Goal: Task Accomplishment & Management: Use online tool/utility

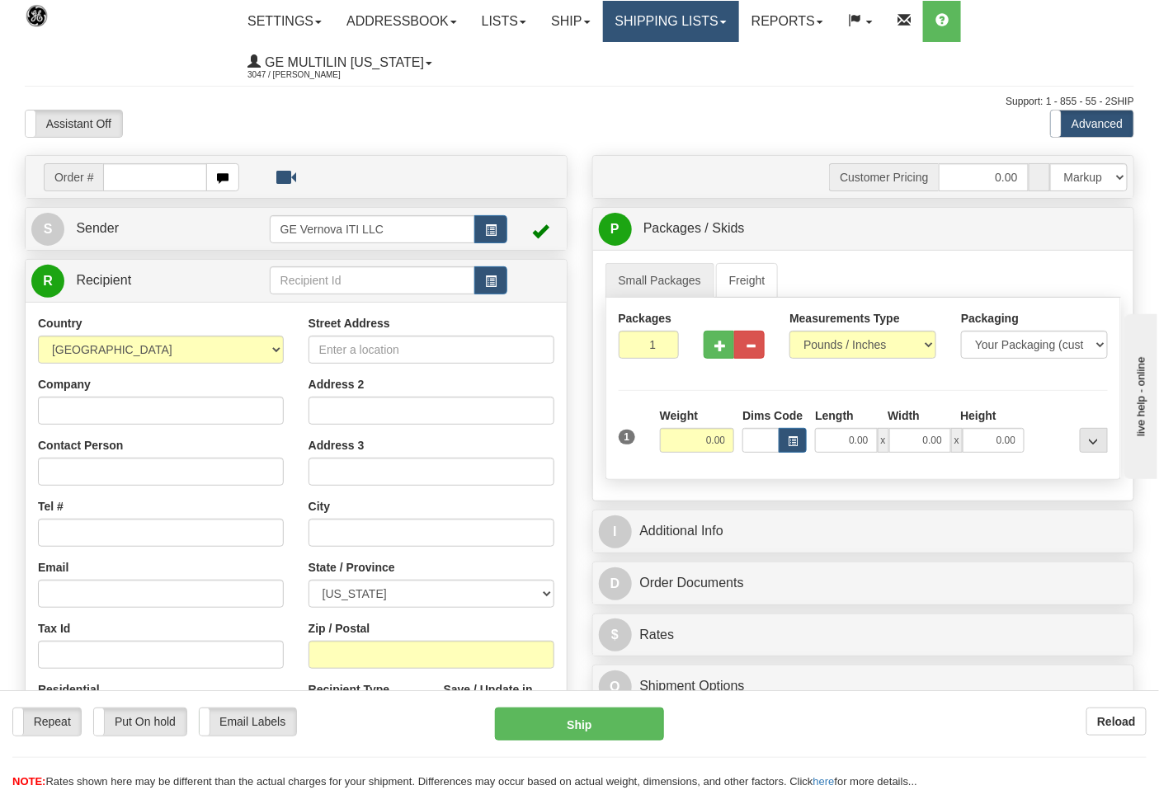
click at [672, 16] on link "Shipping lists" at bounding box center [671, 21] width 136 height 41
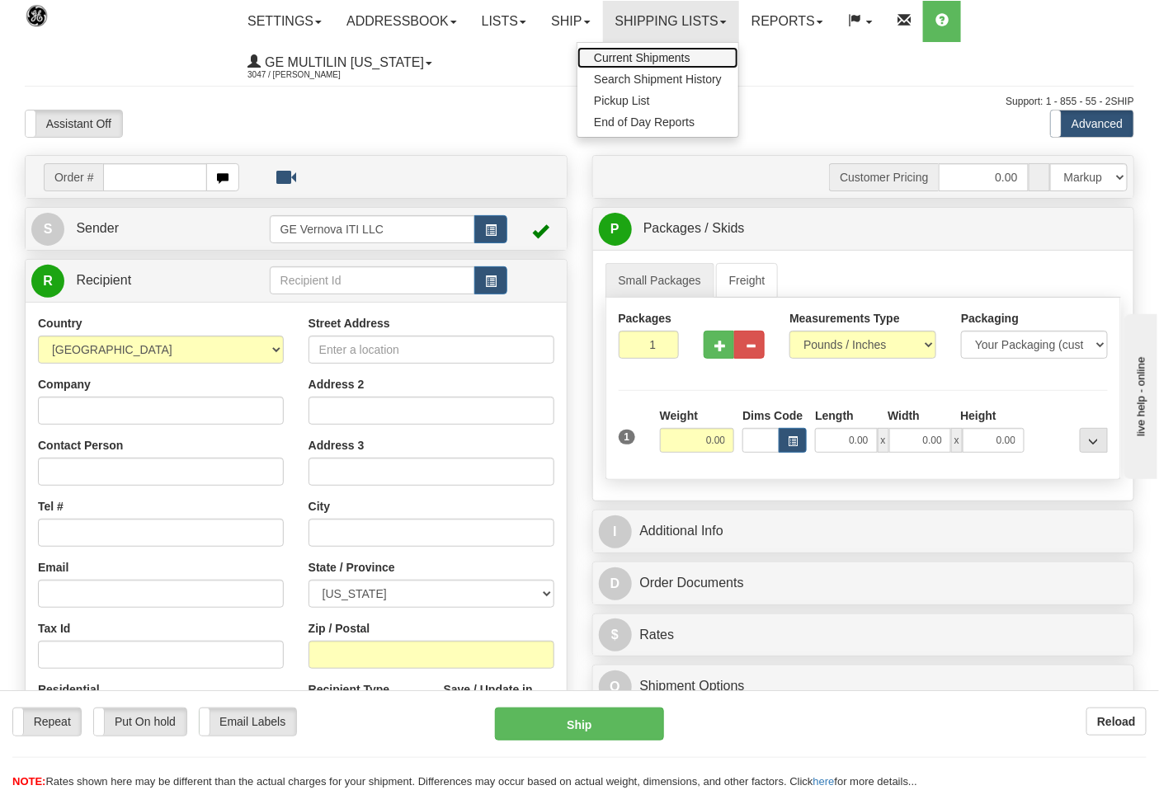
click at [653, 54] on span "Current Shipments" at bounding box center [642, 57] width 97 height 13
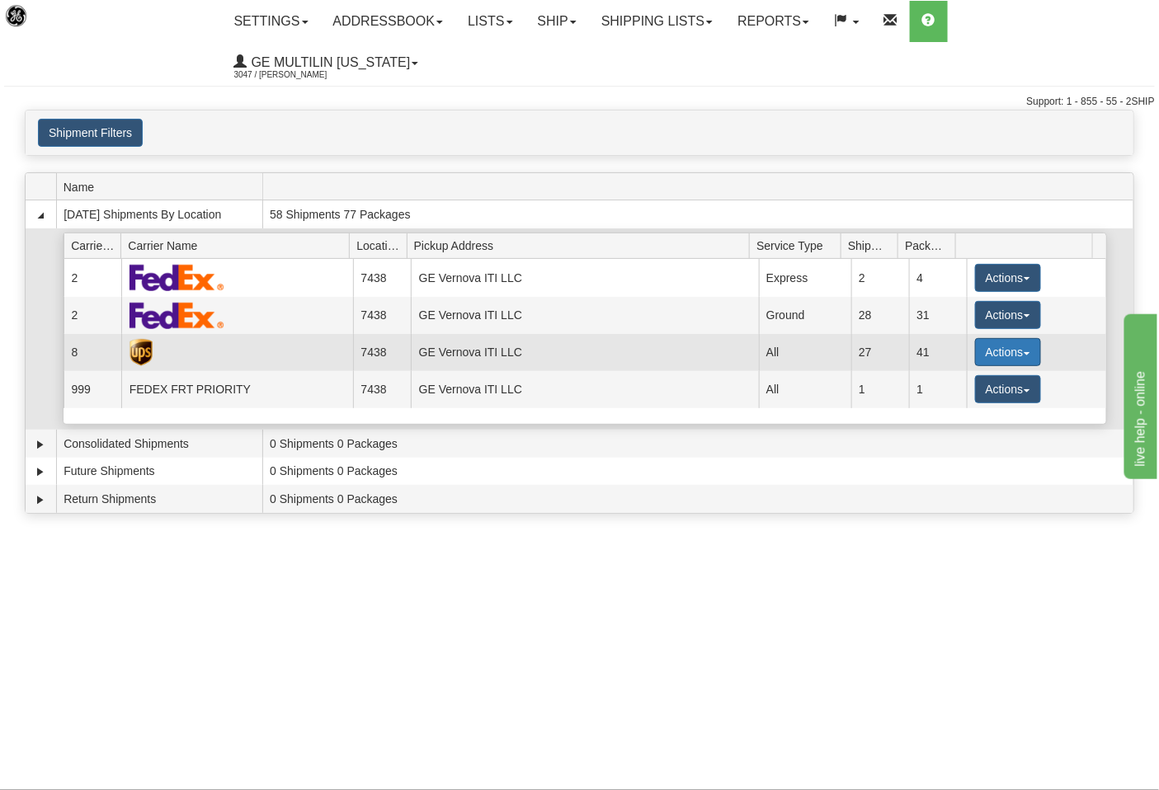
click at [996, 338] on button "Actions" at bounding box center [1008, 352] width 66 height 28
click at [959, 377] on span "Details" at bounding box center [947, 383] width 45 height 12
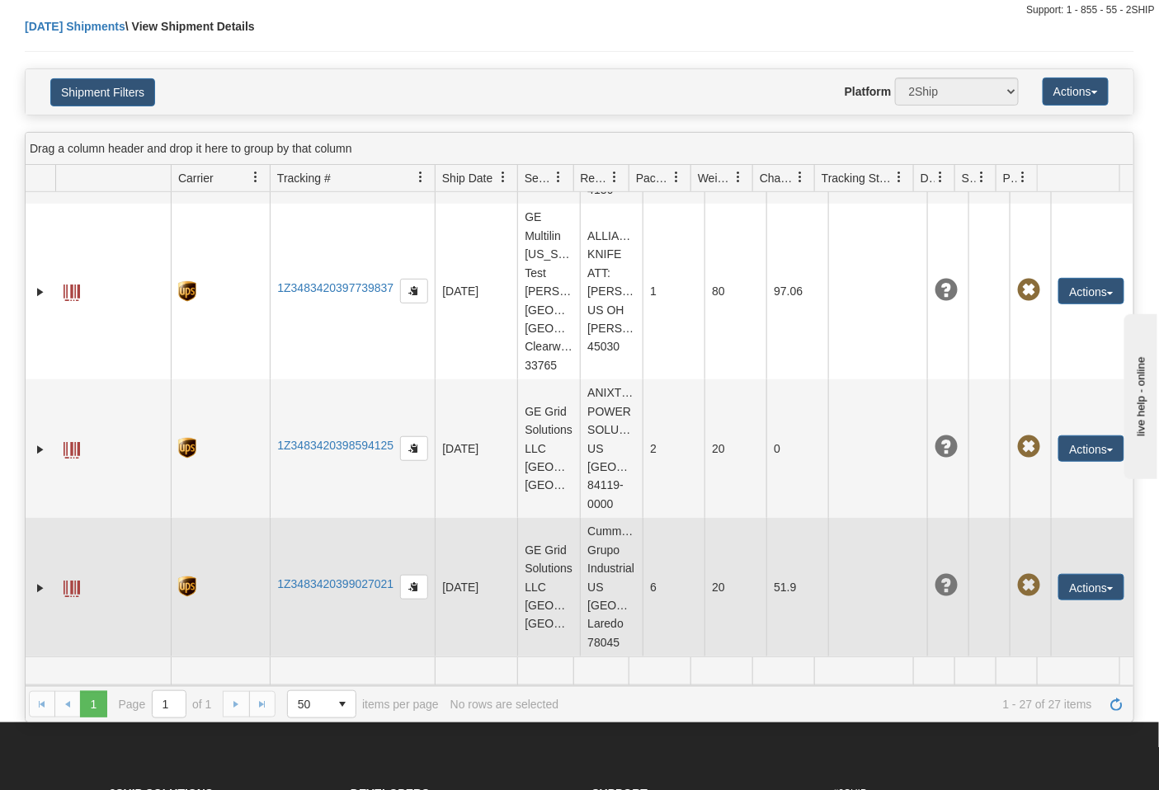
scroll to position [183, 0]
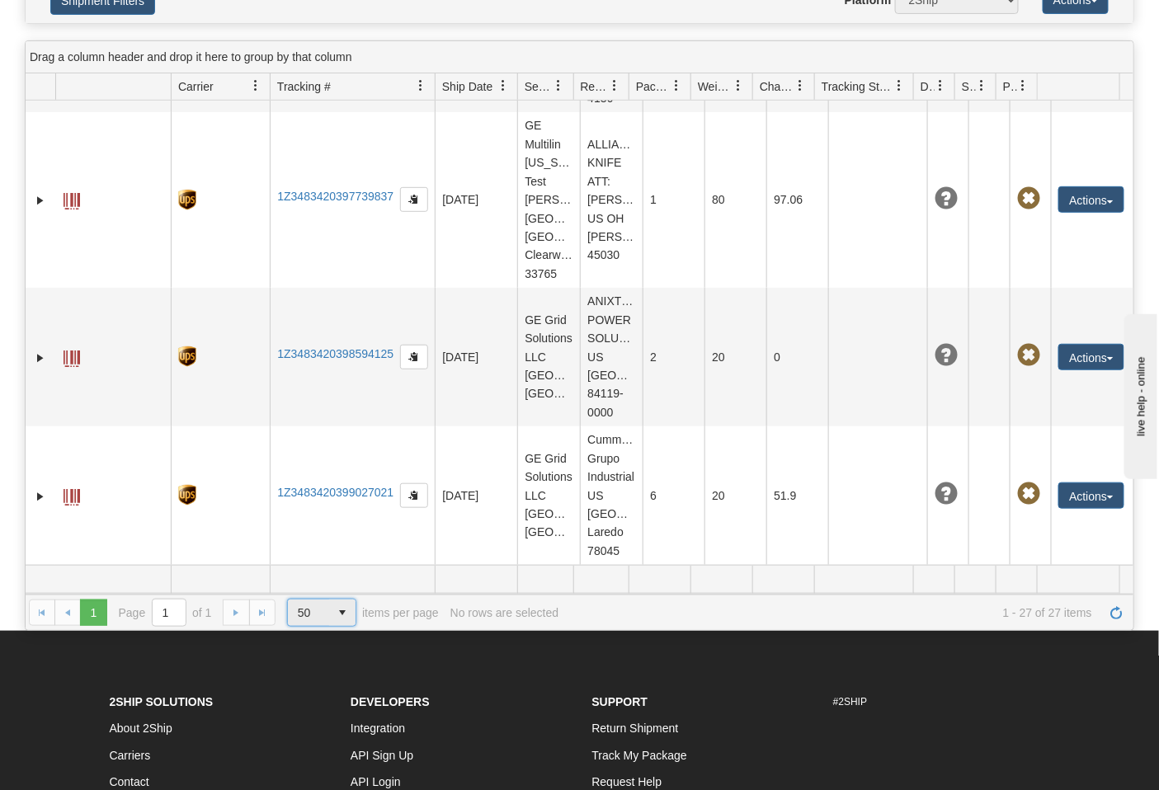
click at [355, 600] on span "select" at bounding box center [342, 613] width 26 height 26
click at [305, 638] on li "100" at bounding box center [322, 649] width 69 height 23
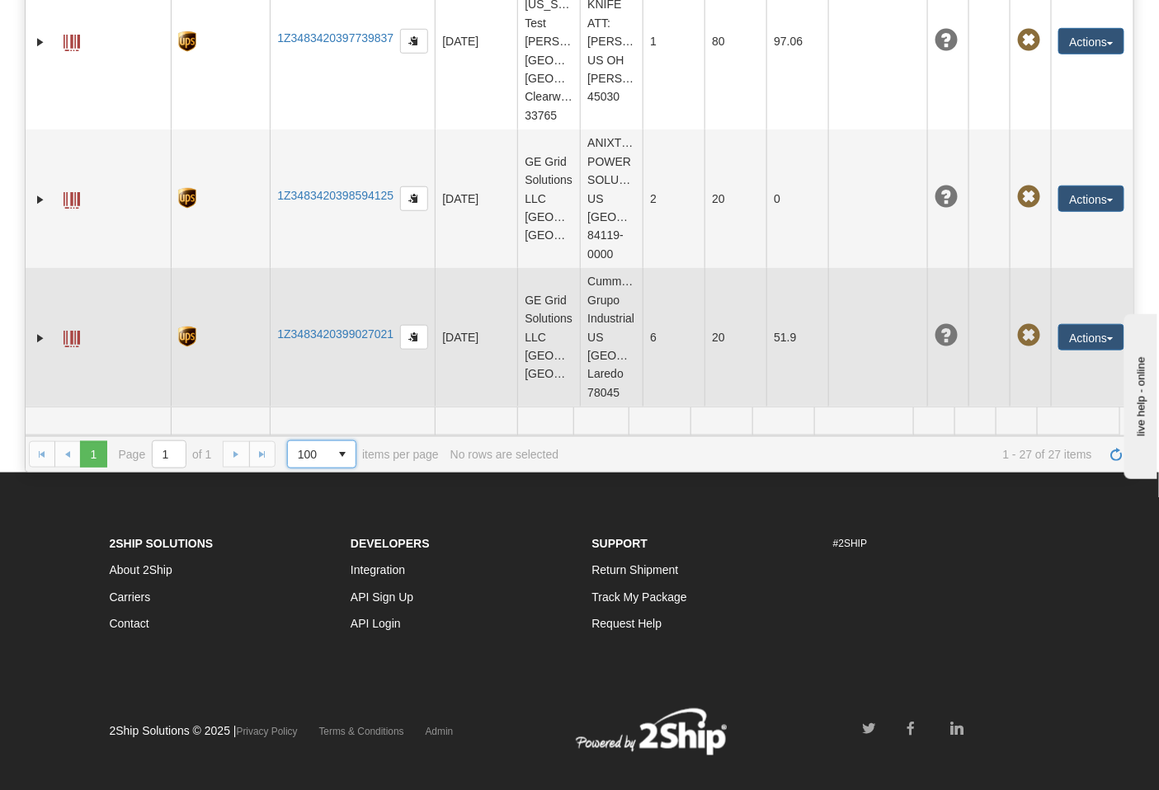
scroll to position [3388, 0]
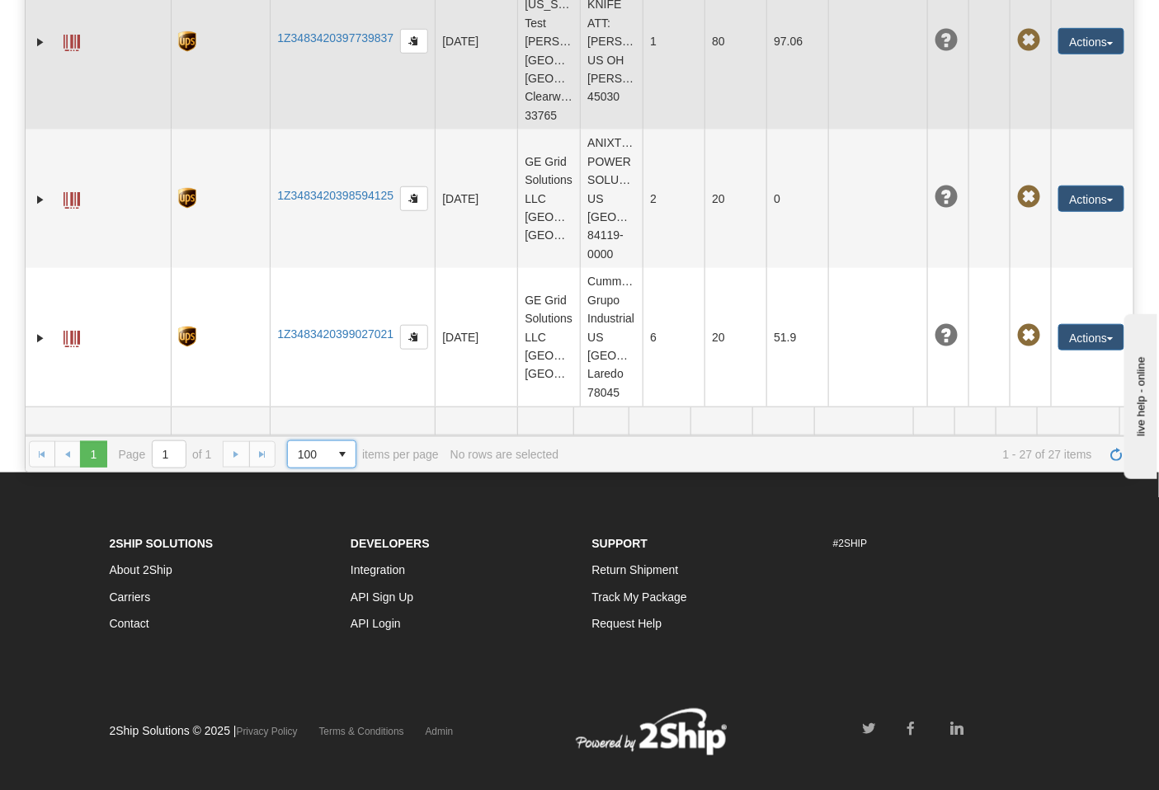
click at [64, 51] on span at bounding box center [72, 43] width 16 height 16
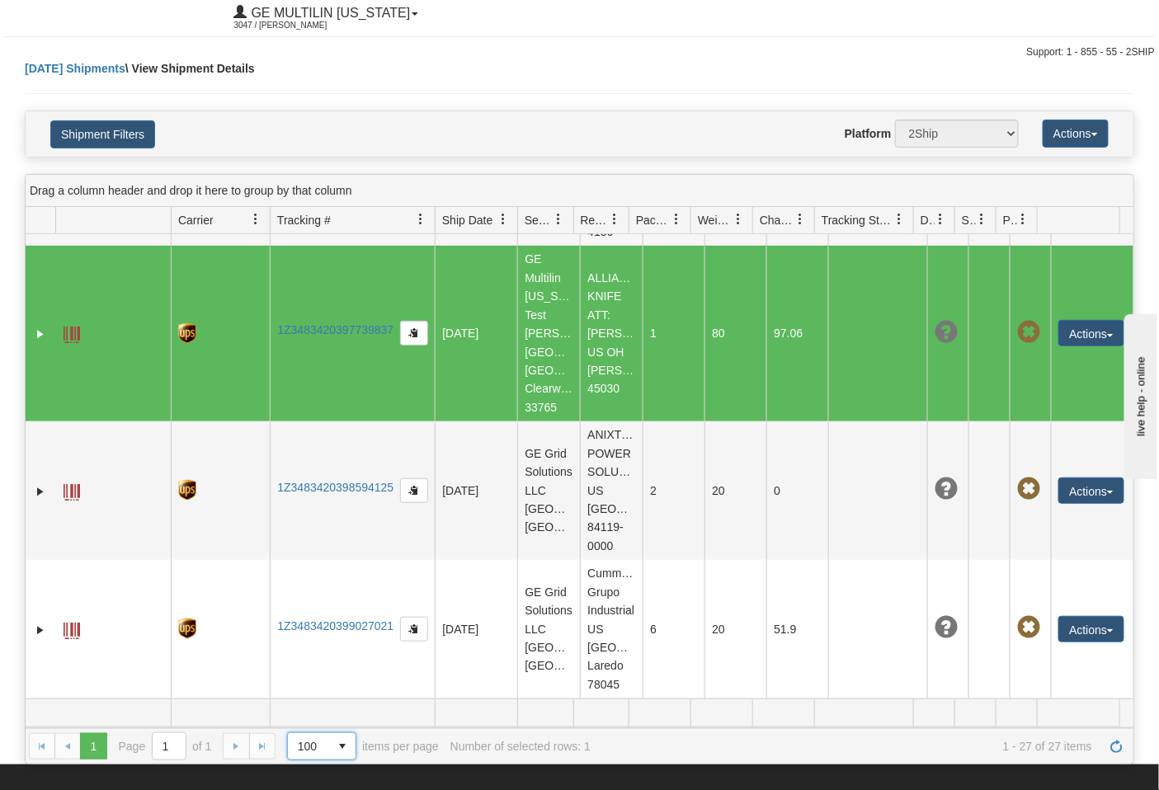
scroll to position [0, 0]
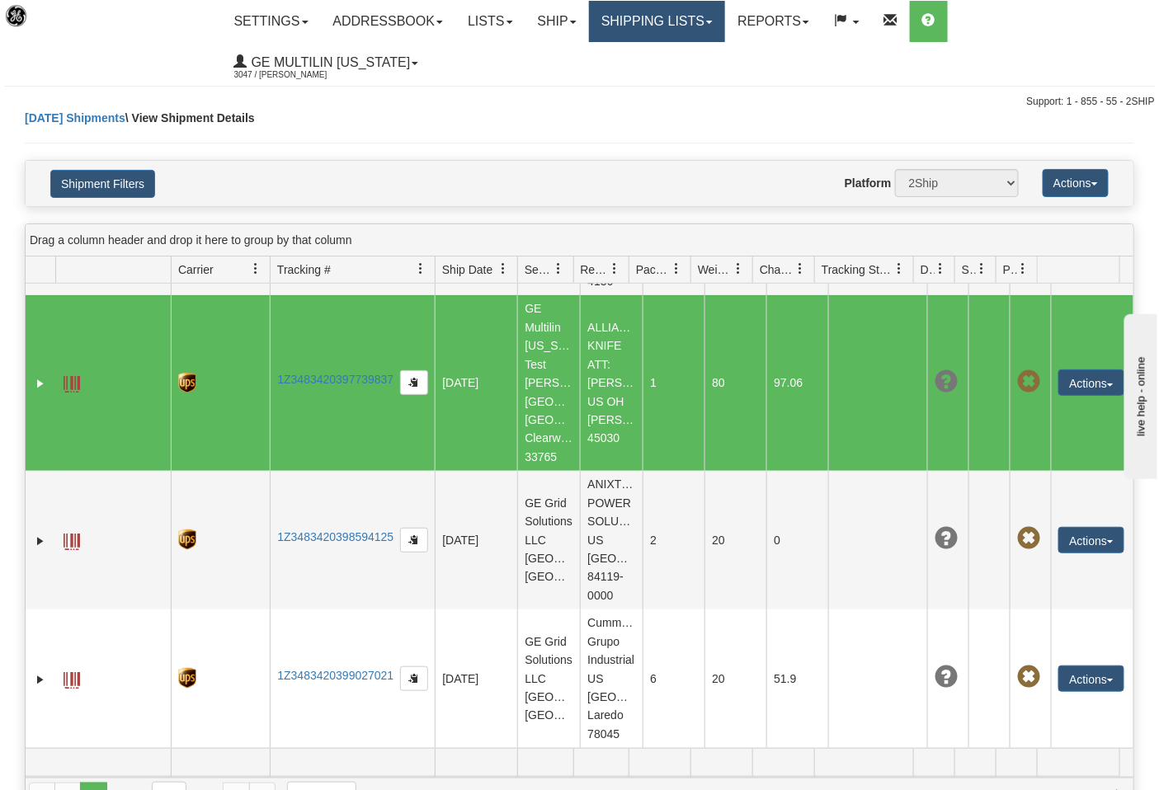
click at [629, 33] on link "Shipping lists" at bounding box center [657, 21] width 136 height 41
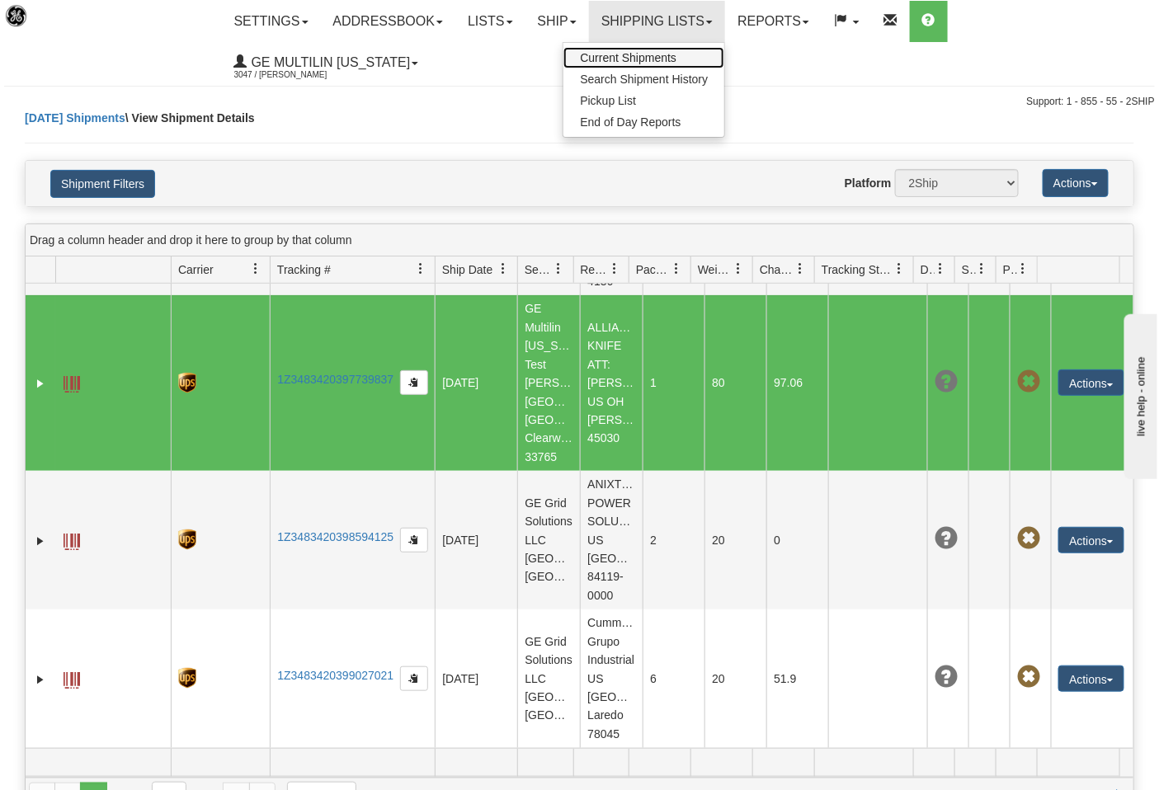
click at [635, 51] on span "Current Shipments" at bounding box center [628, 57] width 97 height 13
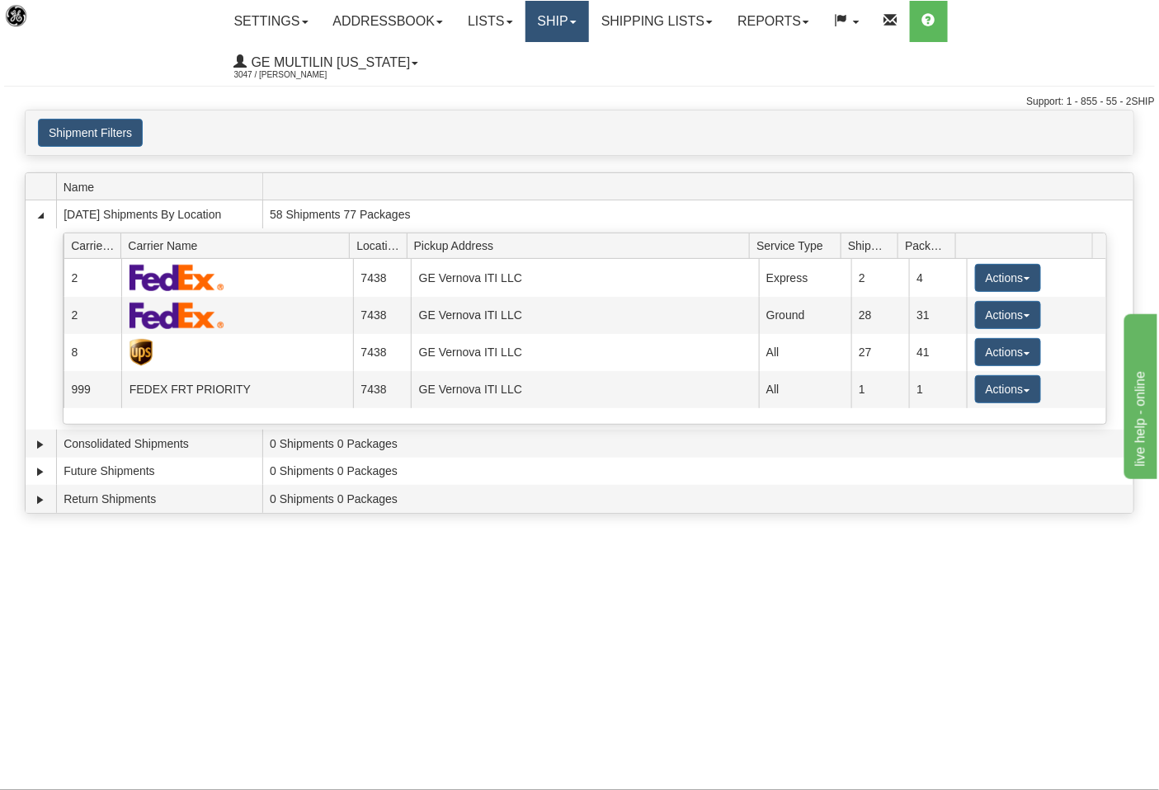
click at [551, 15] on link "Ship" at bounding box center [557, 21] width 64 height 41
click at [530, 51] on link "Ship Screen" at bounding box center [513, 57] width 149 height 21
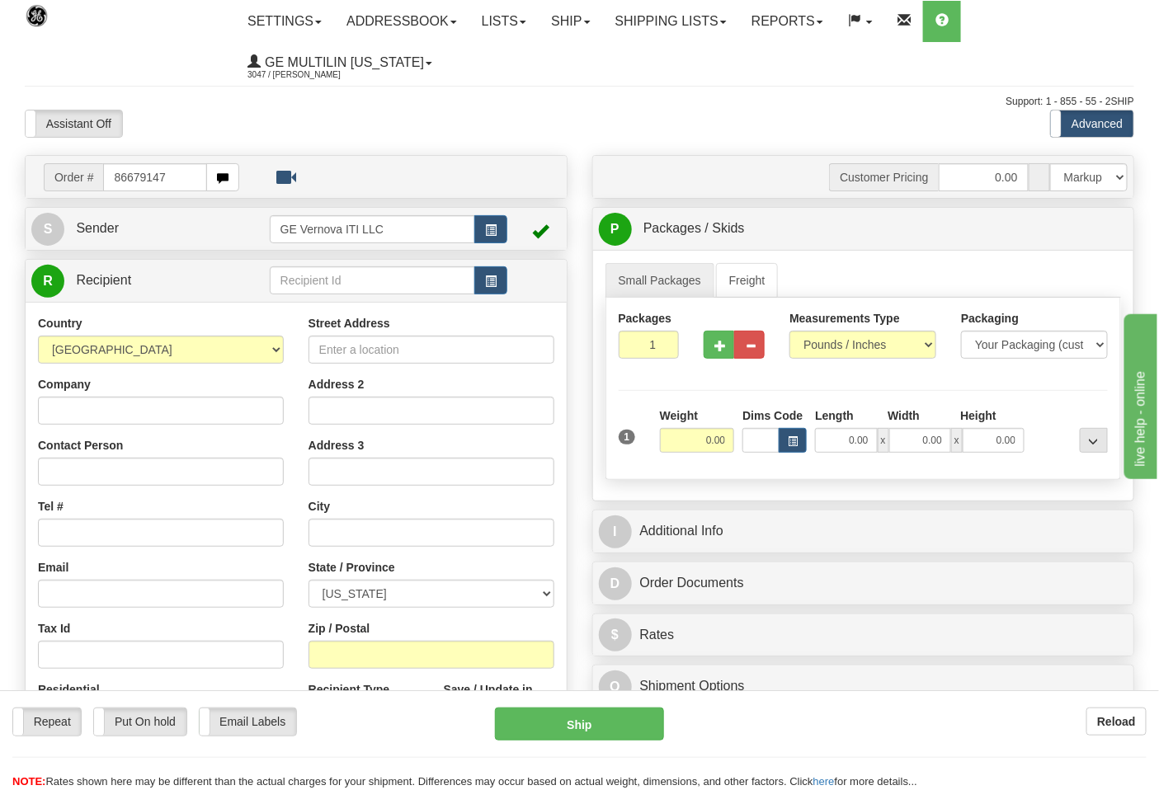
type input "86679147"
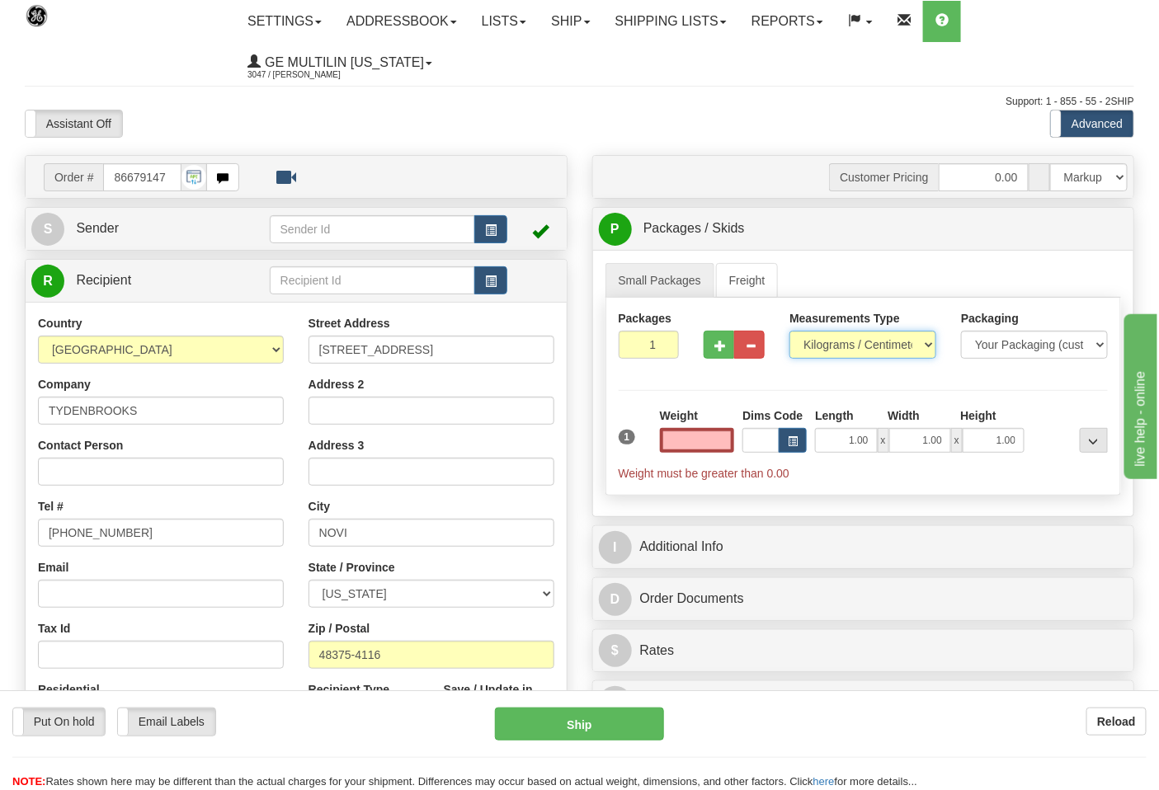
type input "0.00"
click at [838, 350] on select "Pounds / Inches Kilograms / Centimeters" at bounding box center [862, 345] width 147 height 28
select select "0"
click at [789, 332] on select "Pounds / Inches Kilograms / Centimeters" at bounding box center [862, 345] width 147 height 28
click at [736, 353] on button "button" at bounding box center [749, 345] width 31 height 28
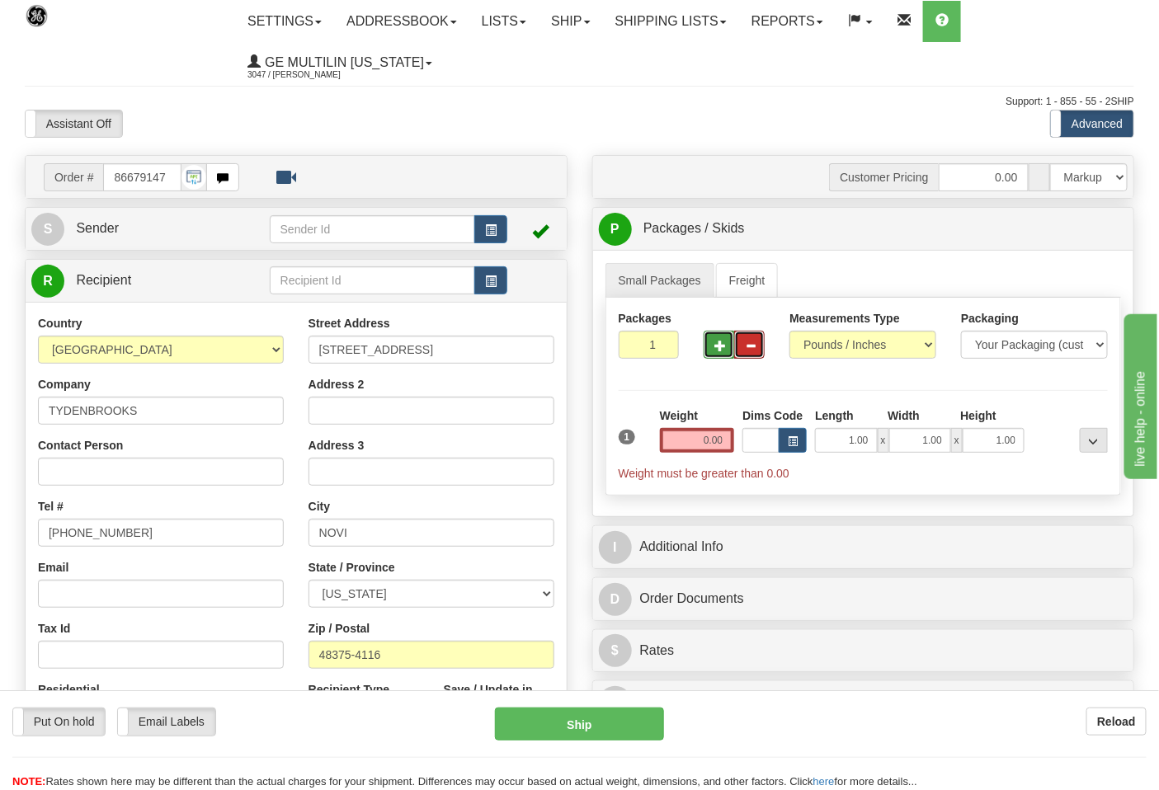
click at [718, 347] on span "button" at bounding box center [720, 346] width 12 height 11
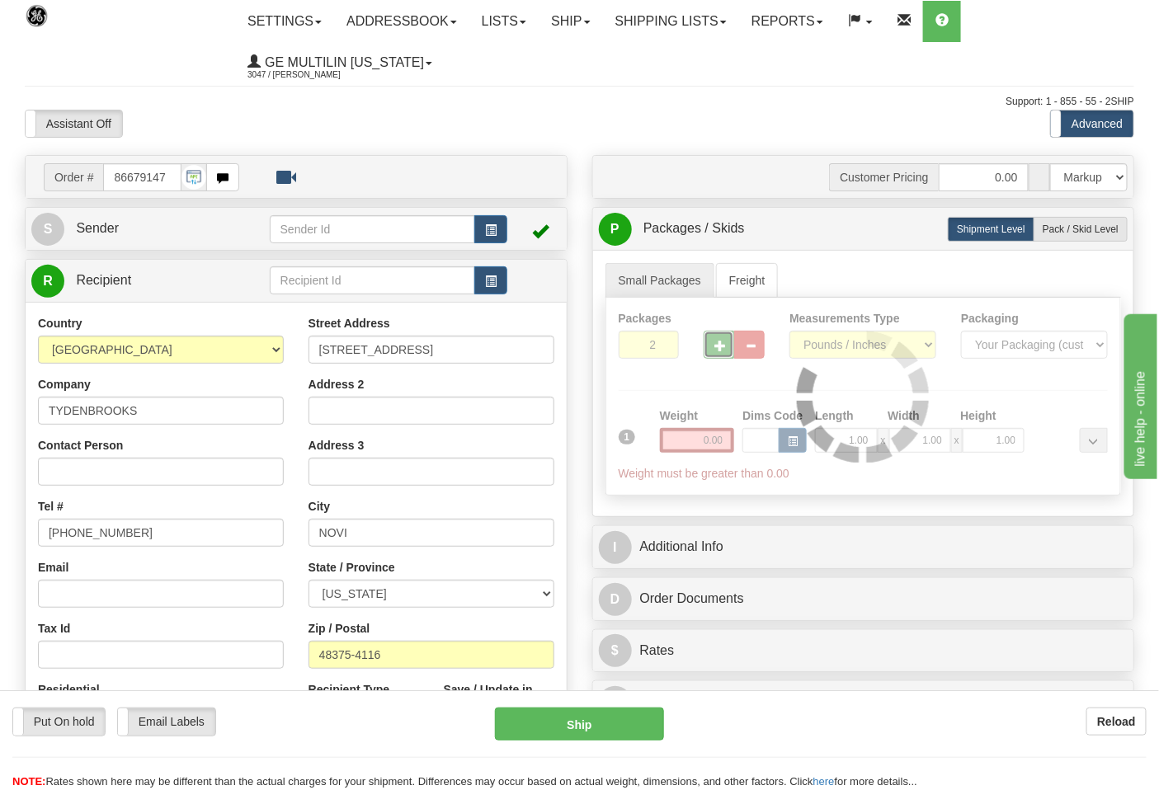
click at [718, 347] on div at bounding box center [863, 396] width 515 height 197
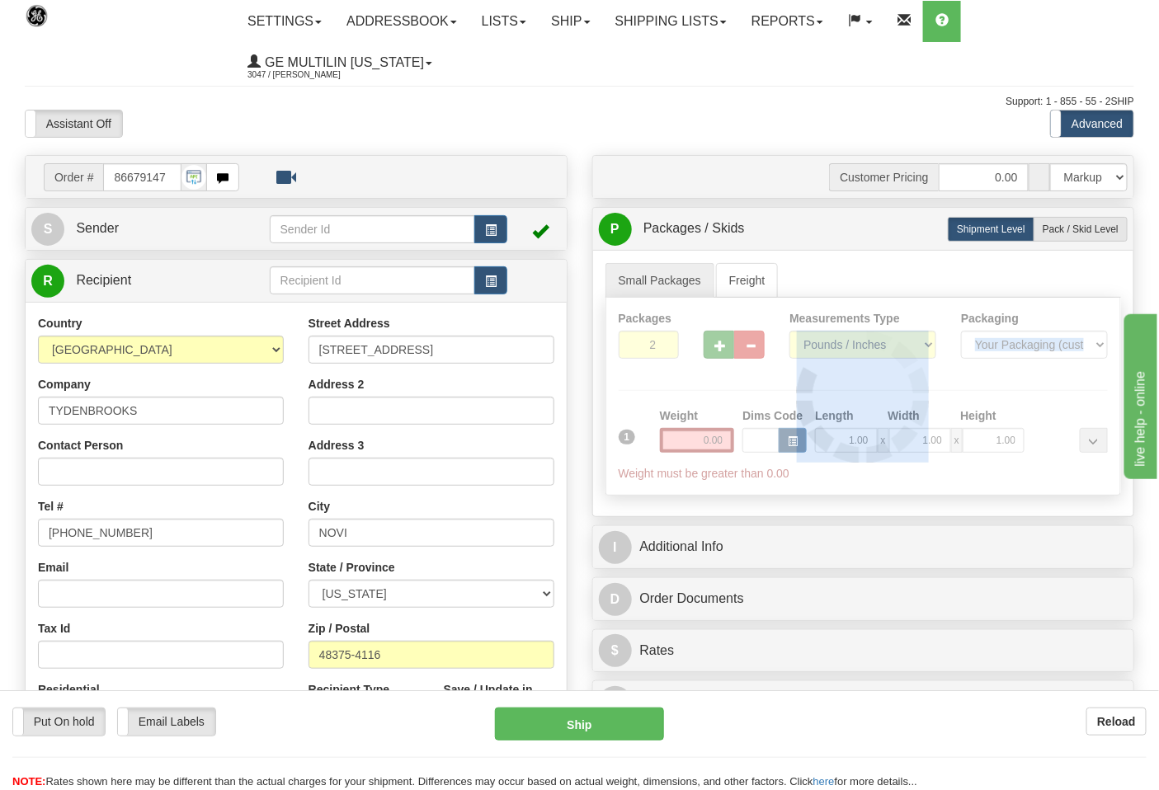
click at [718, 347] on div "Packages 2 1 Measurements Type" at bounding box center [863, 397] width 516 height 198
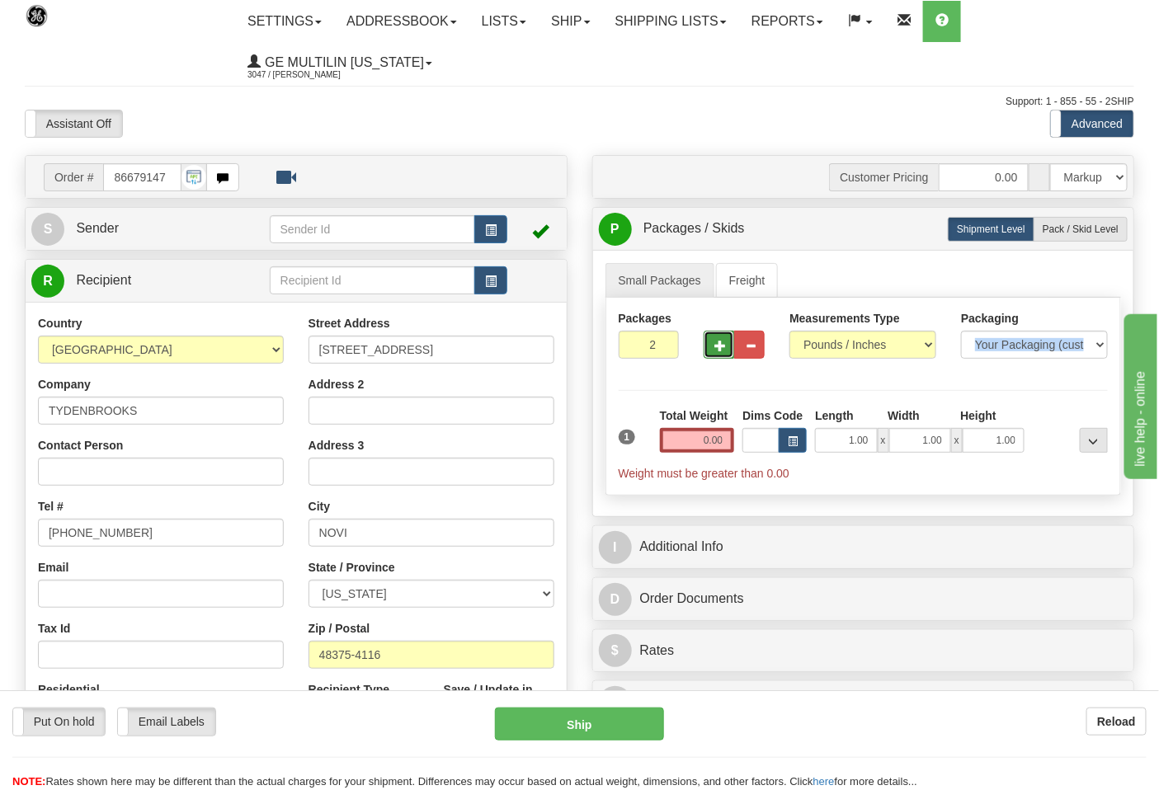
click at [716, 347] on span "button" at bounding box center [720, 346] width 12 height 11
type input "4"
click at [1089, 231] on span "Pack / Skid Level" at bounding box center [1081, 230] width 76 height 12
radio input "true"
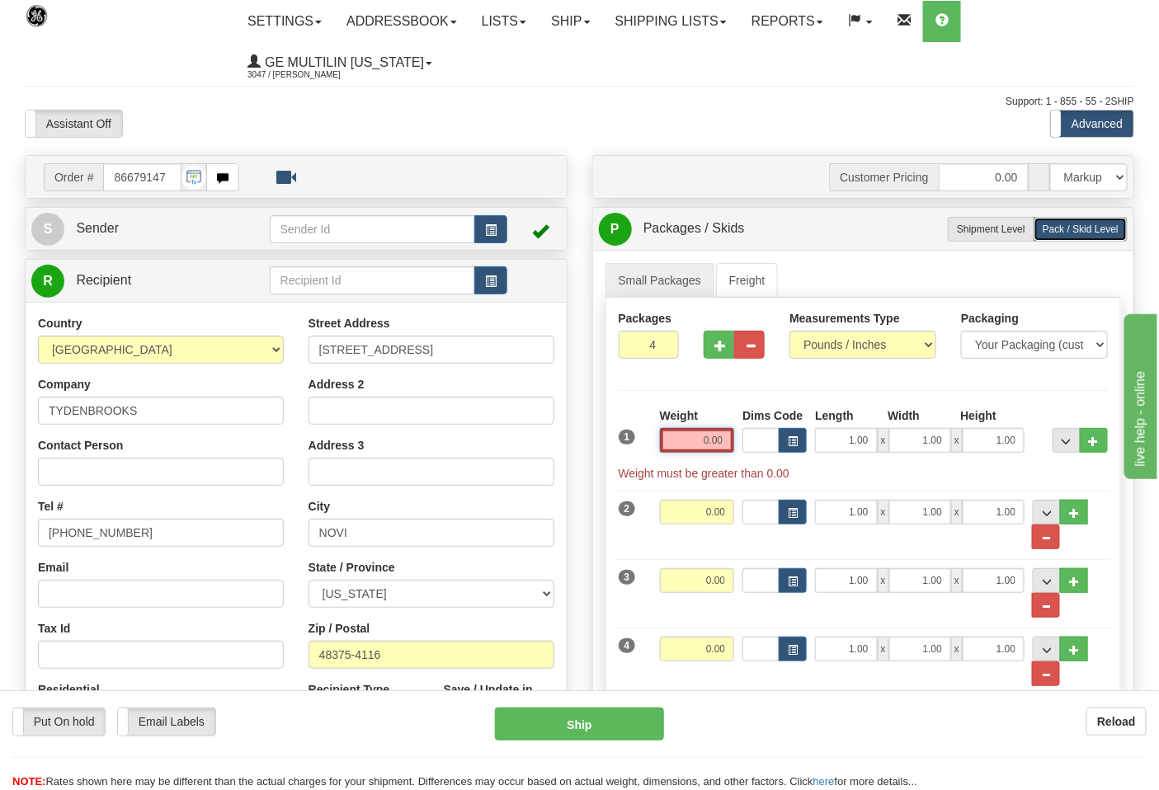
click at [727, 440] on input "0.00" at bounding box center [697, 440] width 75 height 25
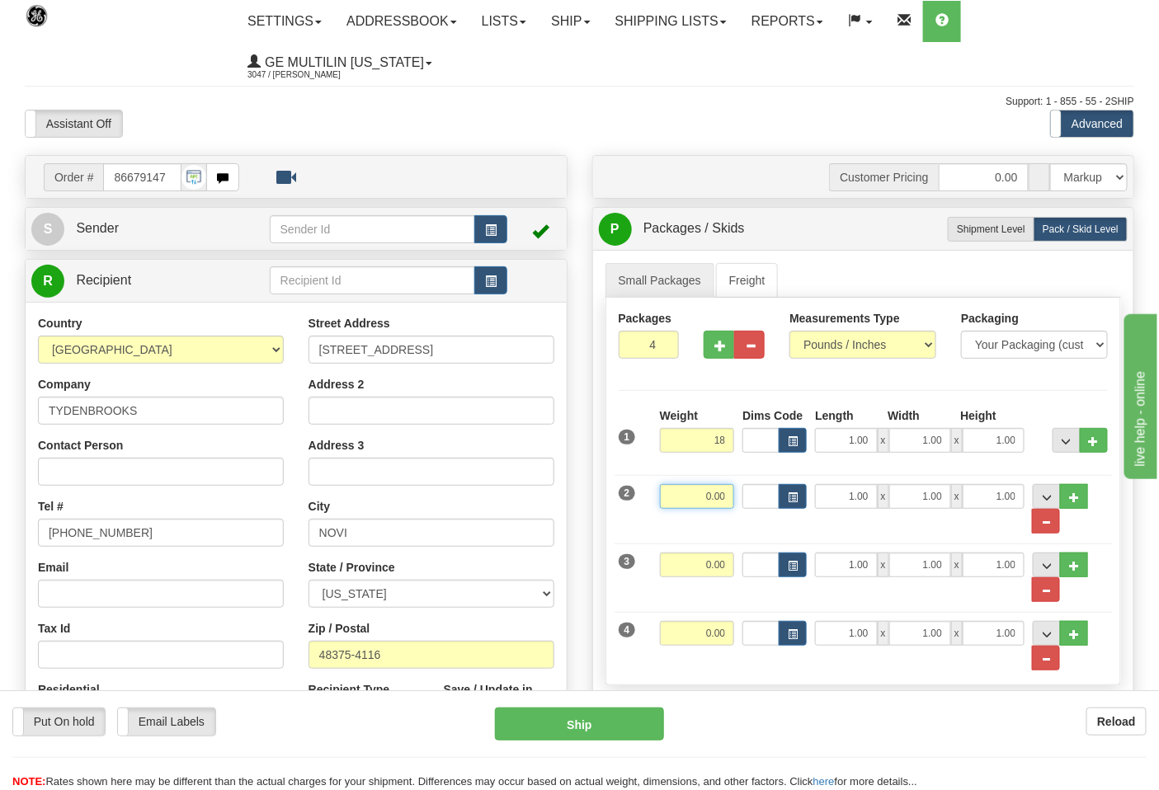
type input "18.00"
click at [726, 496] on input "0.00" at bounding box center [697, 496] width 75 height 25
type input "18.00"
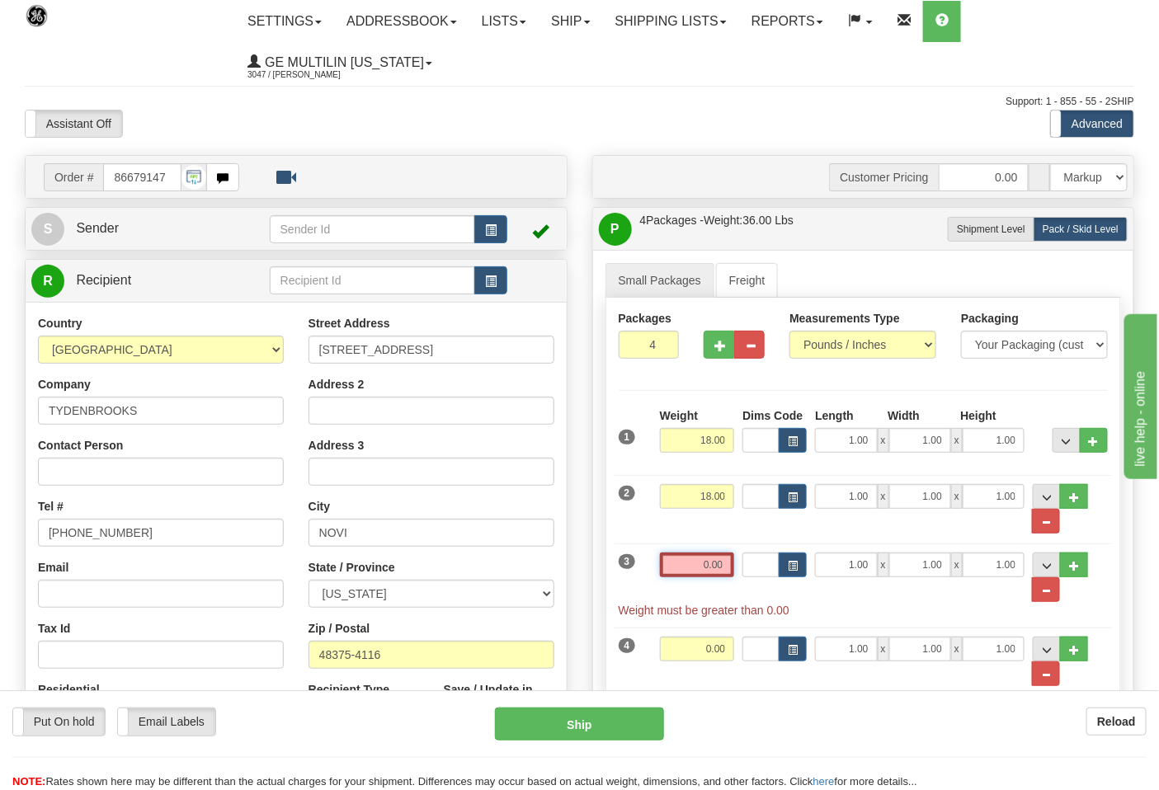
click at [721, 563] on input "0.00" at bounding box center [697, 565] width 75 height 25
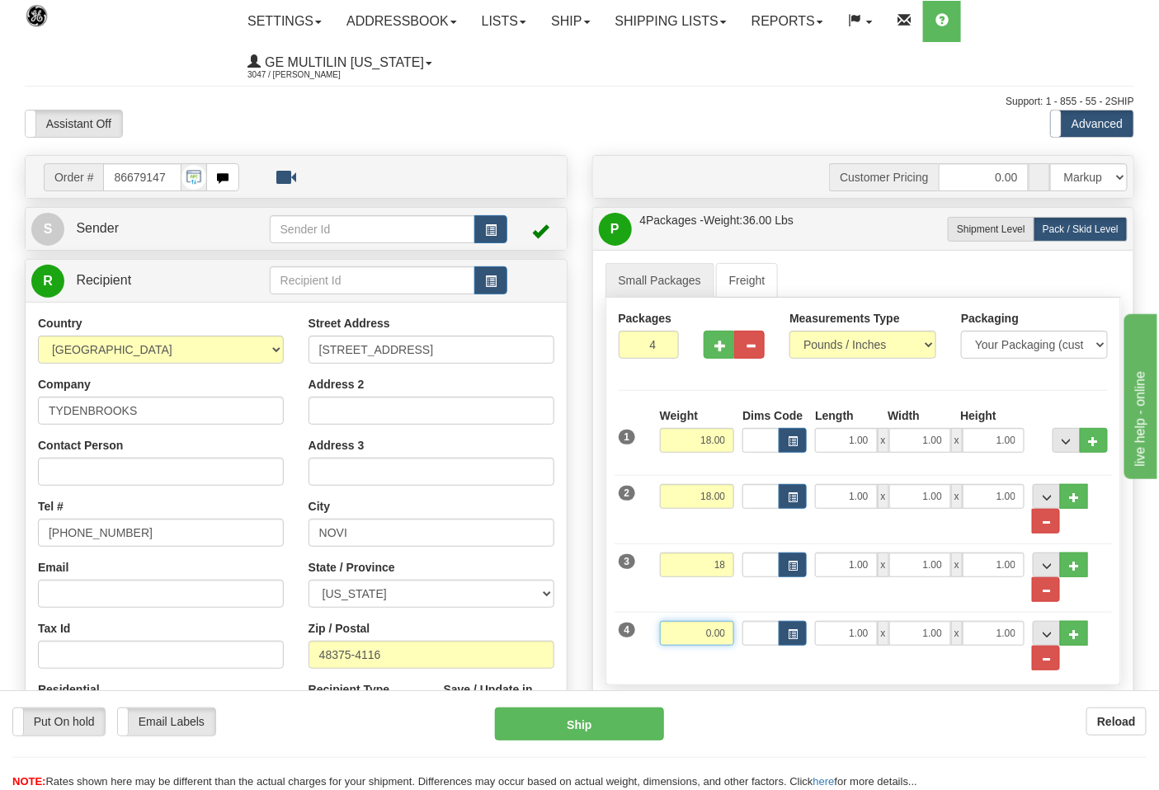
type input "18.00"
click at [728, 632] on input "0.00" at bounding box center [697, 633] width 75 height 25
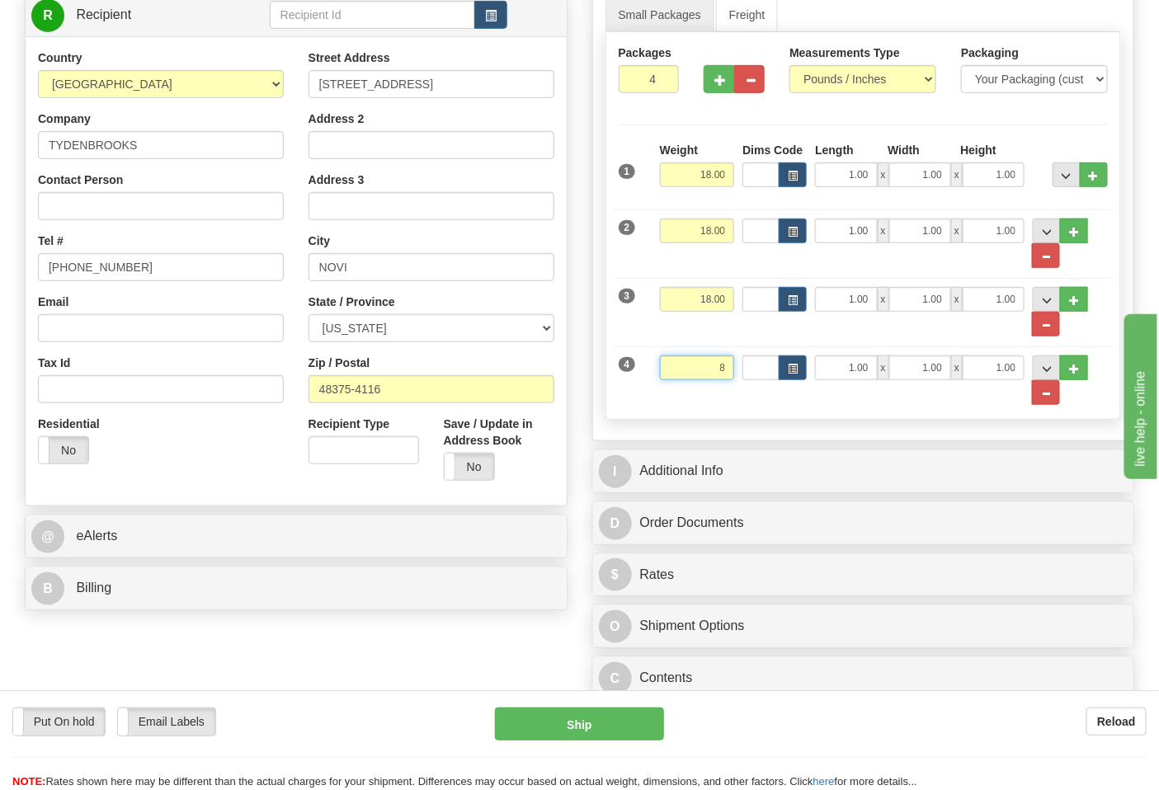
scroll to position [275, 0]
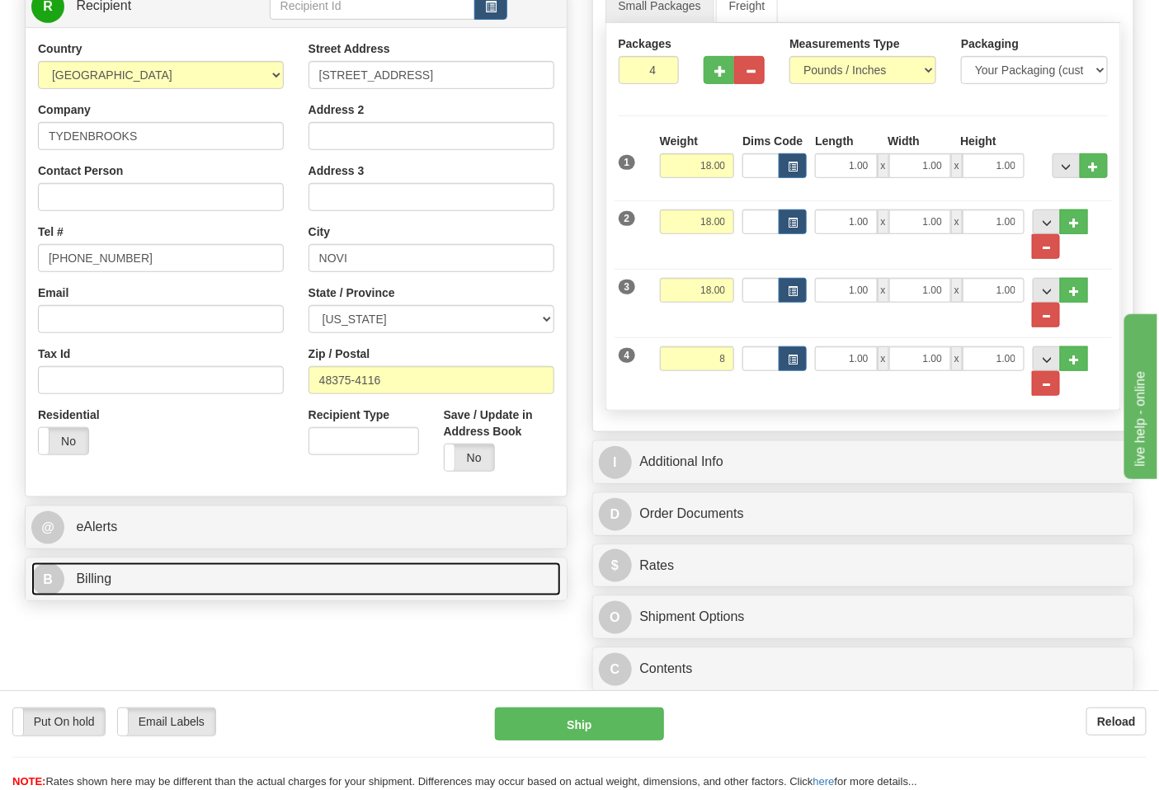
type input "8.00"
click at [191, 582] on link "B Billing" at bounding box center [296, 580] width 530 height 34
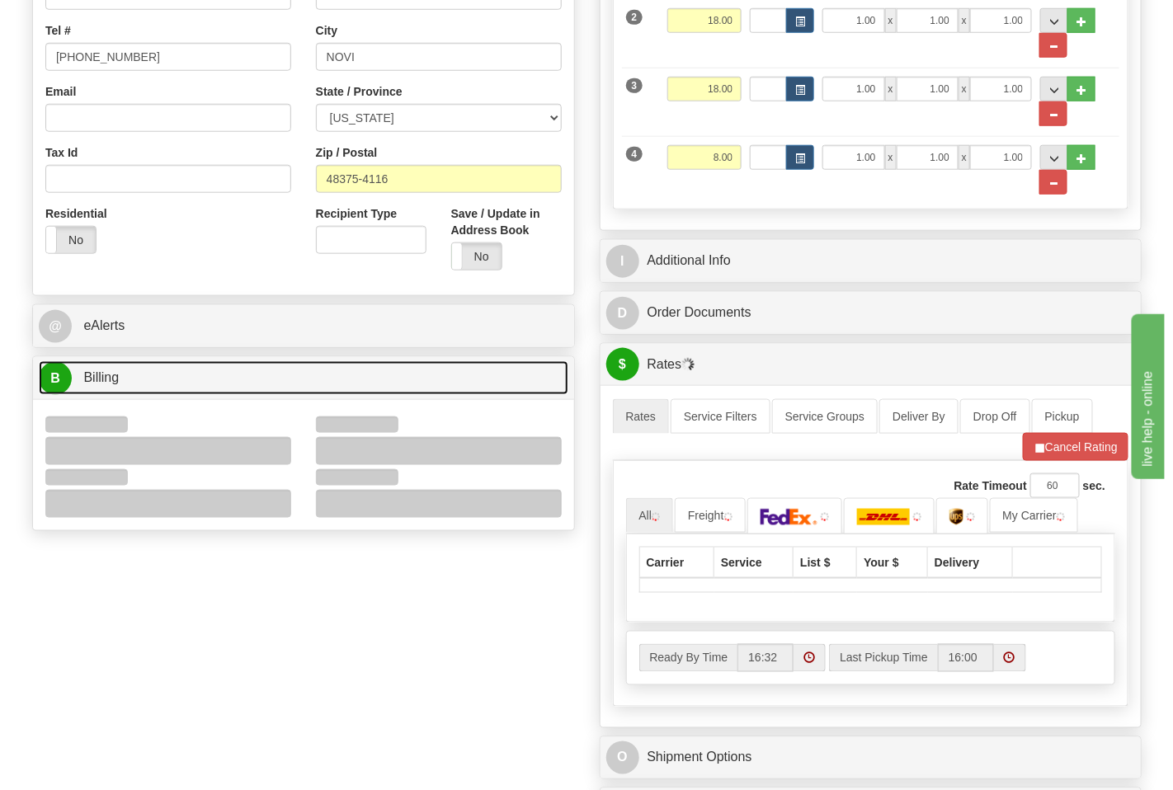
scroll to position [641, 0]
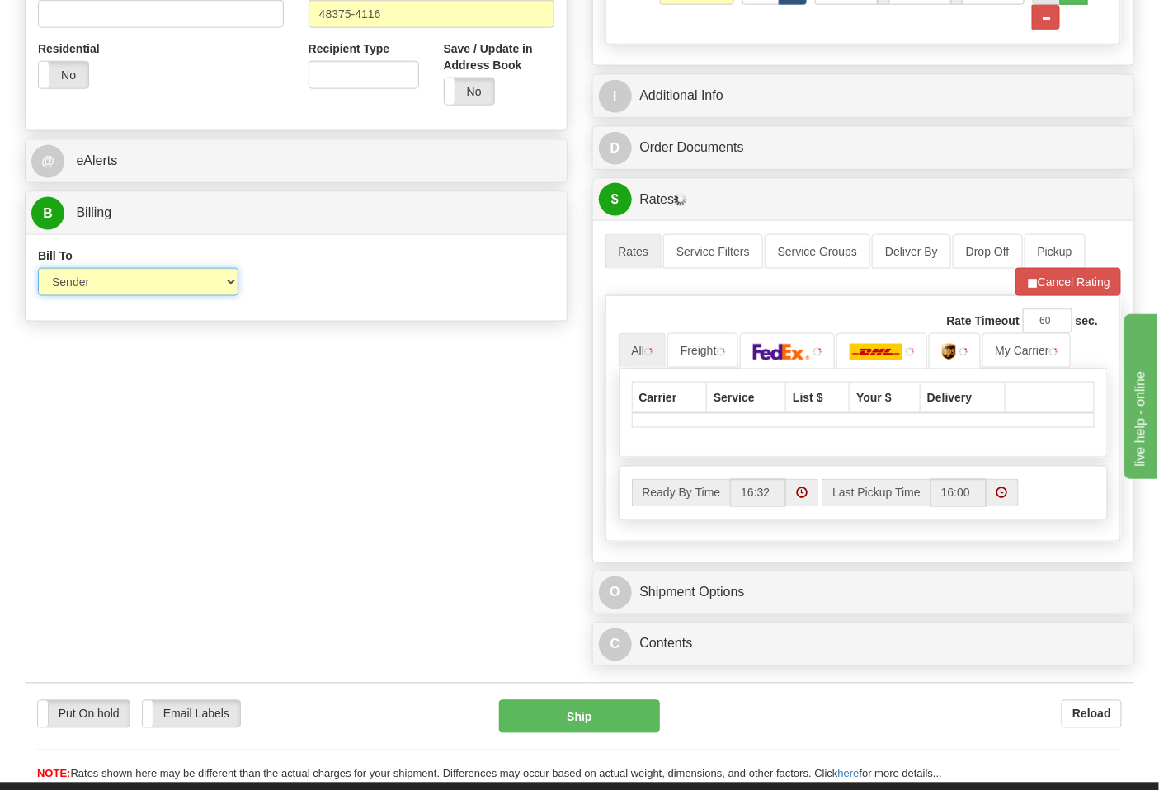
drag, startPoint x: 96, startPoint y: 287, endPoint x: 101, endPoint y: 295, distance: 10.1
click at [96, 287] on select "Sender Recipient Third Party Collect" at bounding box center [138, 282] width 200 height 28
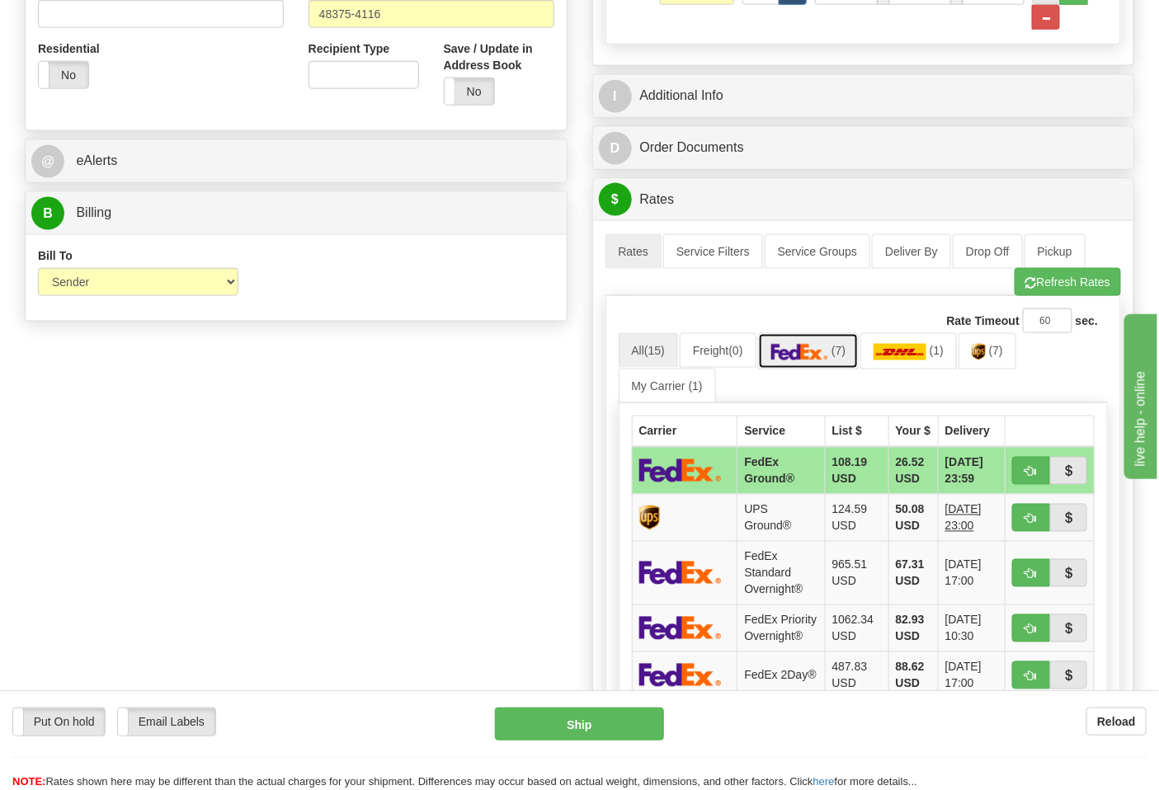
click at [819, 365] on link "(7)" at bounding box center [808, 350] width 101 height 35
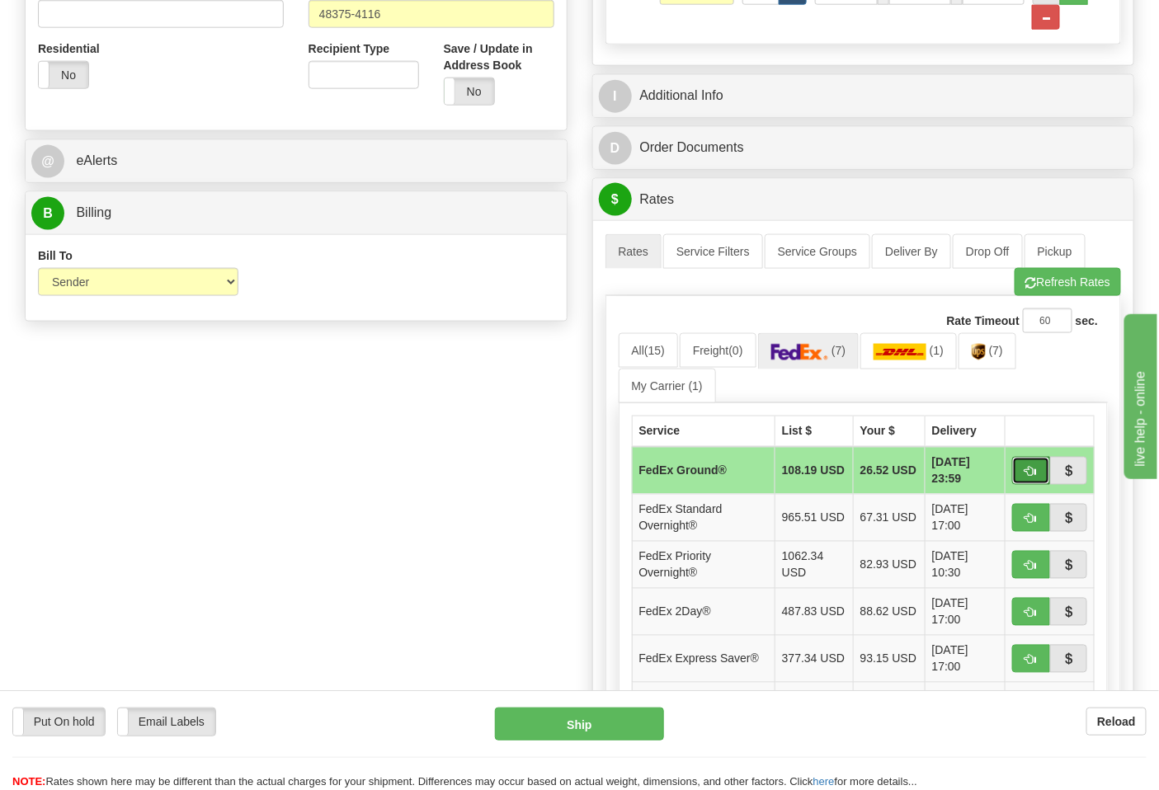
click at [1036, 481] on button "button" at bounding box center [1031, 471] width 38 height 28
type input "92"
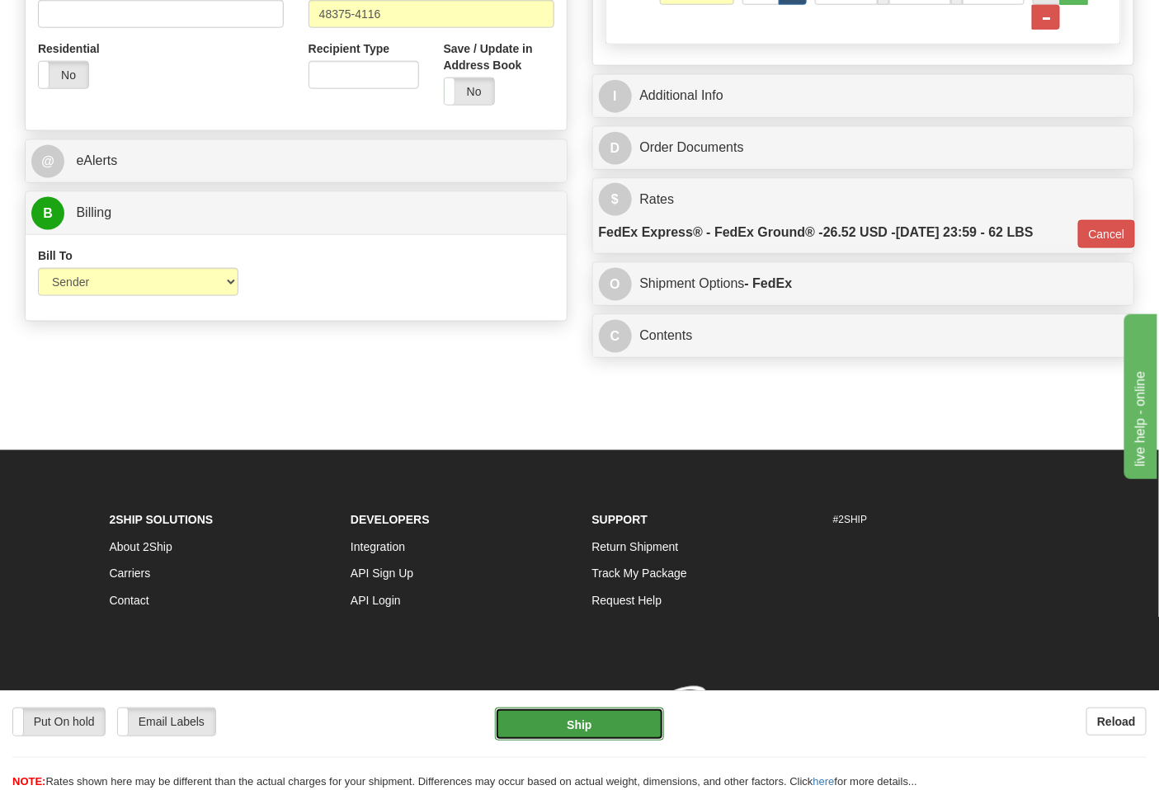
click at [603, 737] on button "Ship" at bounding box center [579, 724] width 168 height 33
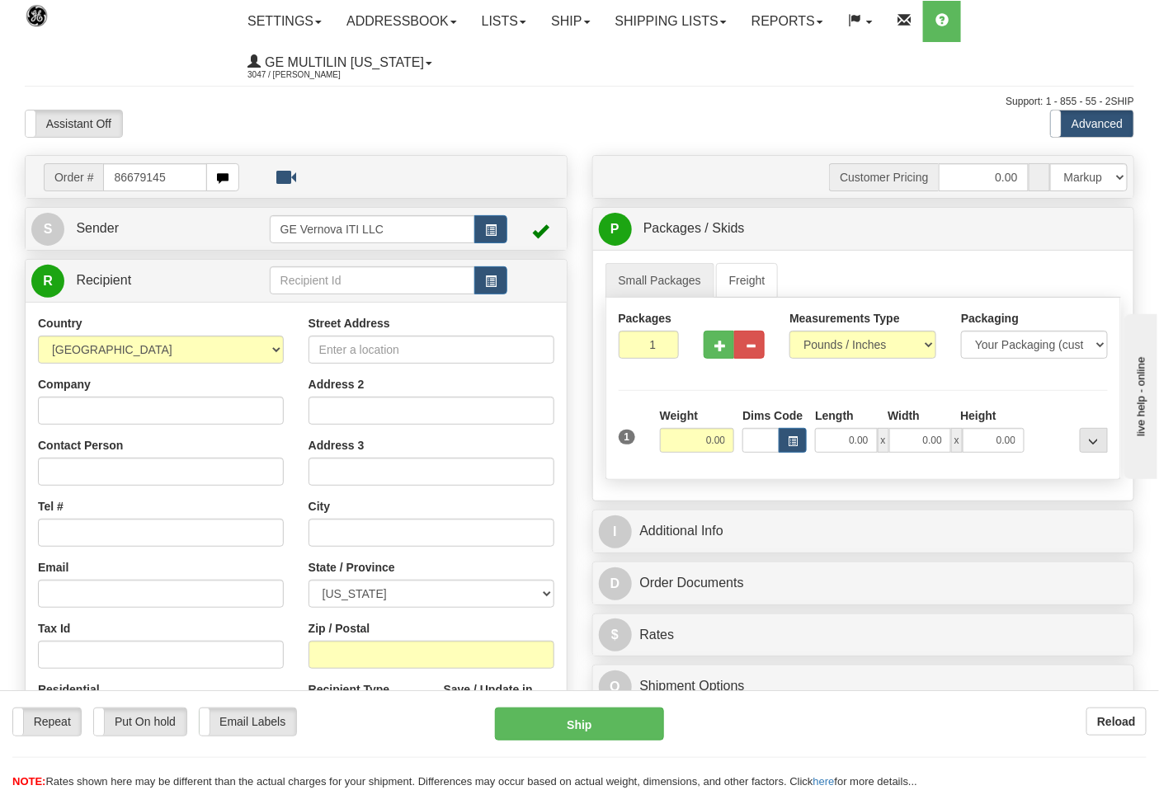
type input "86679145"
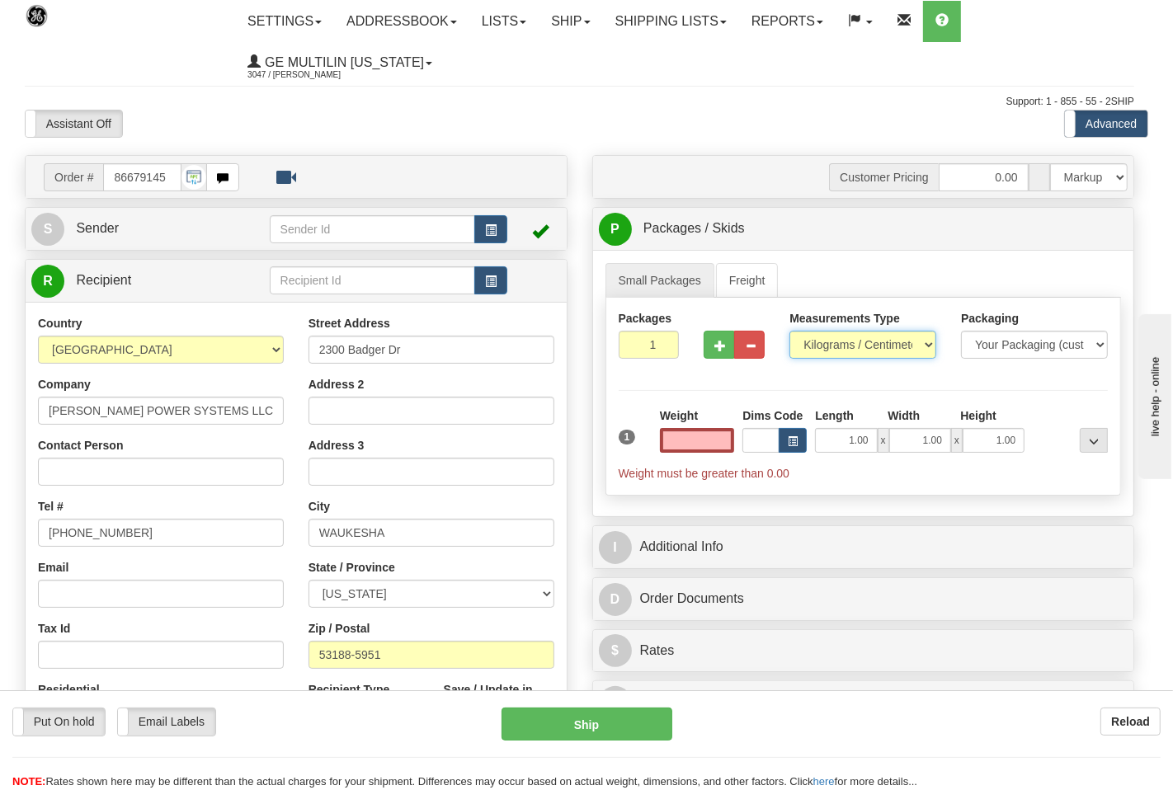
type input "0.00"
click at [834, 343] on select "Pounds / Inches Kilograms / Centimeters" at bounding box center [852, 345] width 144 height 28
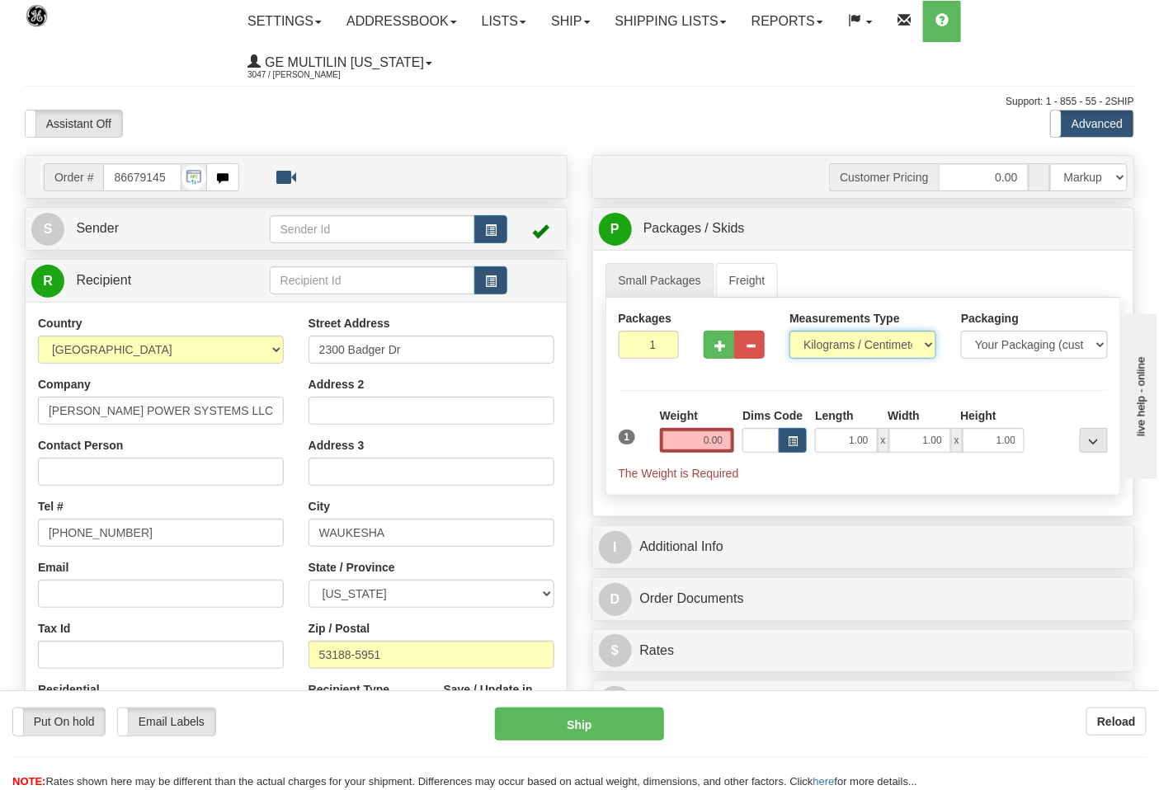
select select "0"
click at [789, 332] on select "Pounds / Inches Kilograms / Centimeters" at bounding box center [862, 345] width 147 height 28
click at [724, 447] on input "0.00" at bounding box center [697, 440] width 75 height 25
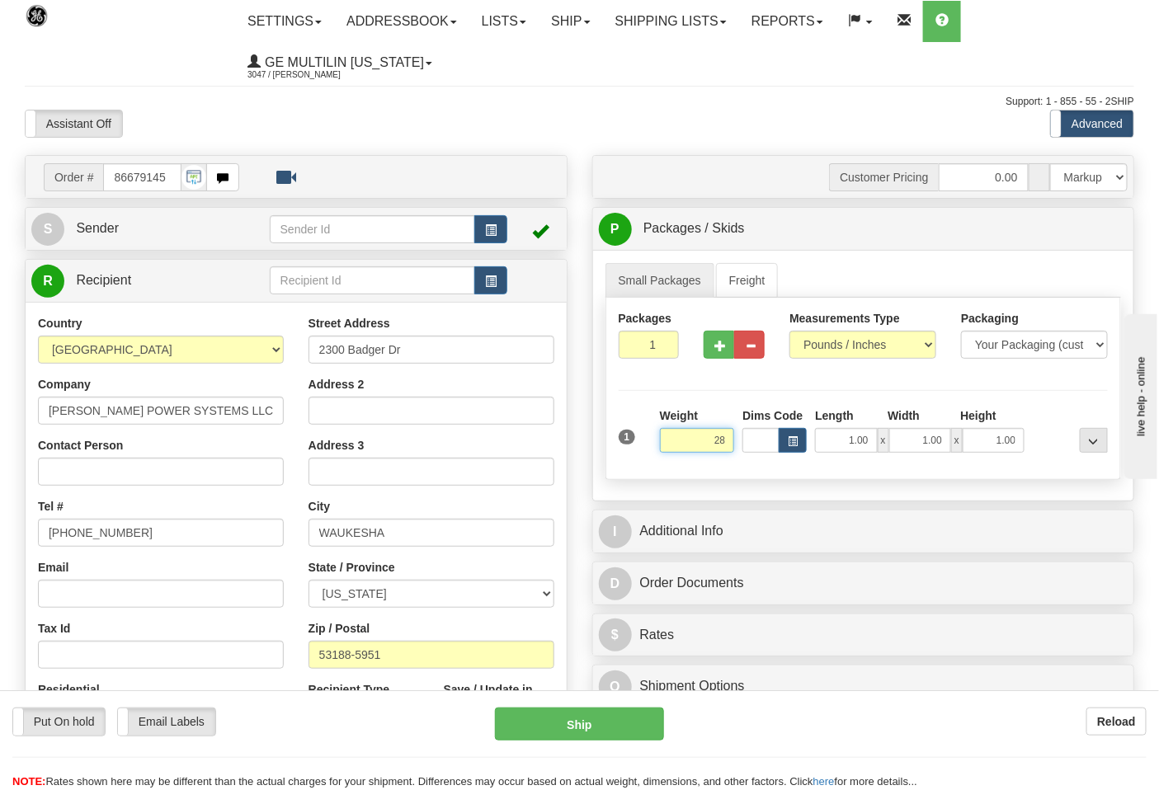
click button "Delete" at bounding box center [0, 0] width 0 height 0
type input "28.00"
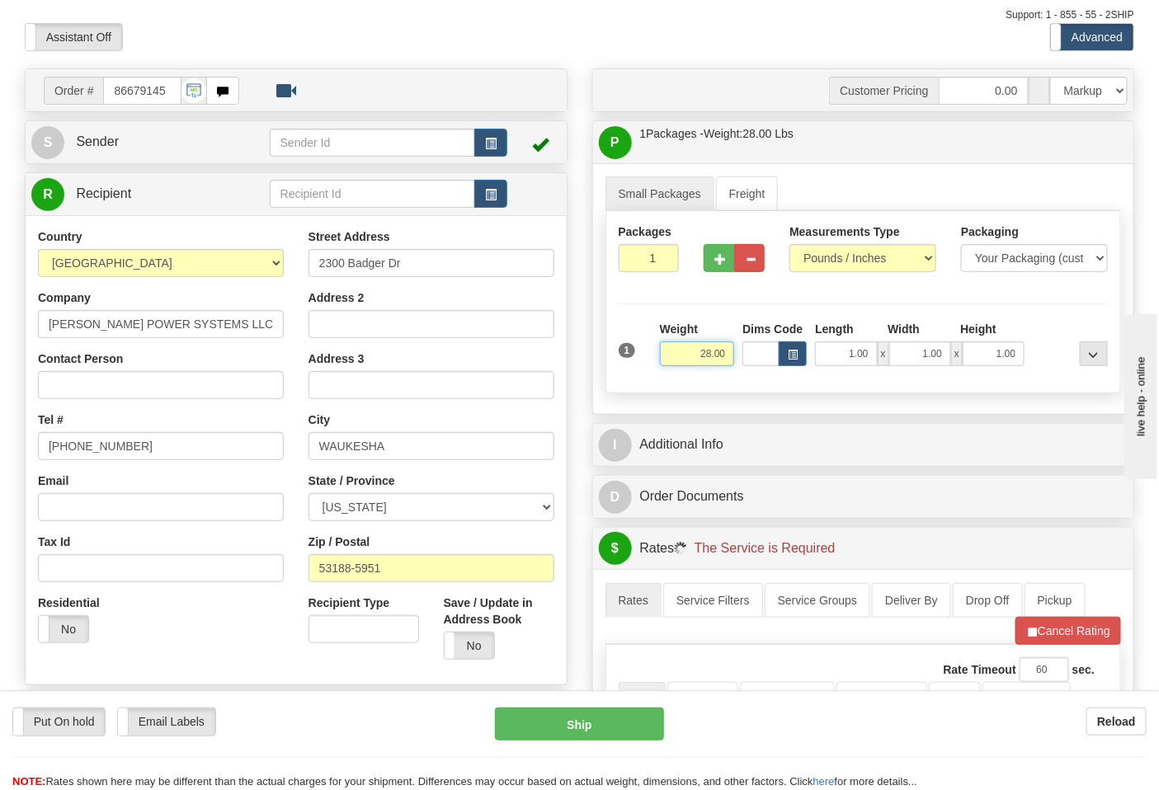
scroll to position [275, 0]
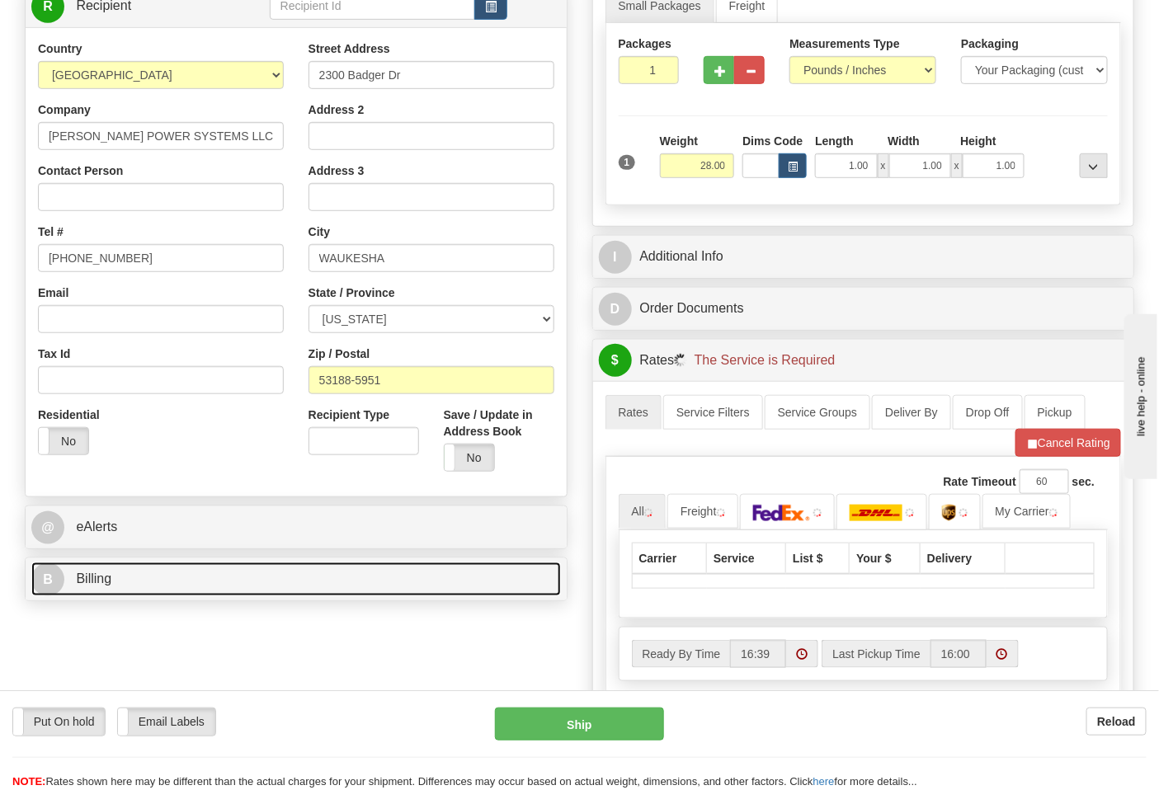
click at [149, 583] on link "B Billing" at bounding box center [296, 580] width 530 height 34
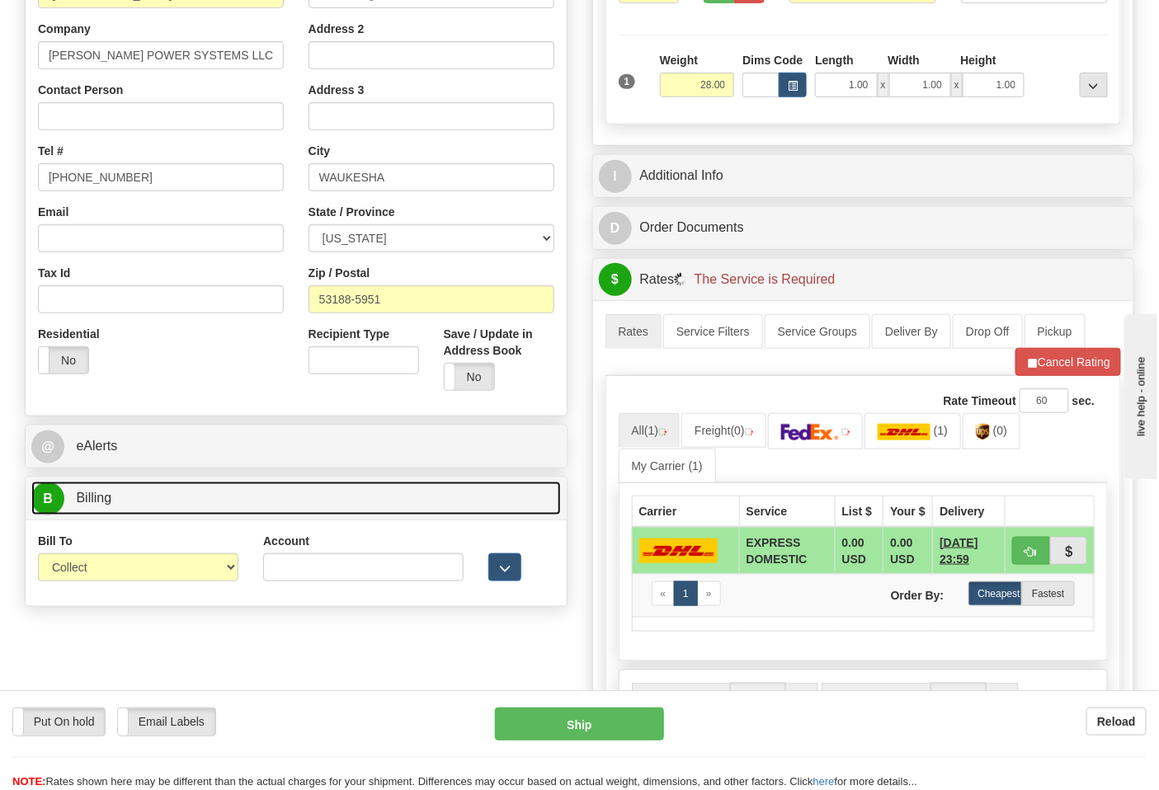
scroll to position [458, 0]
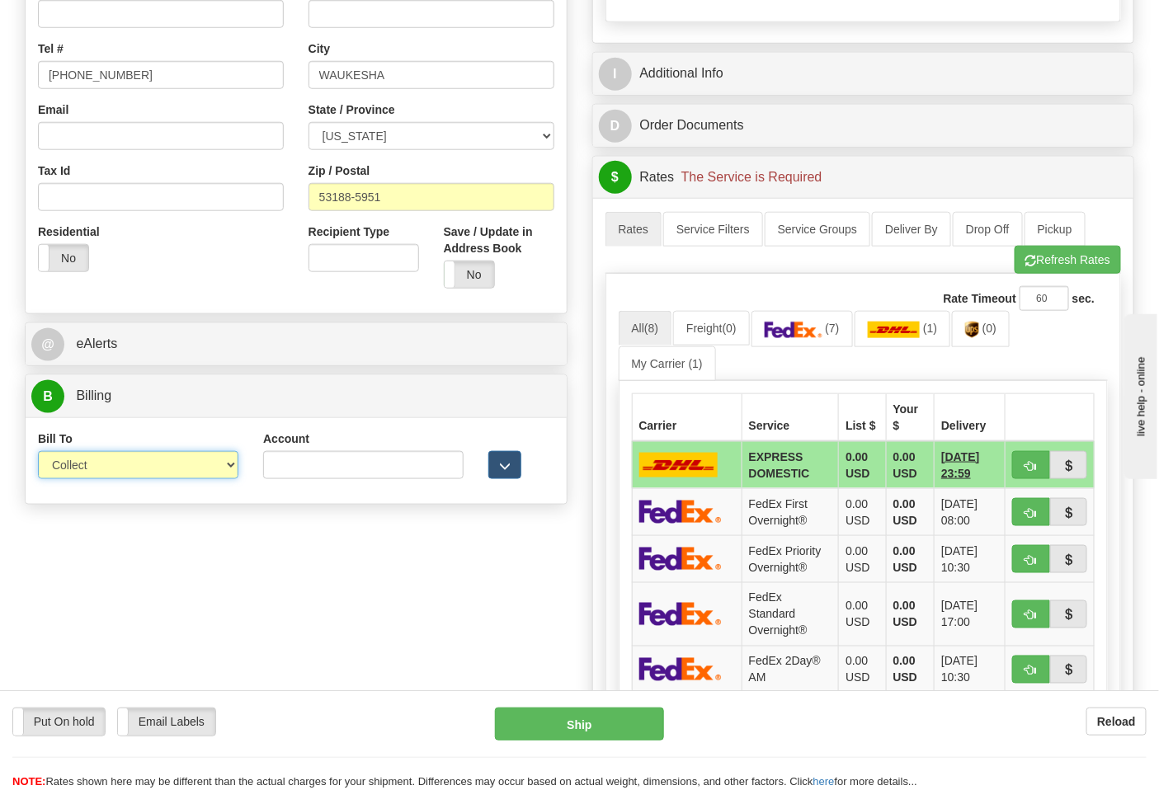
click at [102, 472] on select "Sender Recipient Third Party Collect" at bounding box center [138, 465] width 200 height 28
select select "2"
click at [38, 453] on select "Sender Recipient Third Party Collect" at bounding box center [138, 465] width 200 height 28
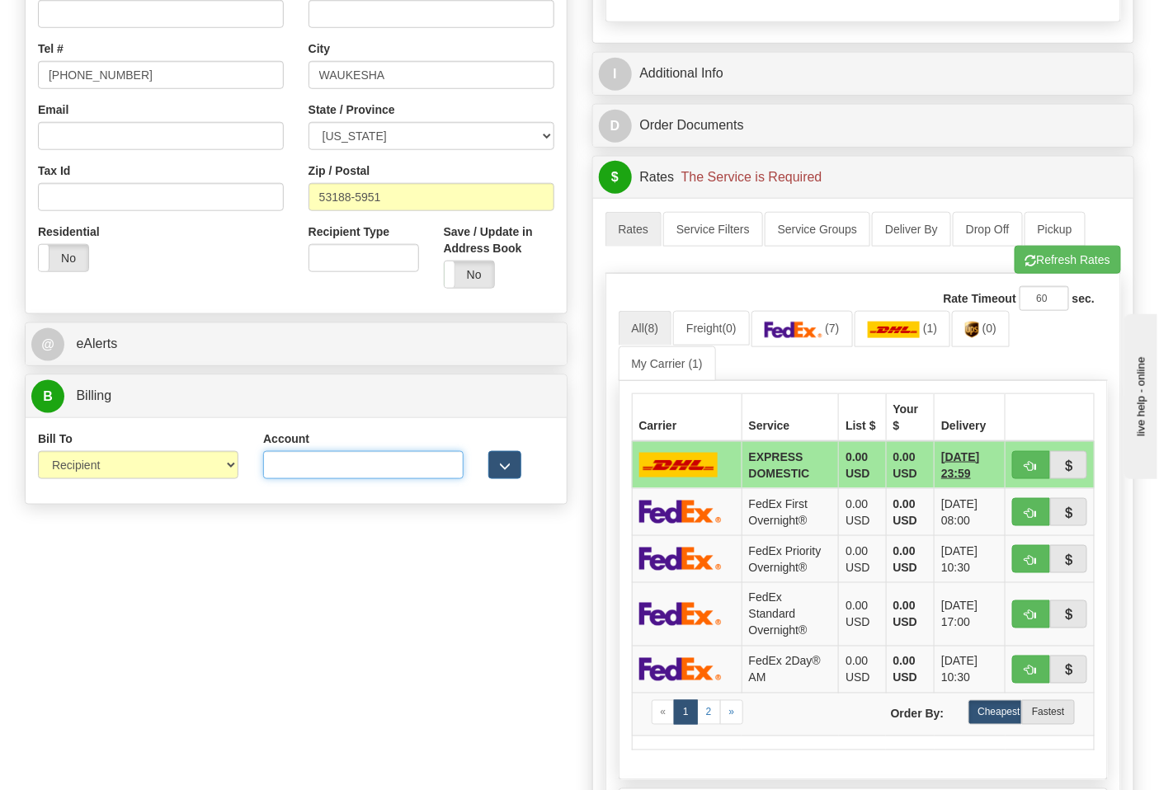
click at [297, 479] on input "Account" at bounding box center [363, 465] width 200 height 28
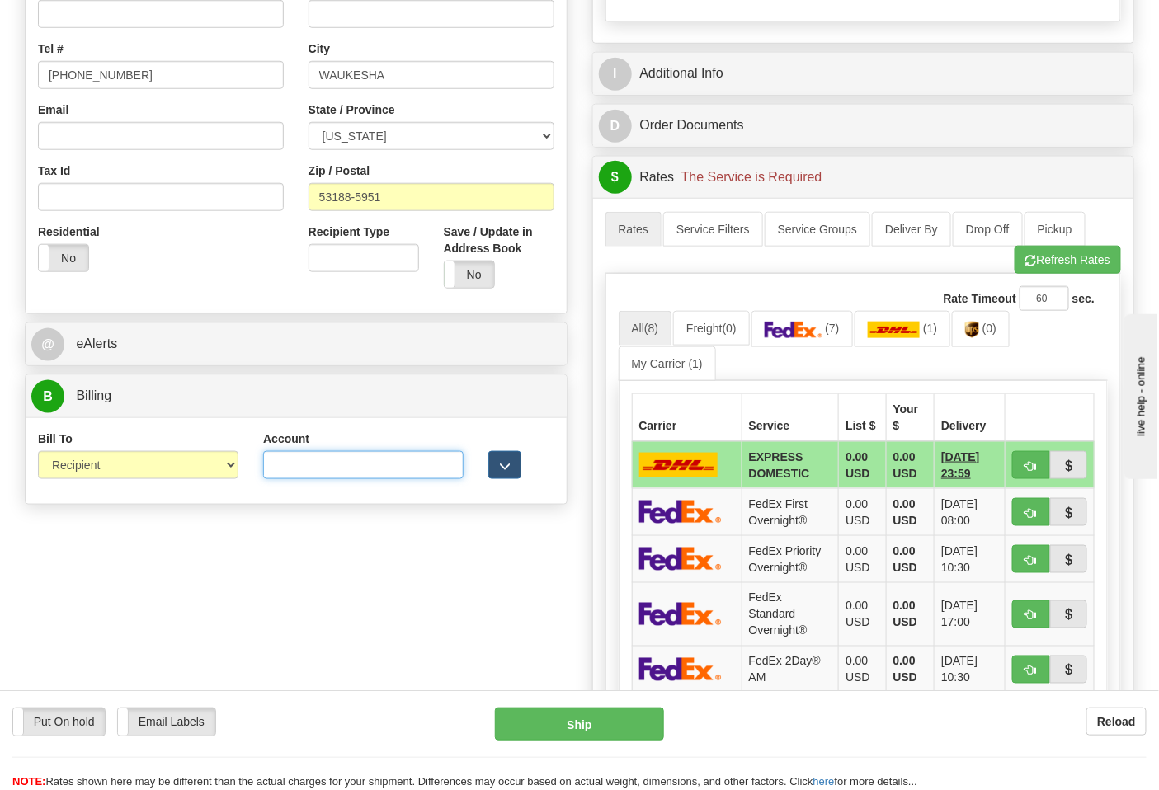
paste input "5466E2"
drag, startPoint x: 325, startPoint y: 480, endPoint x: 241, endPoint y: 462, distance: 86.1
click at [241, 462] on div "Bill To Sender Recipient Third Party Collect Account 5466E2 3rd Party Account L…" at bounding box center [296, 461] width 541 height 61
paste input "169347875"
type input "169347875"
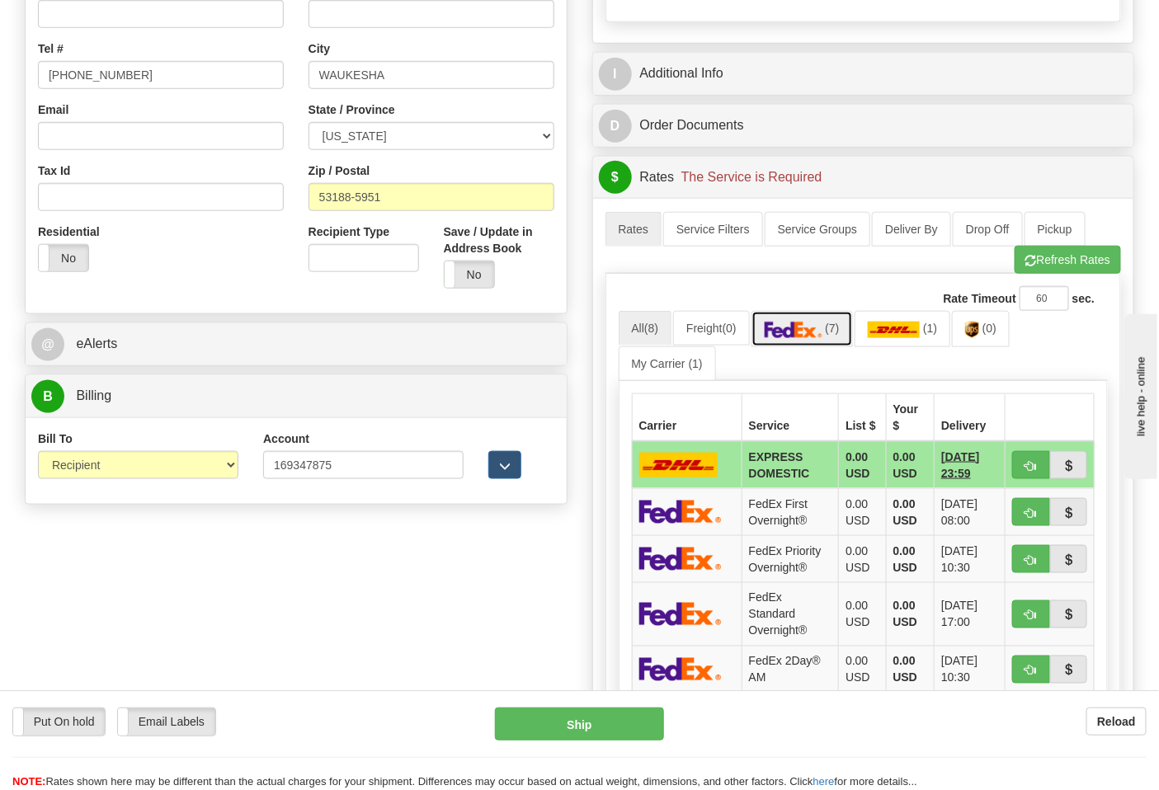
click at [813, 335] on img at bounding box center [794, 330] width 58 height 16
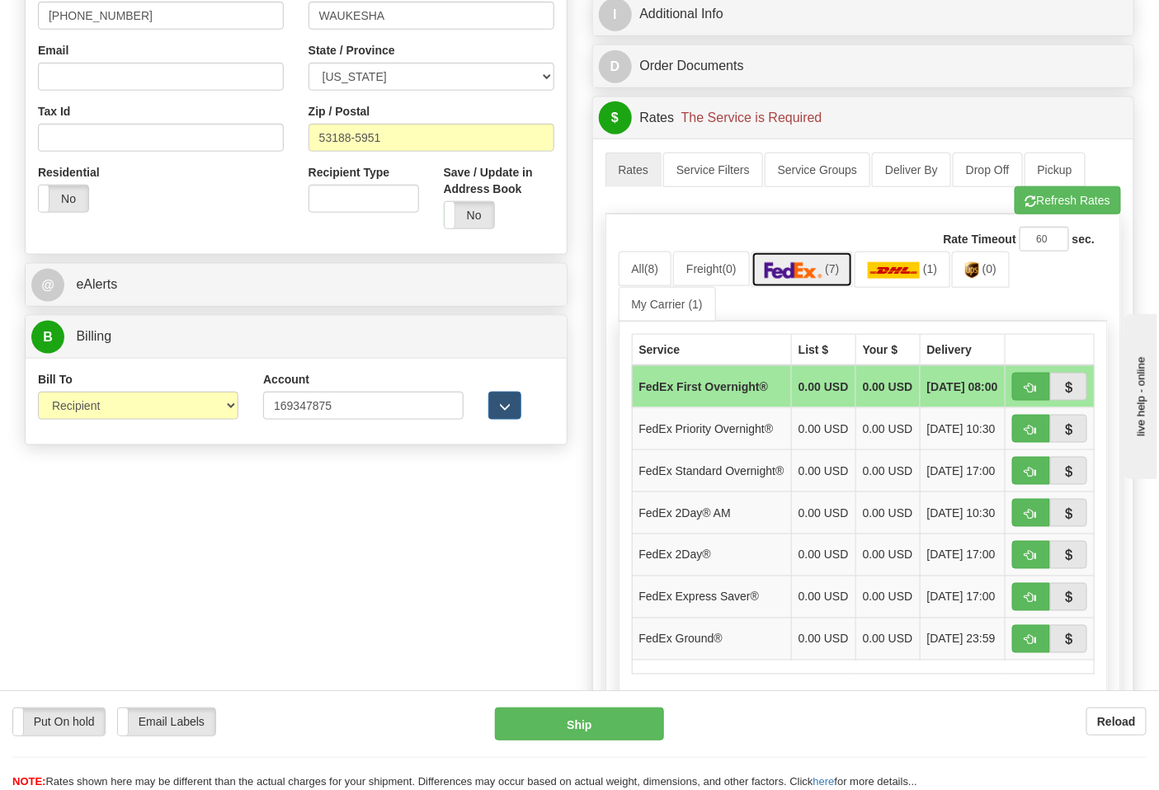
scroll to position [641, 0]
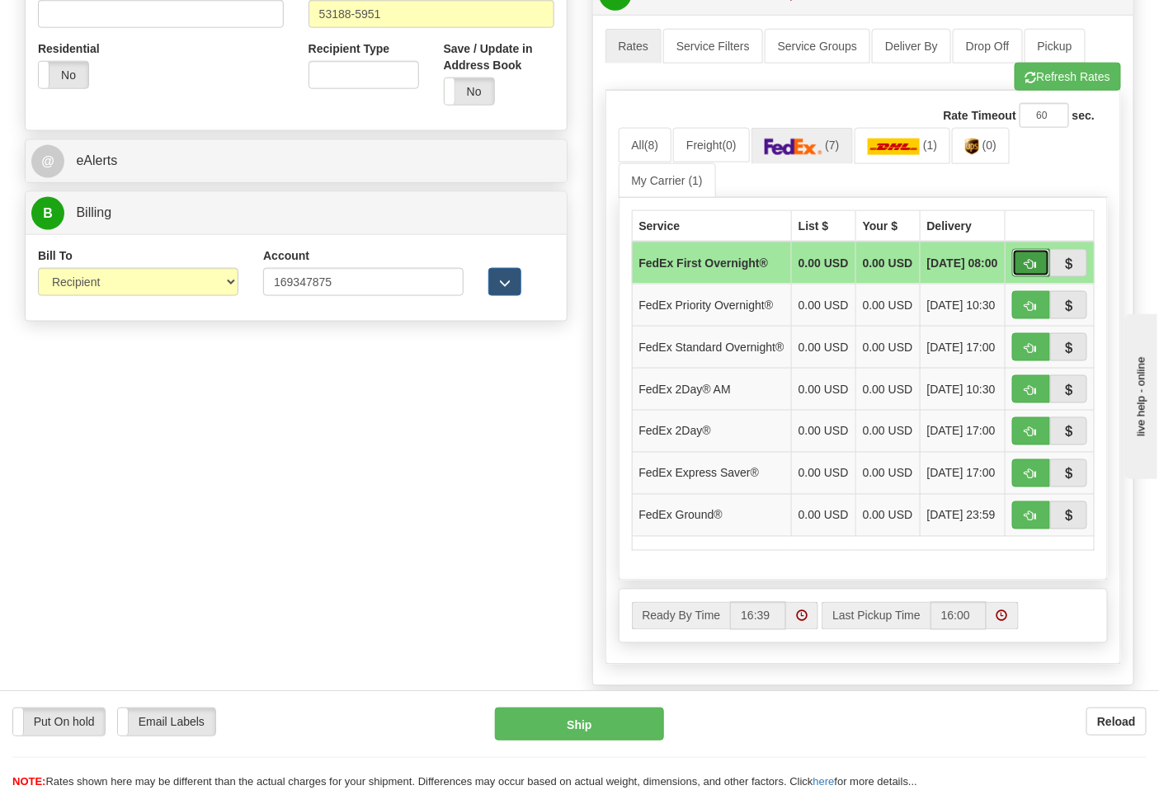
click at [1032, 259] on button "button" at bounding box center [1031, 263] width 38 height 28
type input "06"
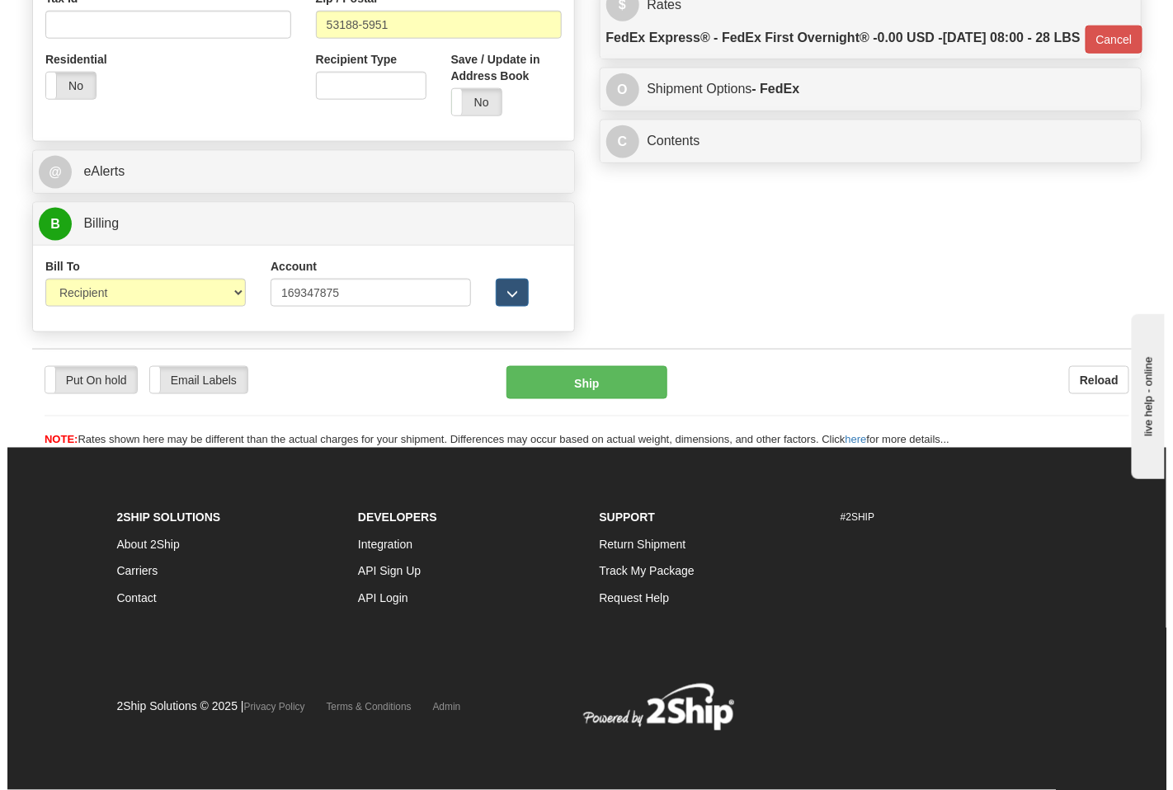
scroll to position [631, 0]
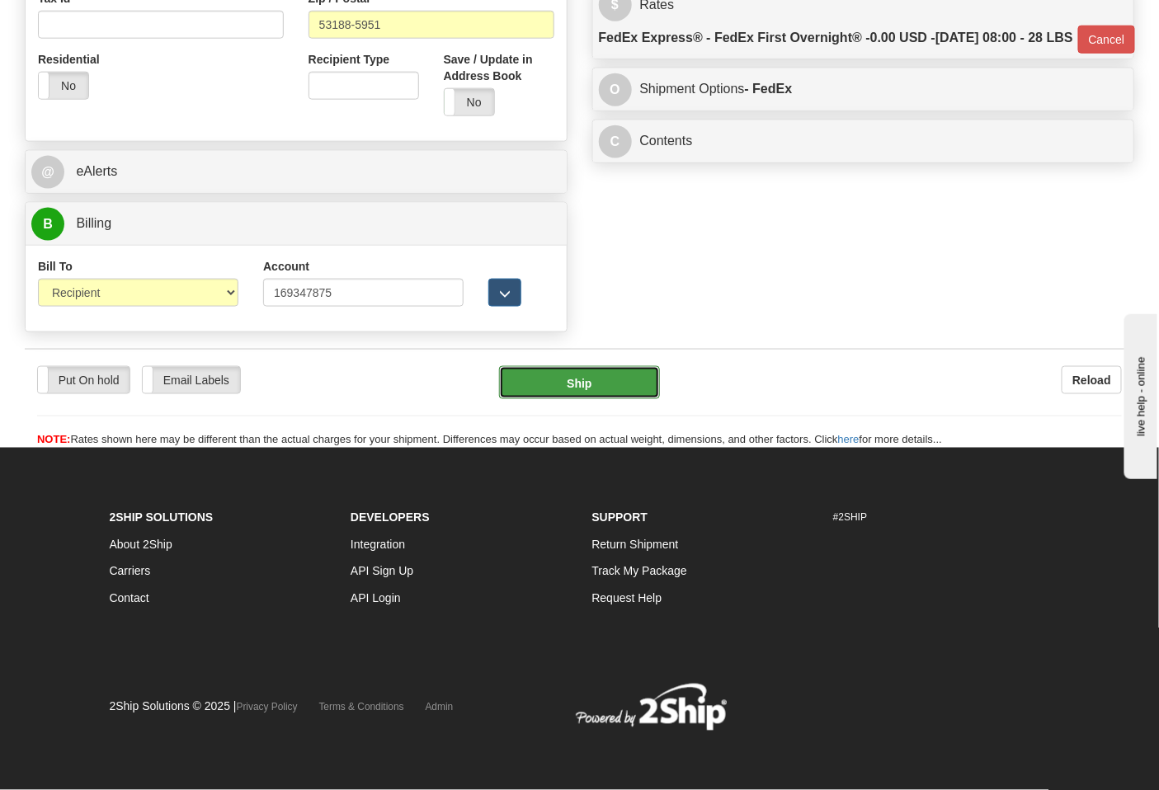
click at [627, 381] on button "Ship" at bounding box center [579, 382] width 160 height 33
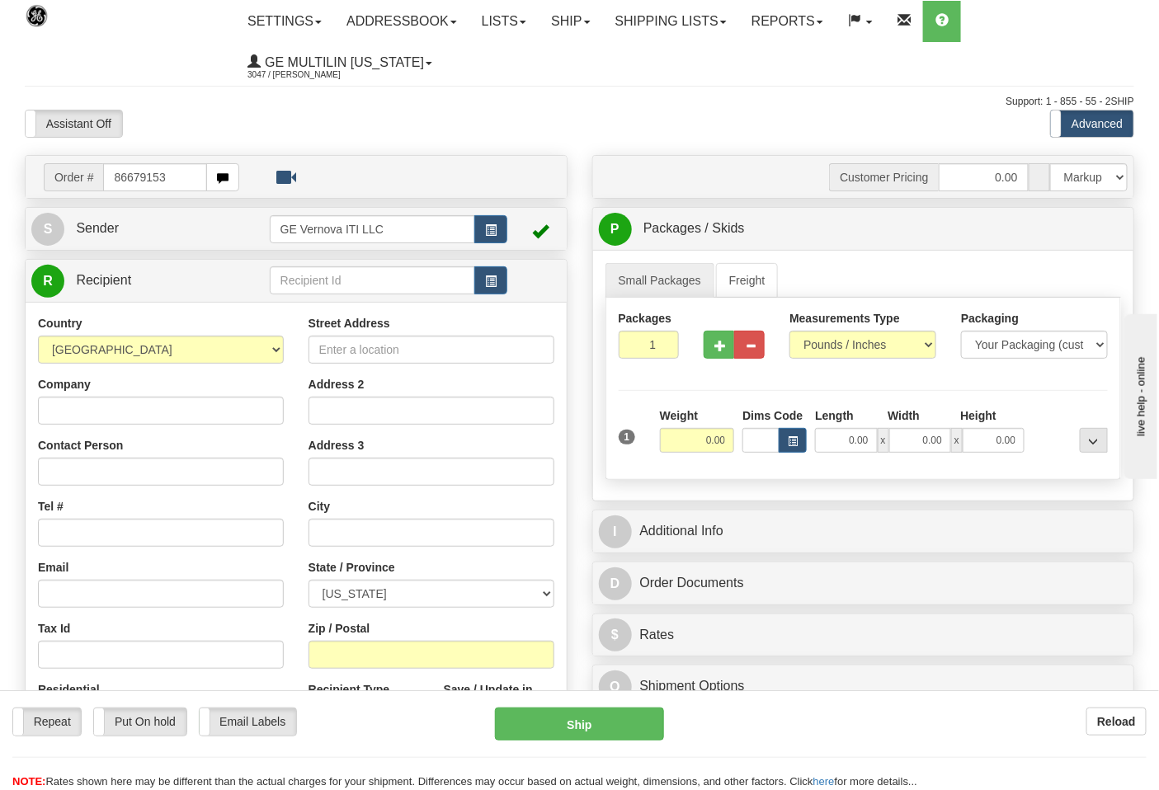
type input "86679153"
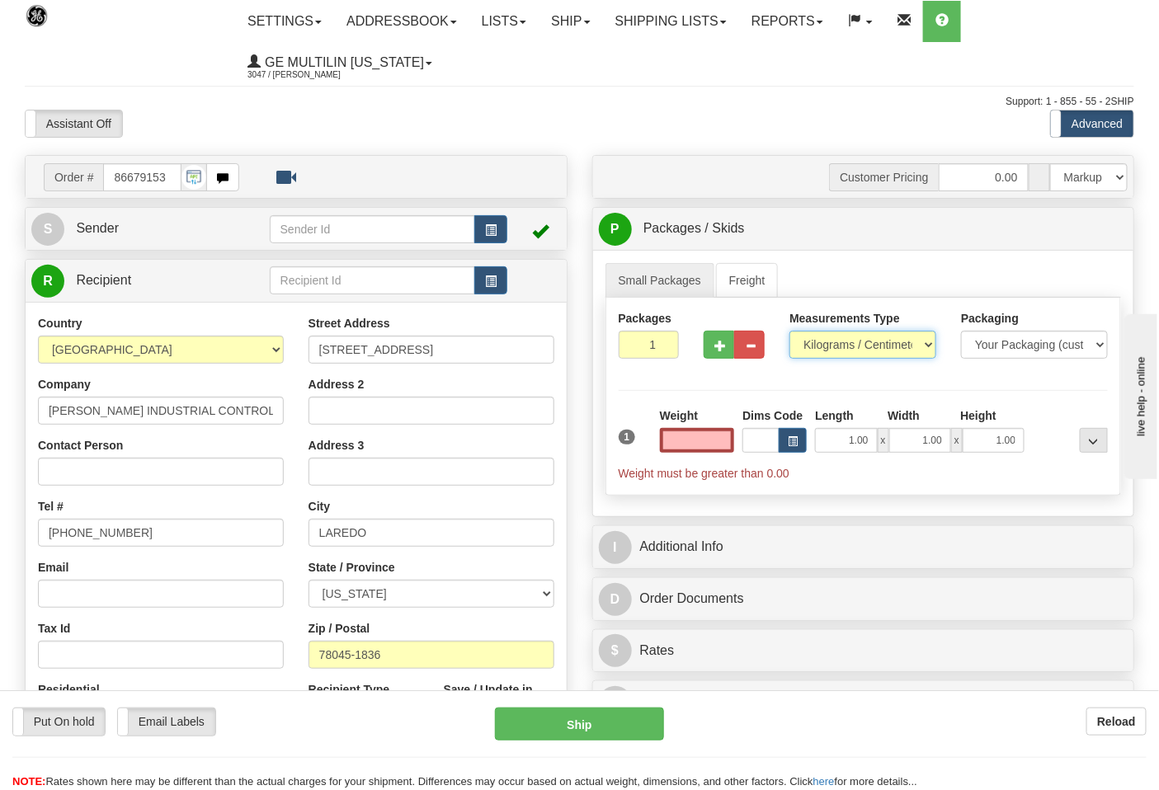
type input "0.00"
drag, startPoint x: 835, startPoint y: 346, endPoint x: 834, endPoint y: 358, distance: 11.6
click at [835, 346] on select "Pounds / Inches Kilograms / Centimeters" at bounding box center [862, 345] width 147 height 28
select select "0"
click at [789, 332] on select "Pounds / Inches Kilograms / Centimeters" at bounding box center [862, 345] width 147 height 28
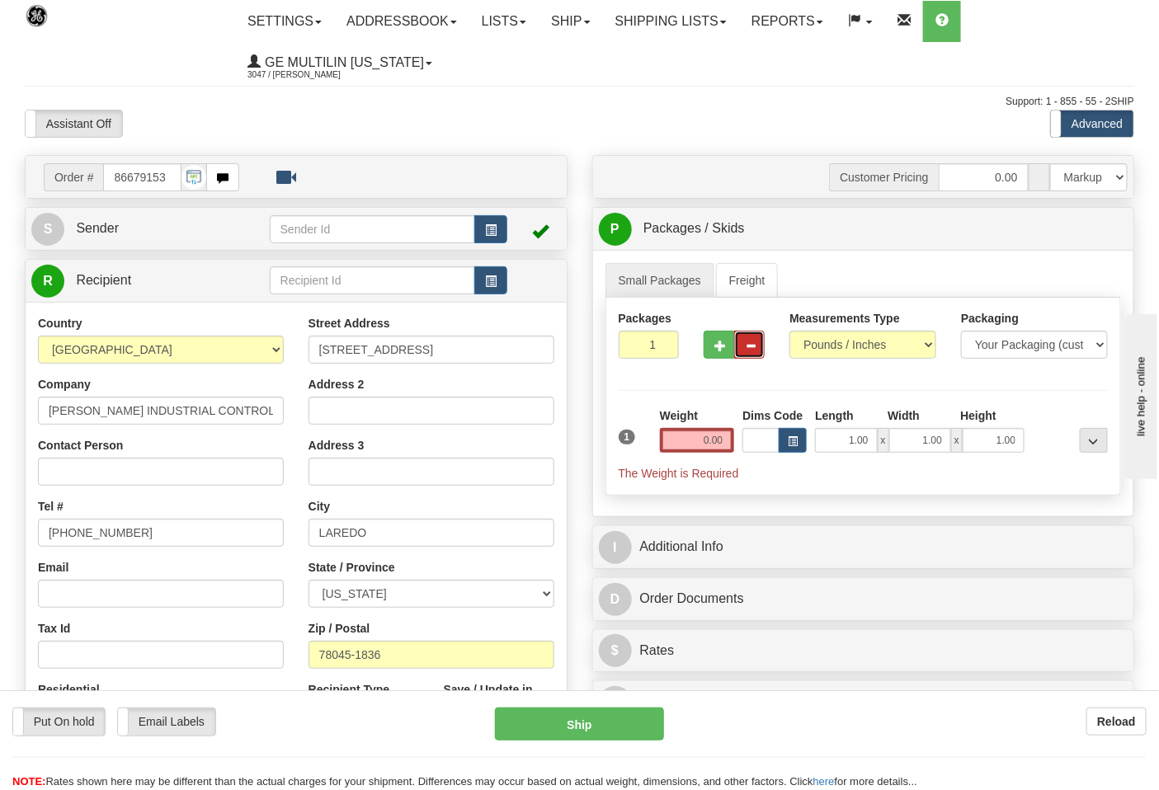
click at [735, 350] on button "button" at bounding box center [749, 345] width 31 height 28
click at [721, 348] on span "button" at bounding box center [720, 346] width 12 height 11
click at [721, 347] on span "button" at bounding box center [720, 346] width 12 height 11
type input "3"
click at [726, 443] on input "0.00" at bounding box center [697, 440] width 75 height 25
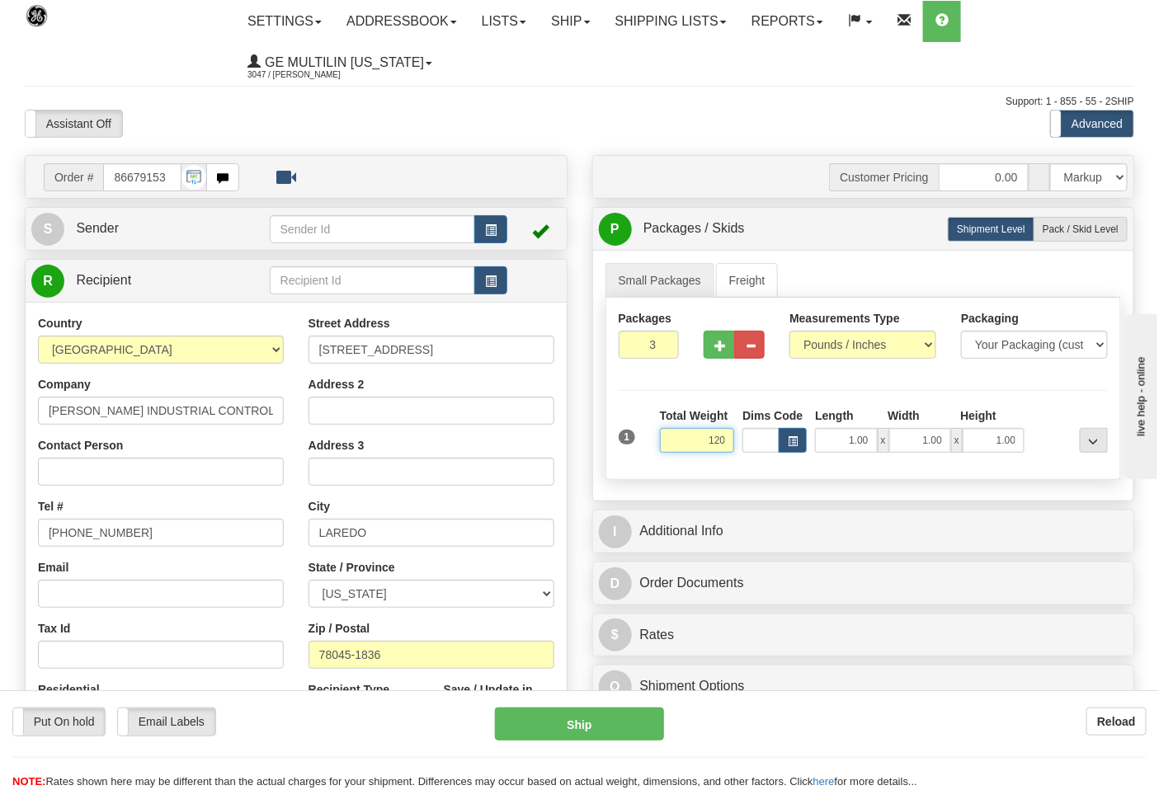
click button "Delete" at bounding box center [0, 0] width 0 height 0
type input "120.00"
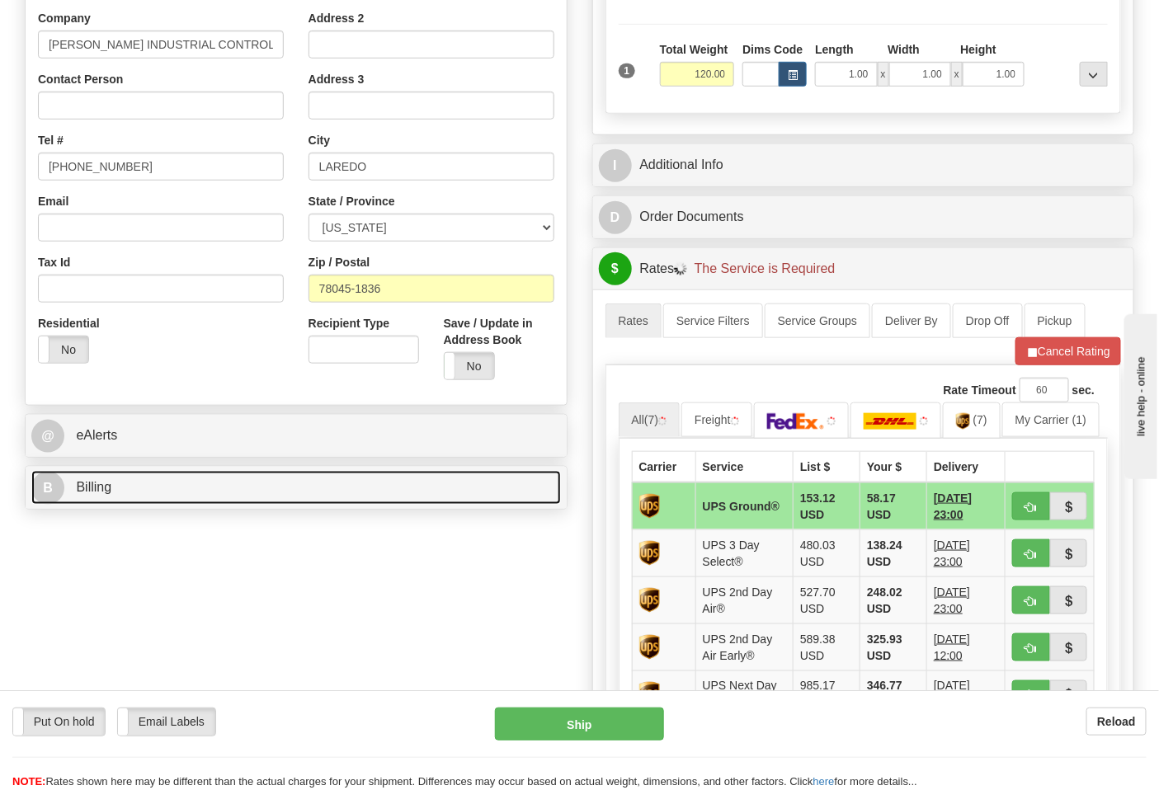
click at [135, 479] on link "B Billing" at bounding box center [296, 488] width 530 height 34
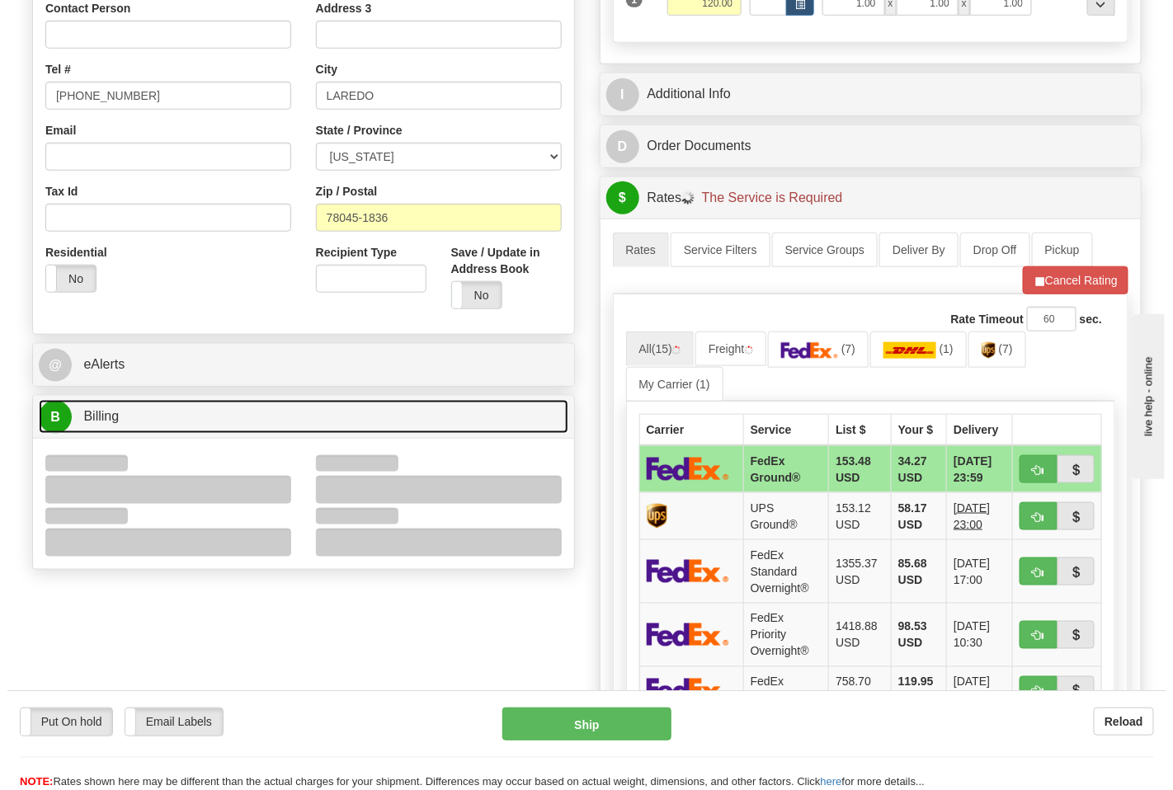
scroll to position [458, 0]
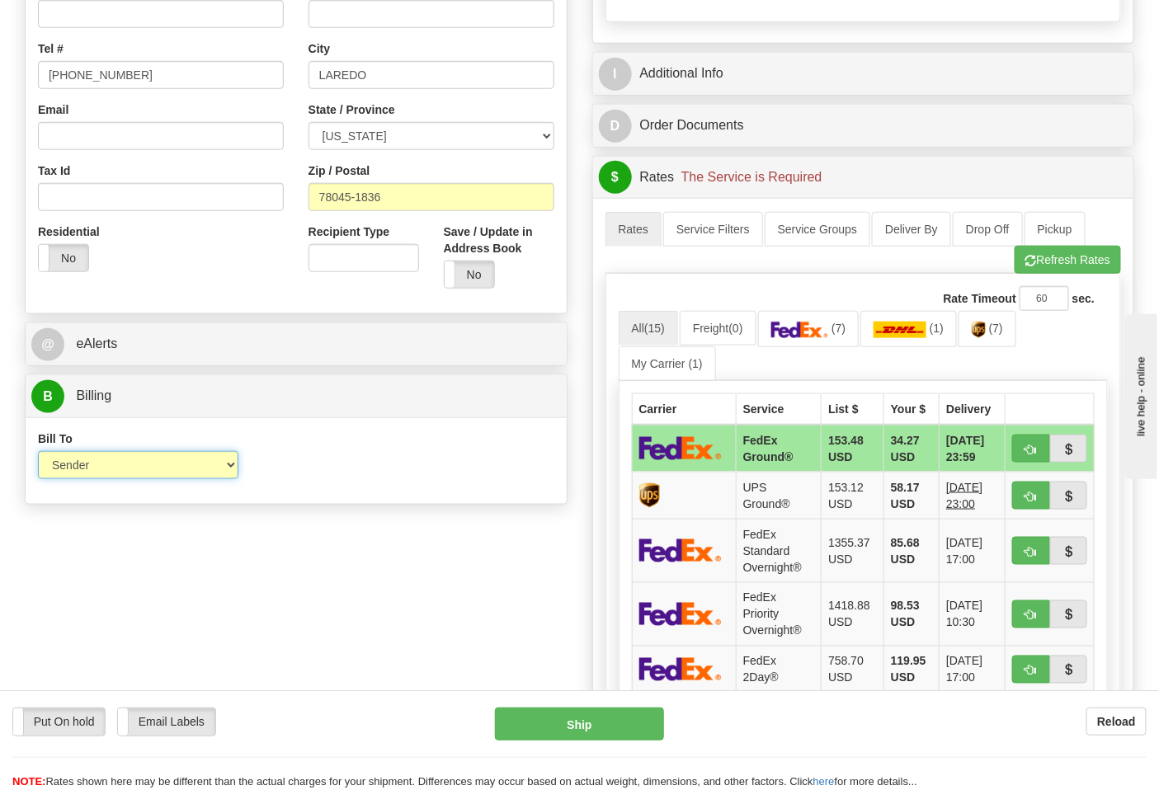
drag, startPoint x: 91, startPoint y: 464, endPoint x: 102, endPoint y: 480, distance: 20.1
click at [91, 464] on select "Sender Recipient Third Party Collect" at bounding box center [138, 465] width 200 height 28
click at [368, 492] on div "Bill To Sender Recipient Third Party Collect Account 3rd Party Account List Ple…" at bounding box center [296, 461] width 541 height 61
click at [812, 332] on img at bounding box center [800, 330] width 58 height 16
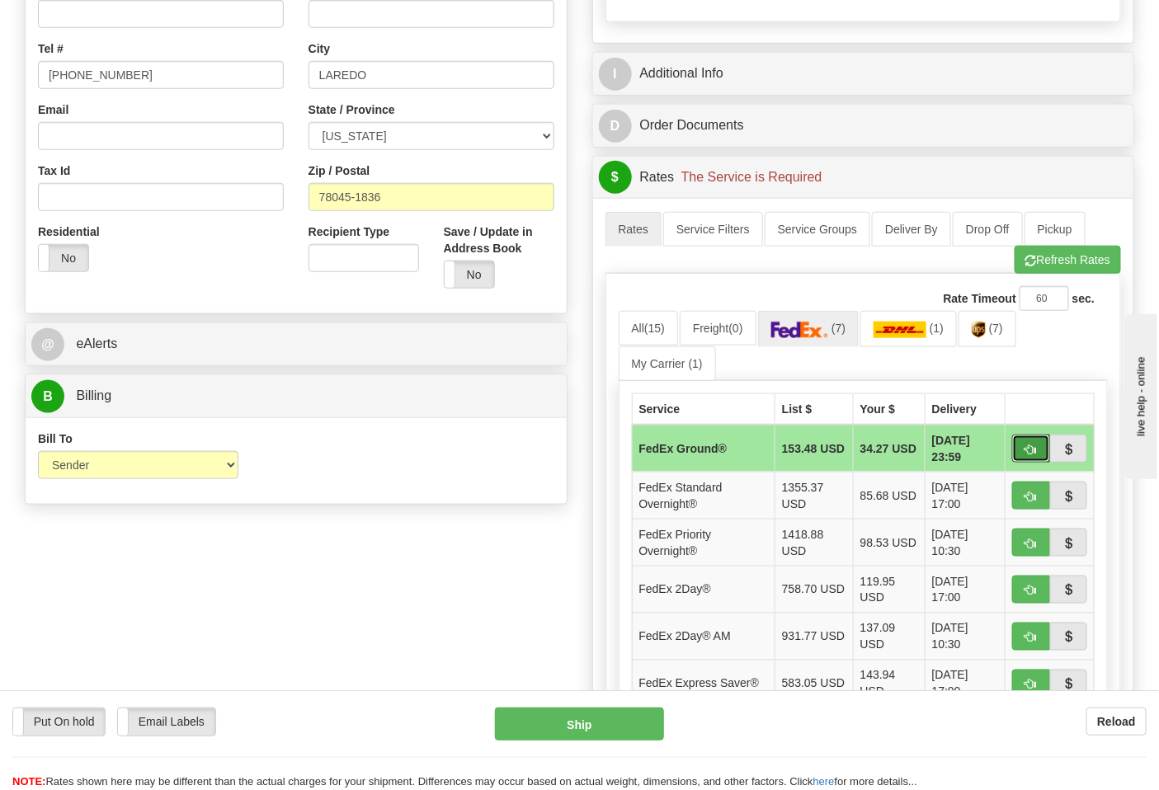
drag, startPoint x: 1036, startPoint y: 450, endPoint x: 1027, endPoint y: 449, distance: 9.1
click at [1032, 450] on span "button" at bounding box center [1031, 450] width 12 height 11
type input "92"
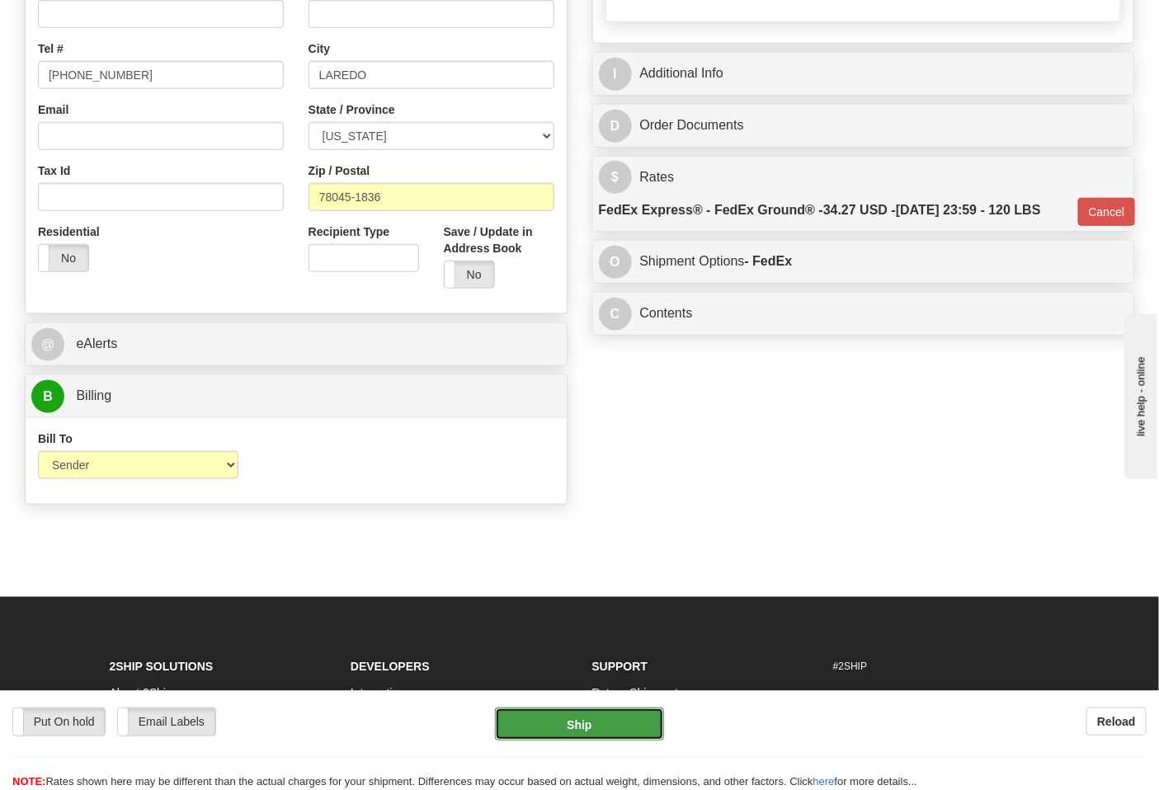
click at [591, 726] on button "Ship" at bounding box center [579, 724] width 168 height 33
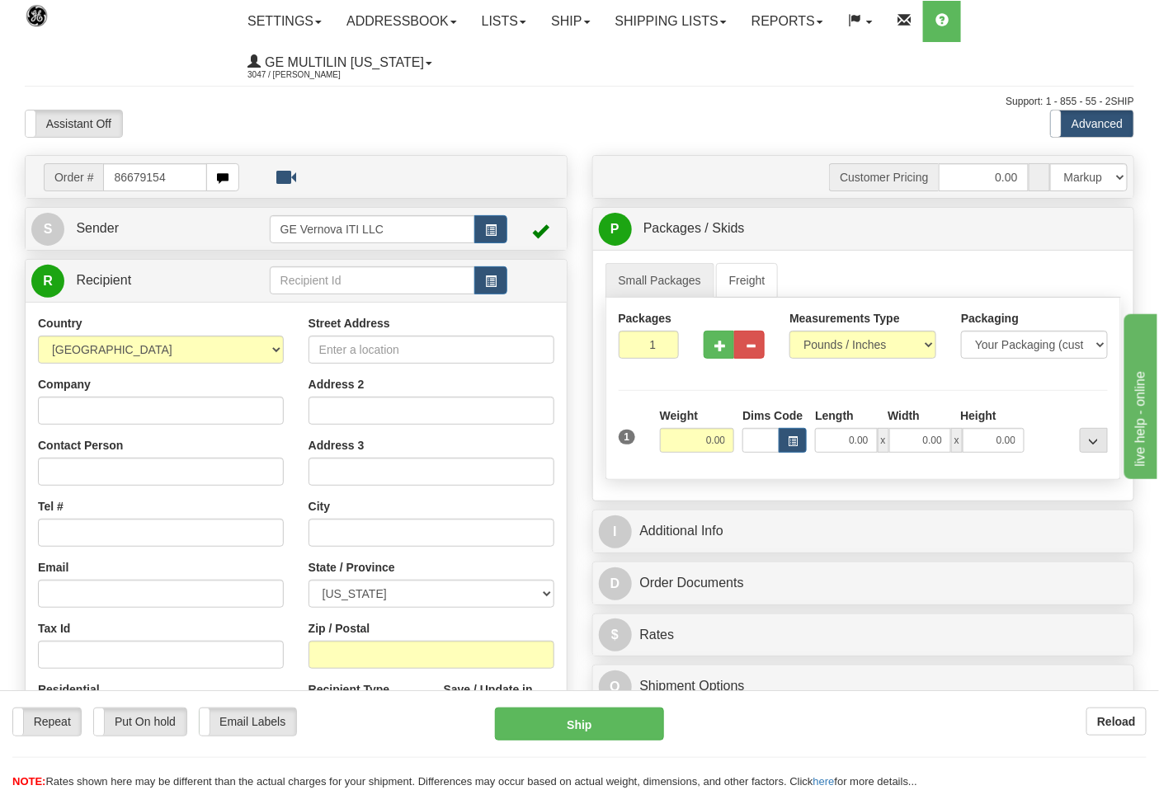
type input "86679154"
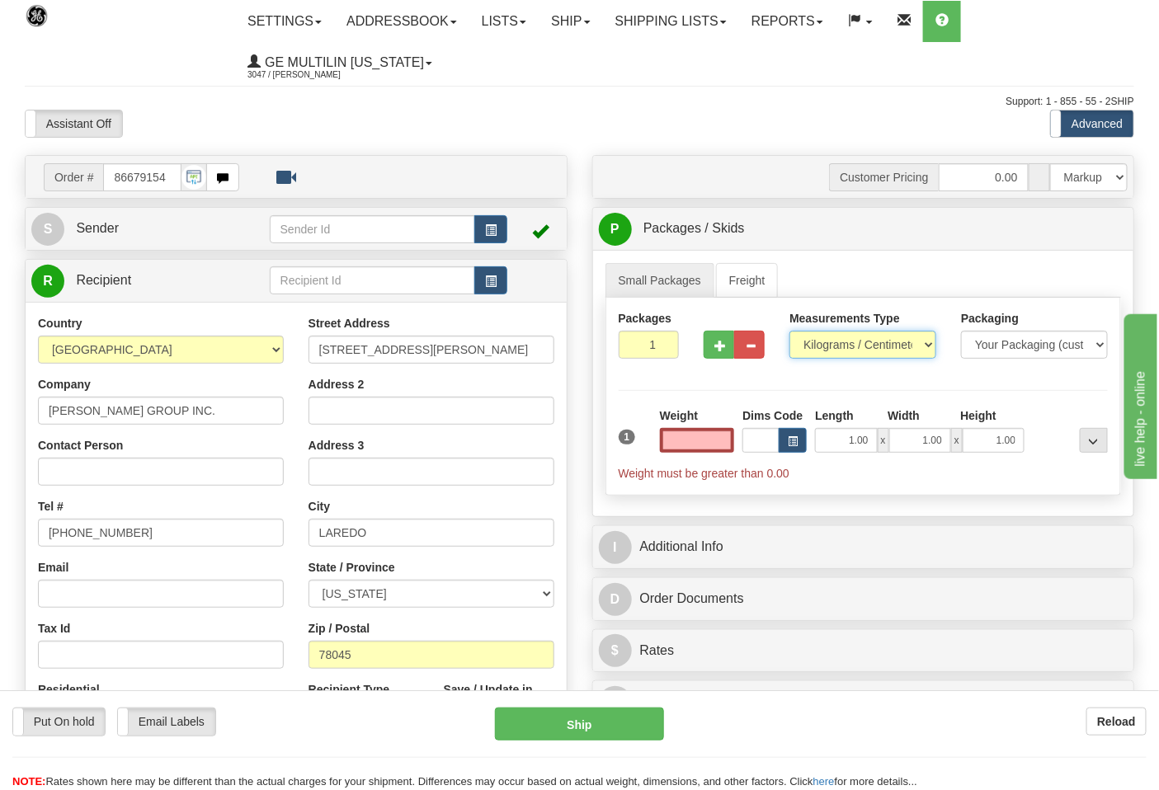
type input "0.00"
click at [829, 342] on select "Pounds / Inches Kilograms / Centimeters" at bounding box center [862, 345] width 147 height 28
select select "0"
click at [789, 332] on select "Pounds / Inches Kilograms / Centimeters" at bounding box center [862, 345] width 147 height 28
click at [730, 441] on input "0.00" at bounding box center [697, 440] width 75 height 25
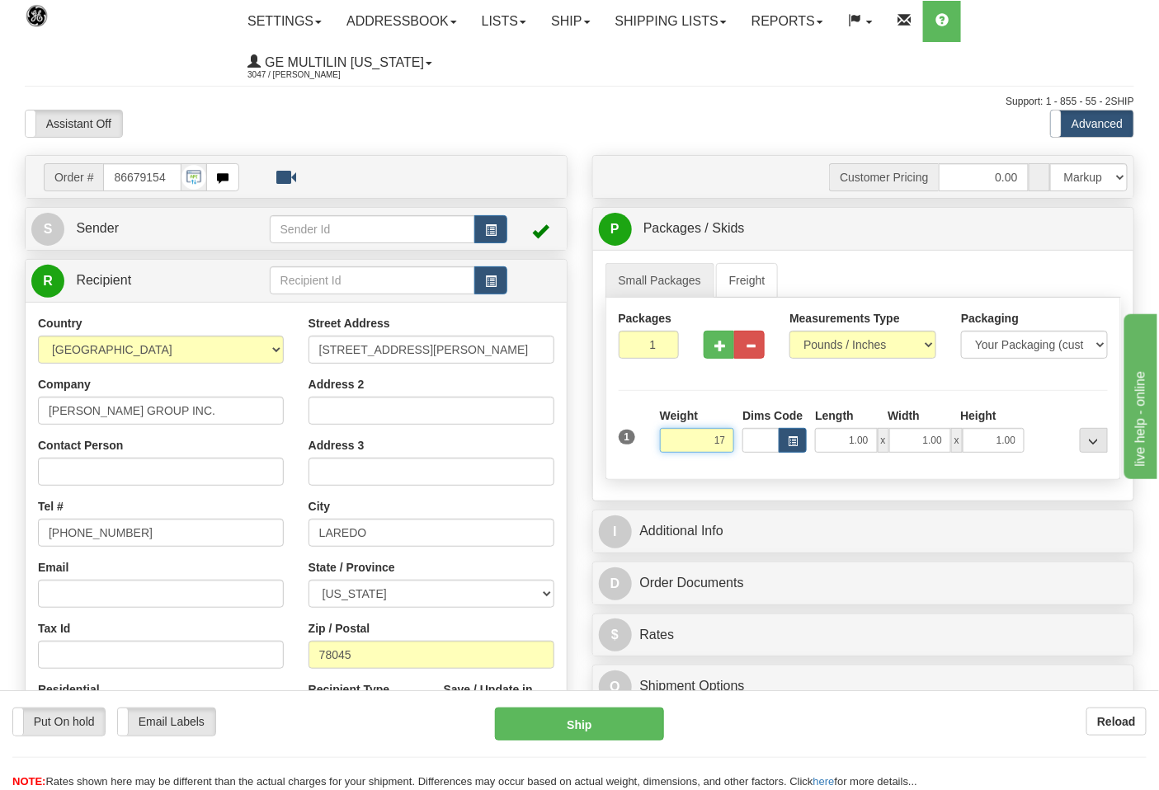
click button "Delete" at bounding box center [0, 0] width 0 height 0
type input "17.00"
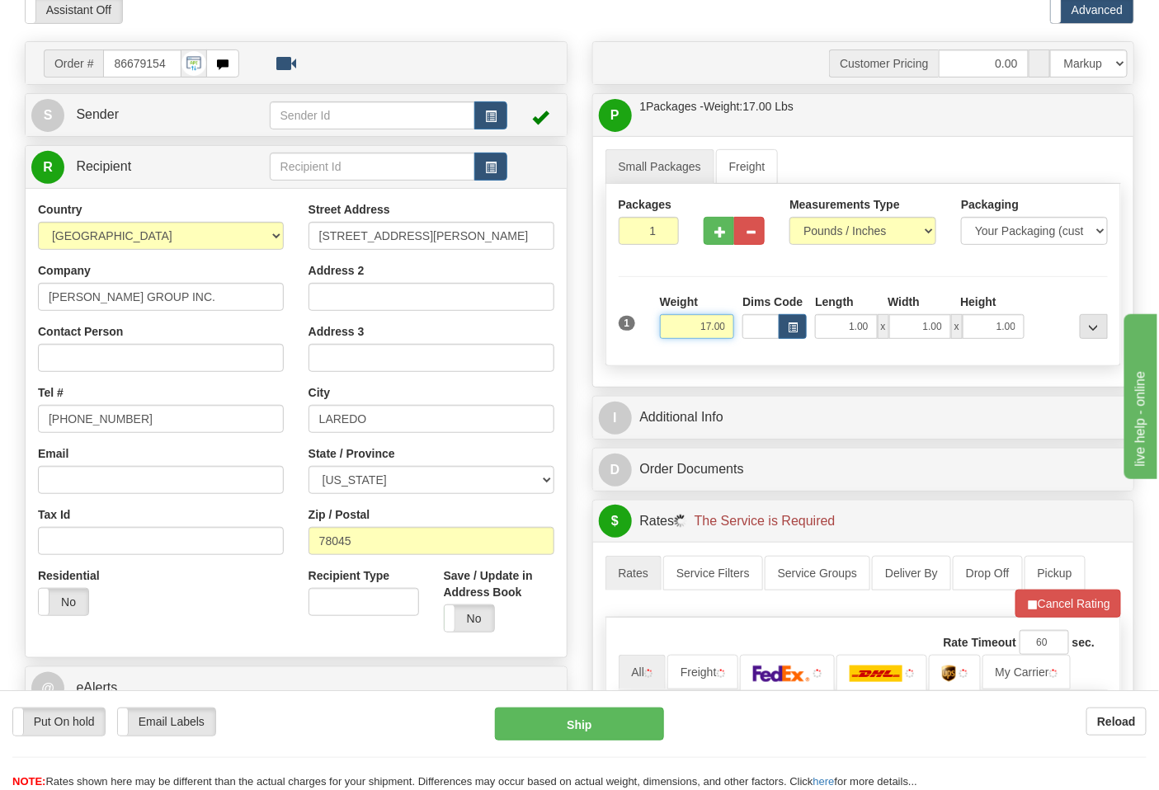
scroll to position [275, 0]
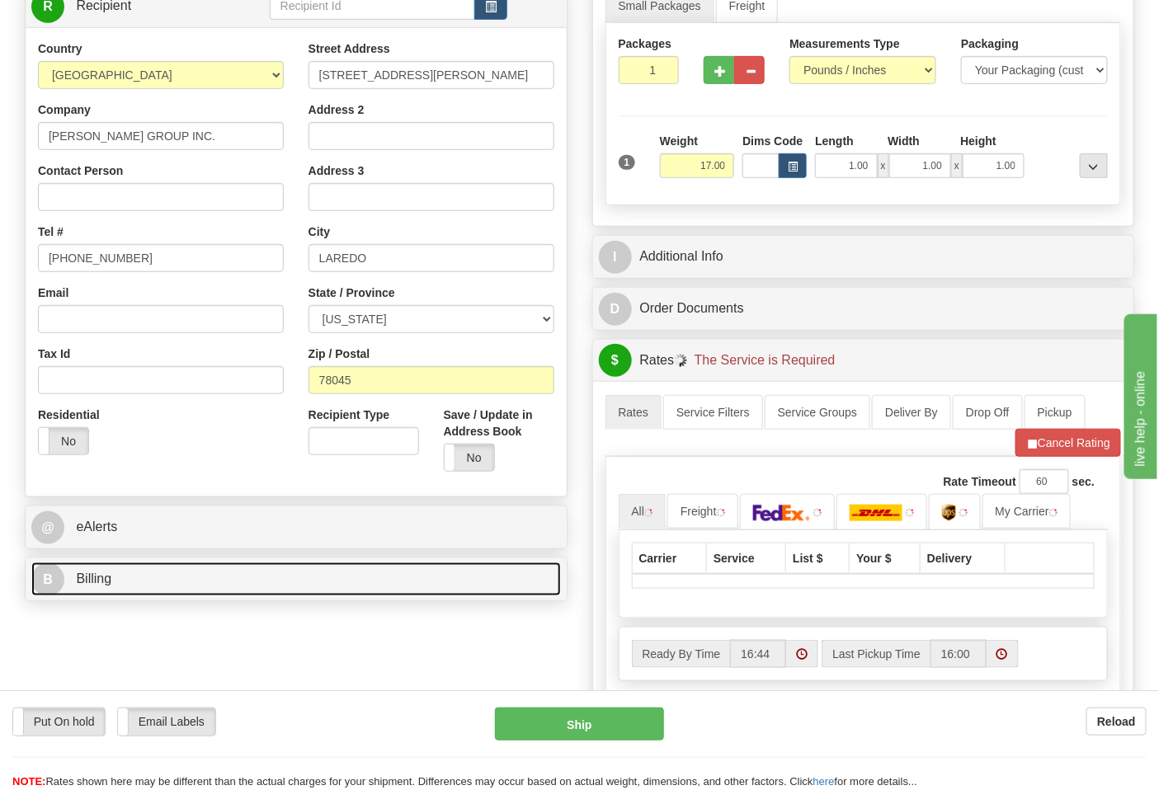
click at [210, 594] on link "B Billing" at bounding box center [296, 580] width 530 height 34
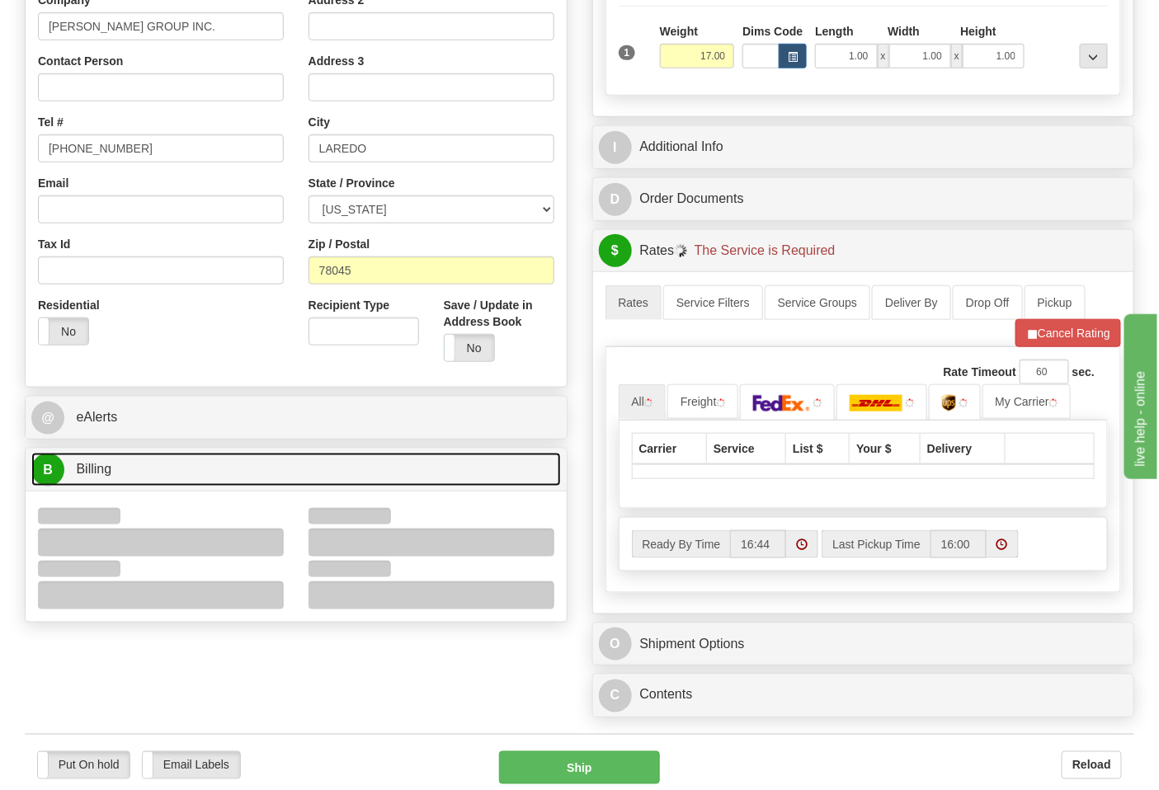
scroll to position [458, 0]
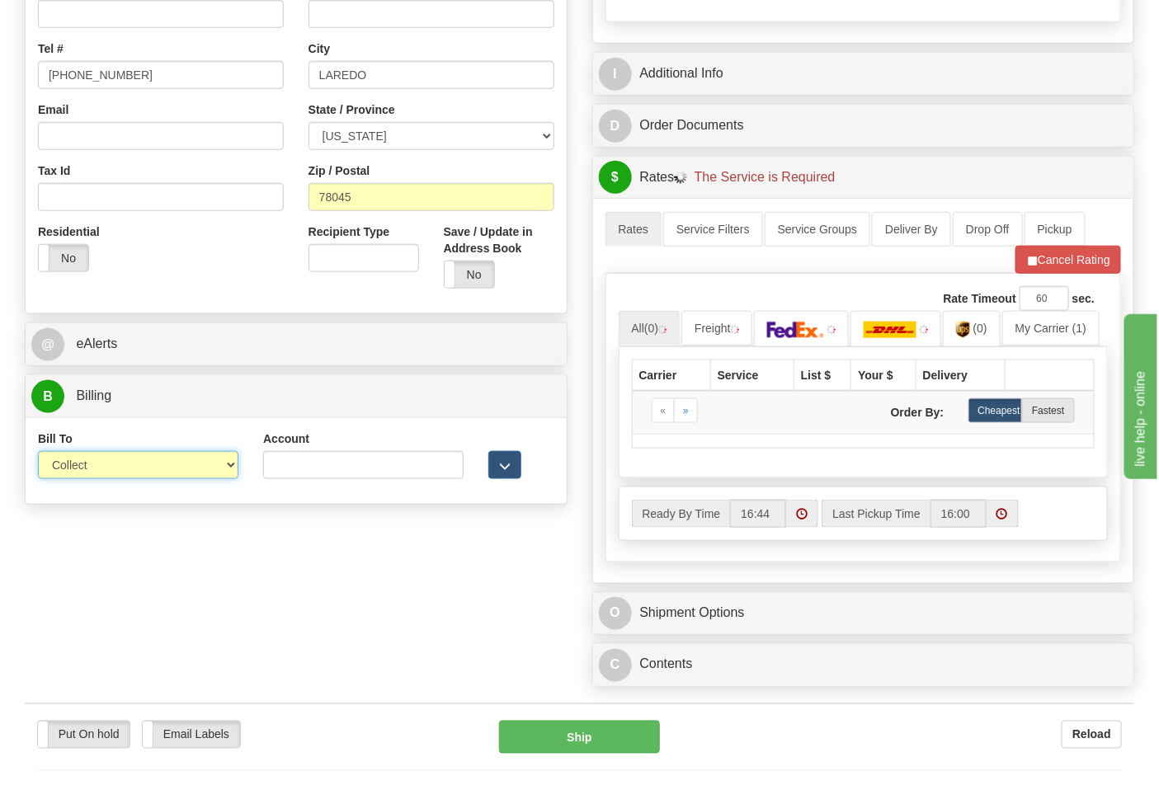
click at [102, 470] on select "Sender Recipient Third Party Collect" at bounding box center [138, 465] width 200 height 28
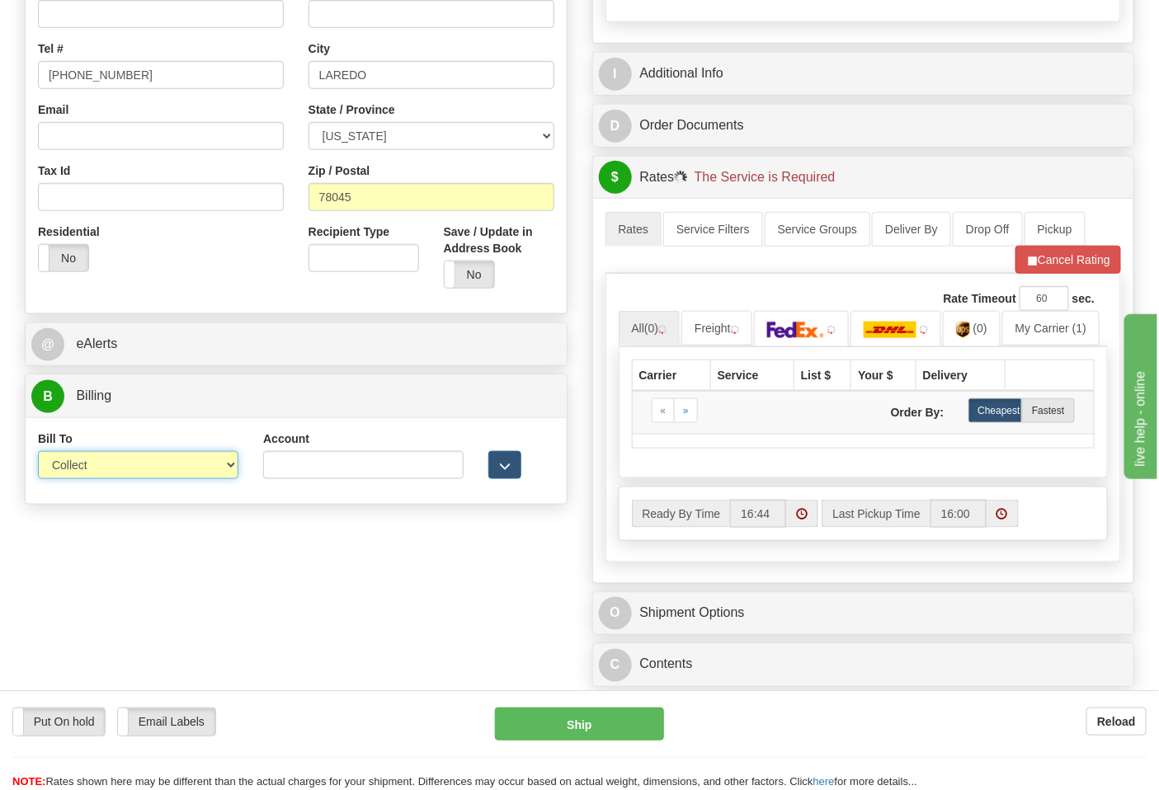
select select "2"
click at [38, 453] on select "Sender Recipient Third Party Collect" at bounding box center [138, 465] width 200 height 28
click at [273, 478] on input "Account" at bounding box center [363, 465] width 200 height 28
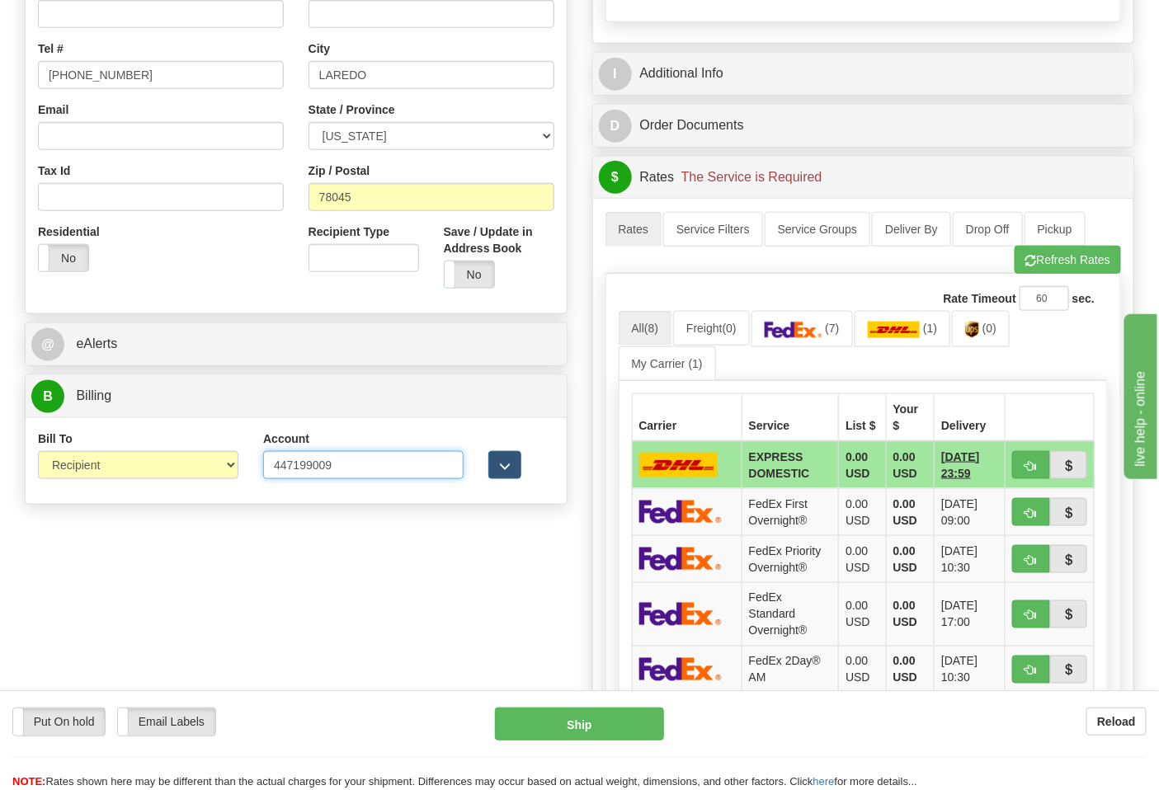
type input "447199009"
click button "Delete" at bounding box center [0, 0] width 0 height 0
click at [842, 323] on link "(7)" at bounding box center [801, 328] width 101 height 35
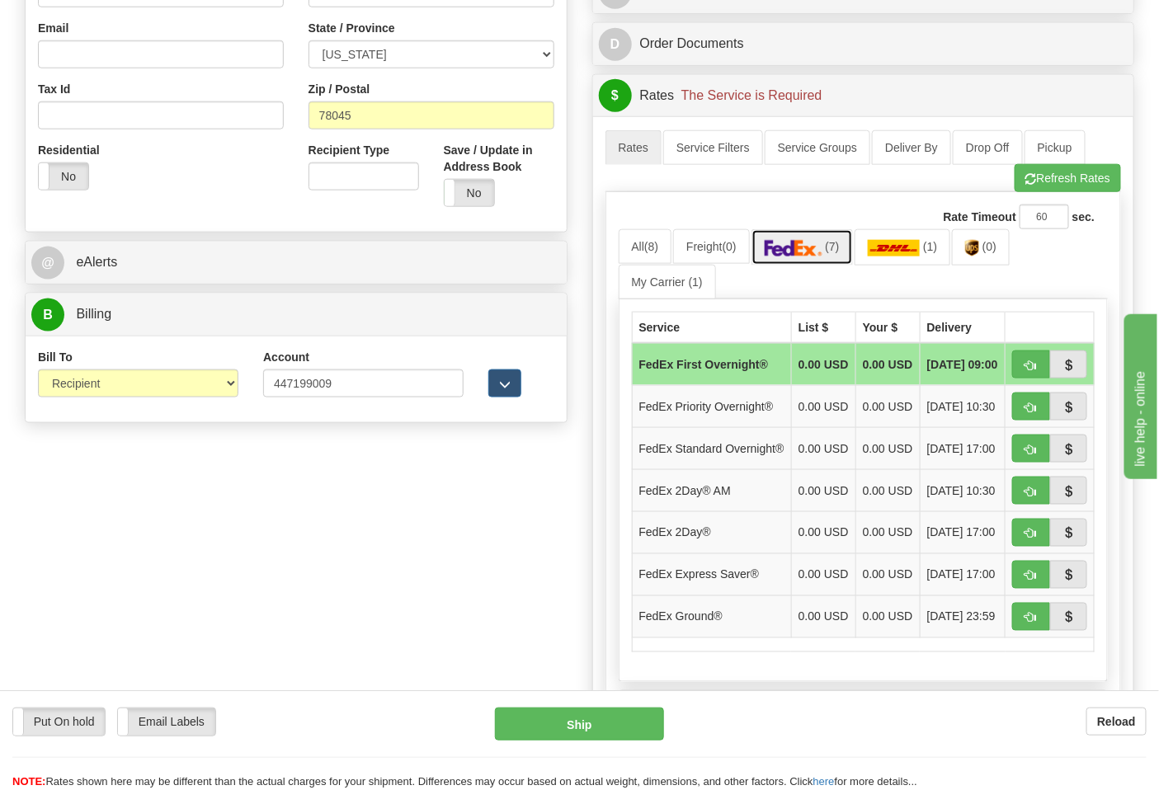
scroll to position [825, 0]
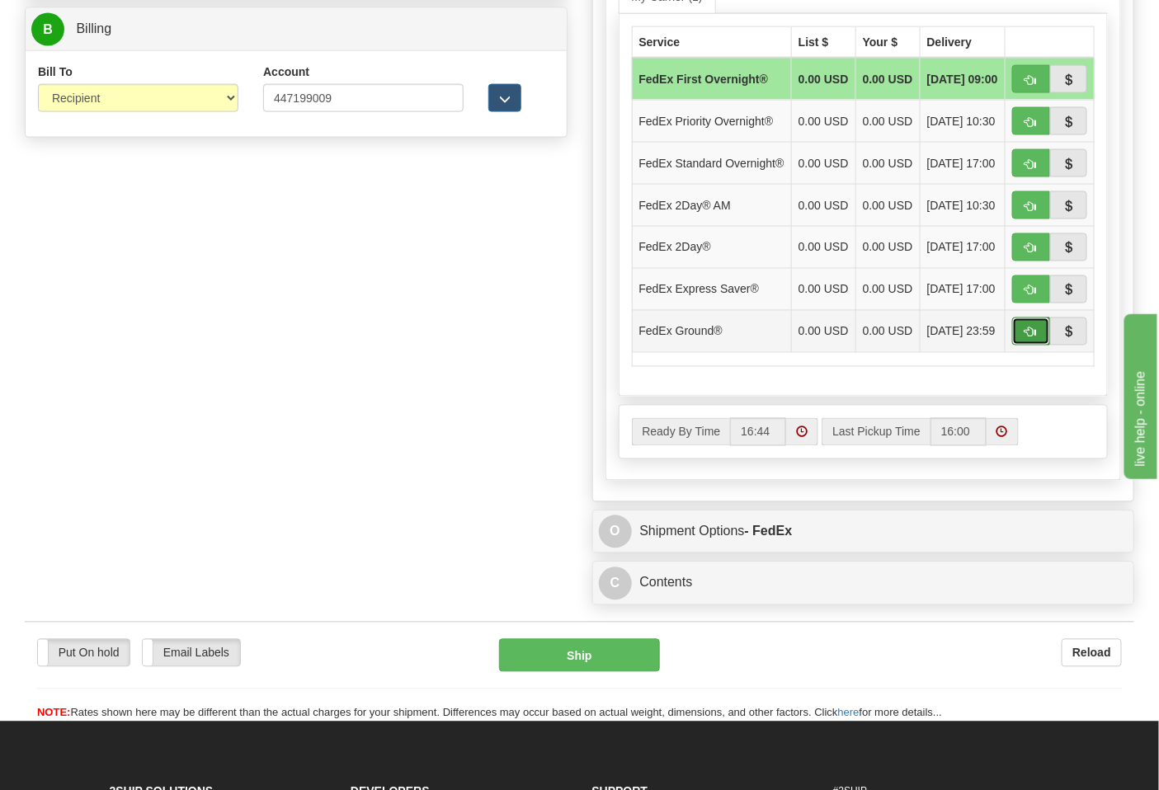
click at [1033, 338] on span "button" at bounding box center [1031, 332] width 12 height 11
type input "92"
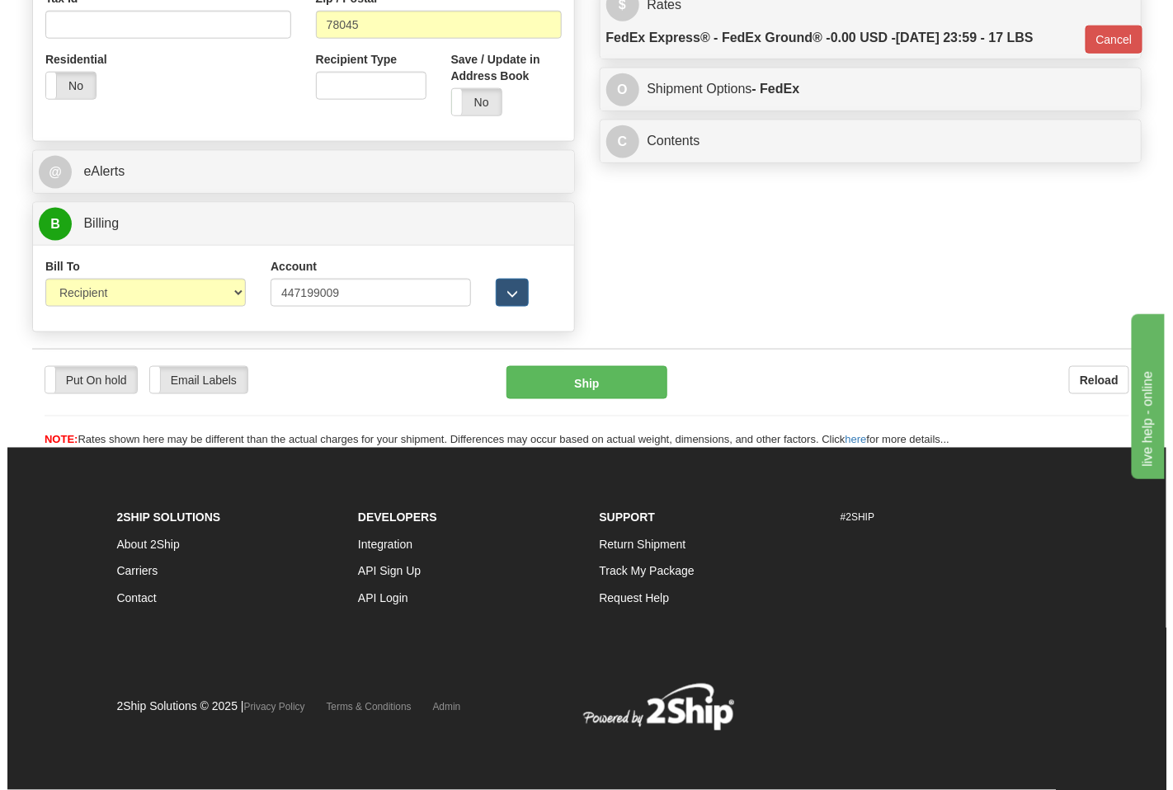
scroll to position [632, 0]
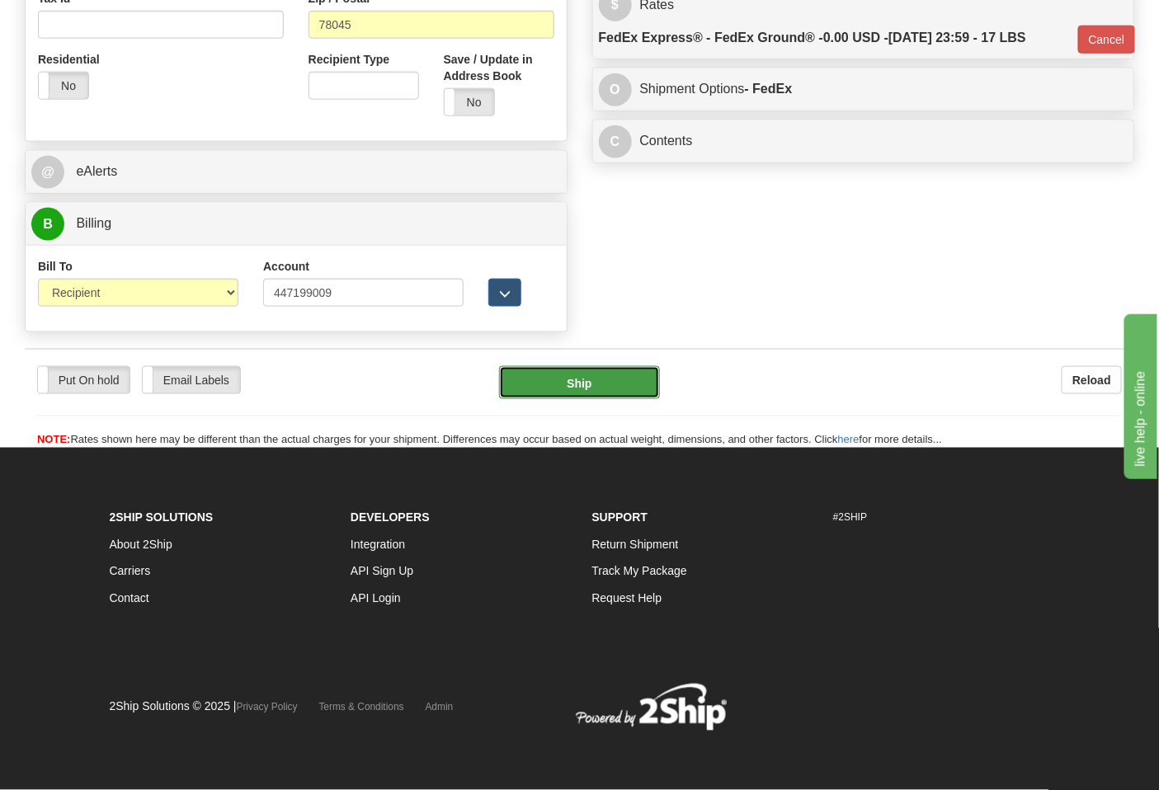
click at [628, 383] on button "Ship" at bounding box center [579, 382] width 160 height 33
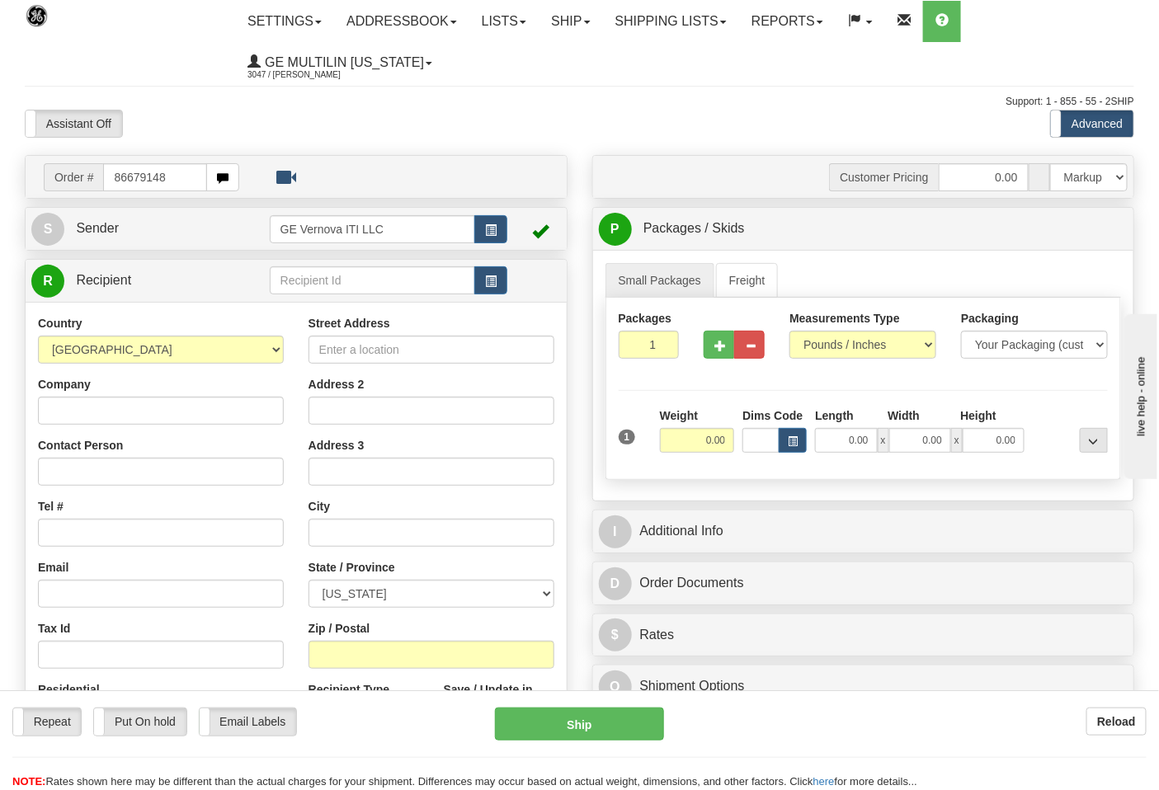
type input "86679148"
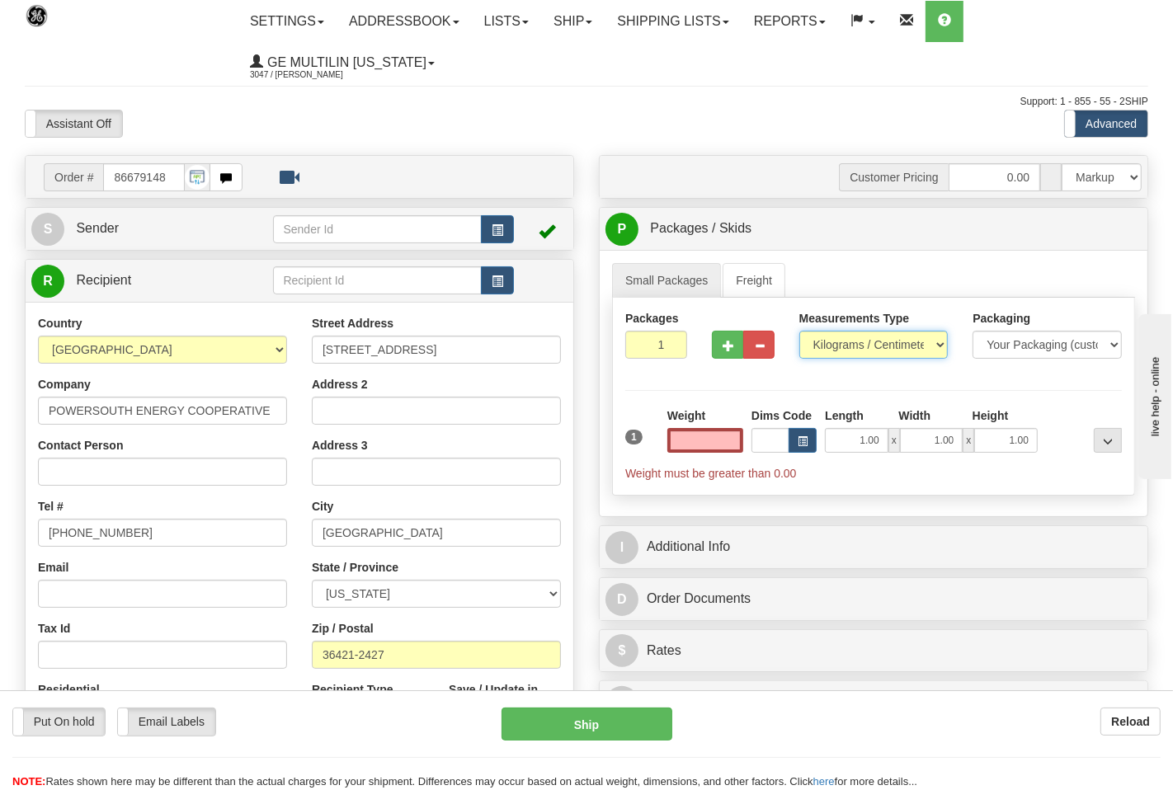
type input "0.00"
click at [817, 350] on select "Pounds / Inches Kilograms / Centimeters" at bounding box center [862, 345] width 147 height 28
select select "0"
click at [789, 332] on select "Pounds / Inches Kilograms / Centimeters" at bounding box center [862, 345] width 147 height 28
click at [727, 439] on input "0.00" at bounding box center [697, 440] width 75 height 25
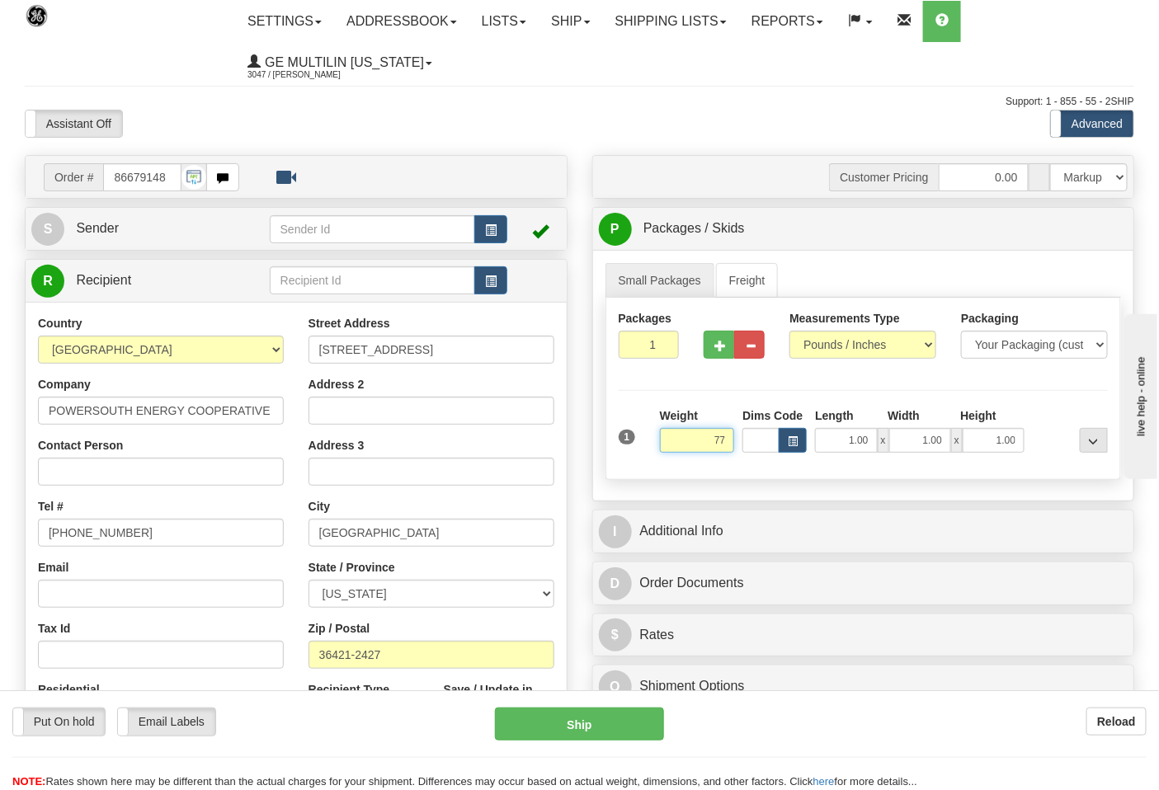
click button "Delete" at bounding box center [0, 0] width 0 height 0
type input "77.00"
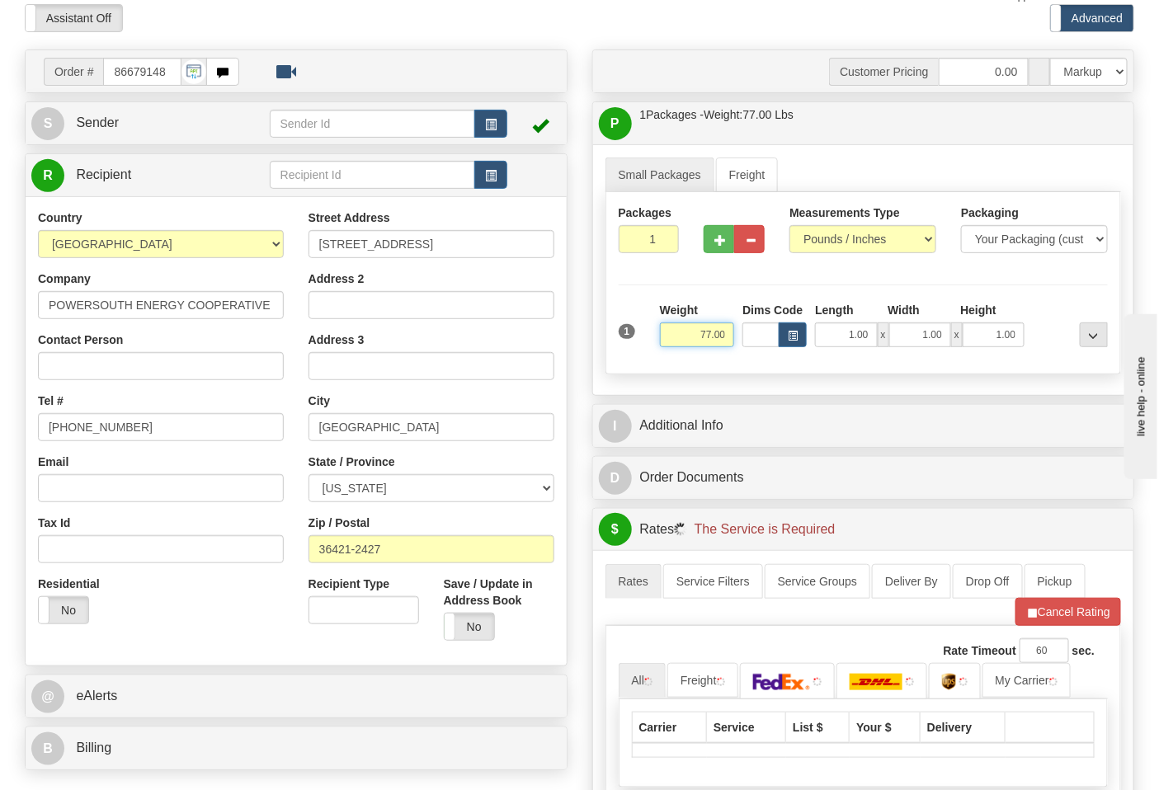
scroll to position [458, 0]
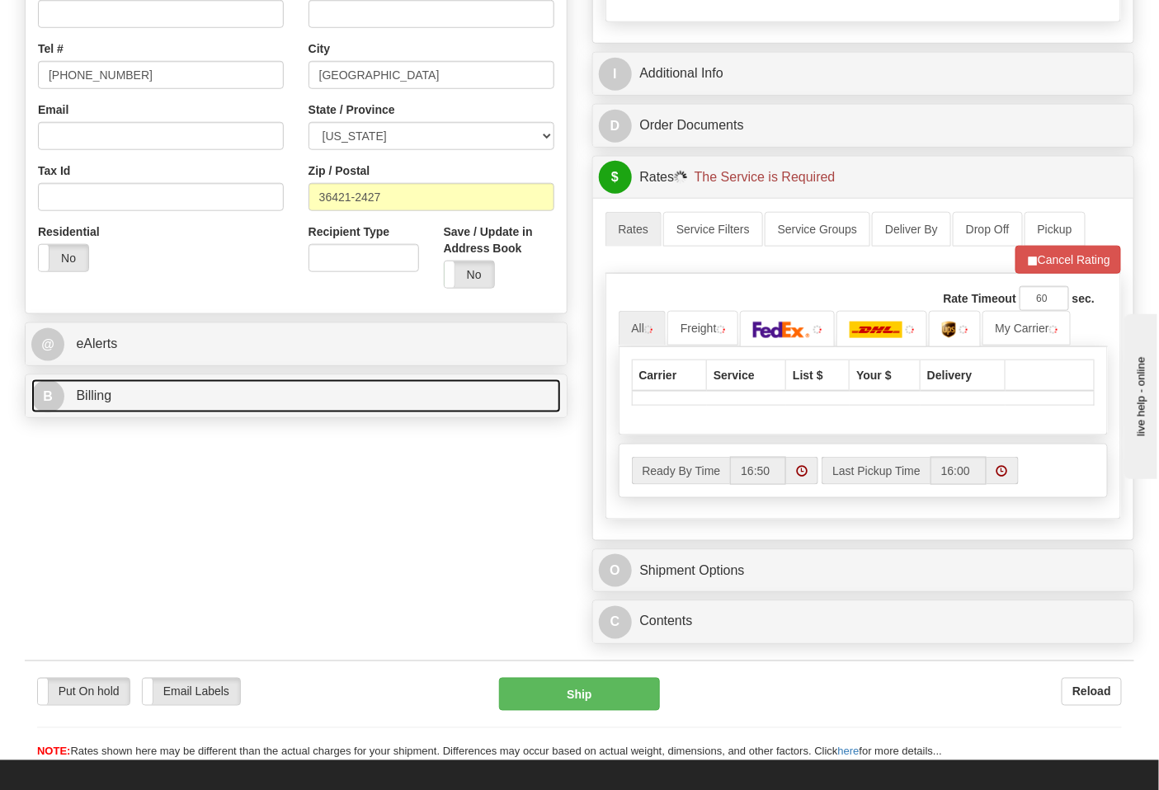
click at [228, 399] on link "B Billing" at bounding box center [296, 396] width 530 height 34
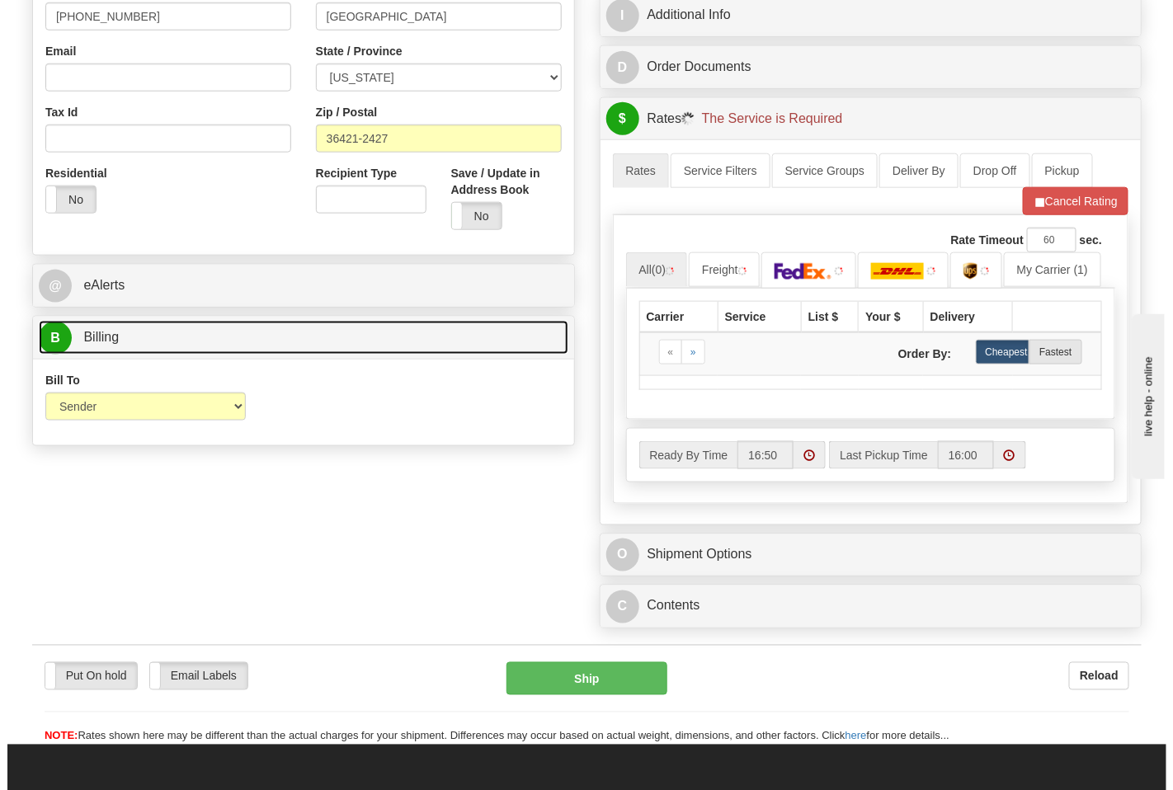
scroll to position [549, 0]
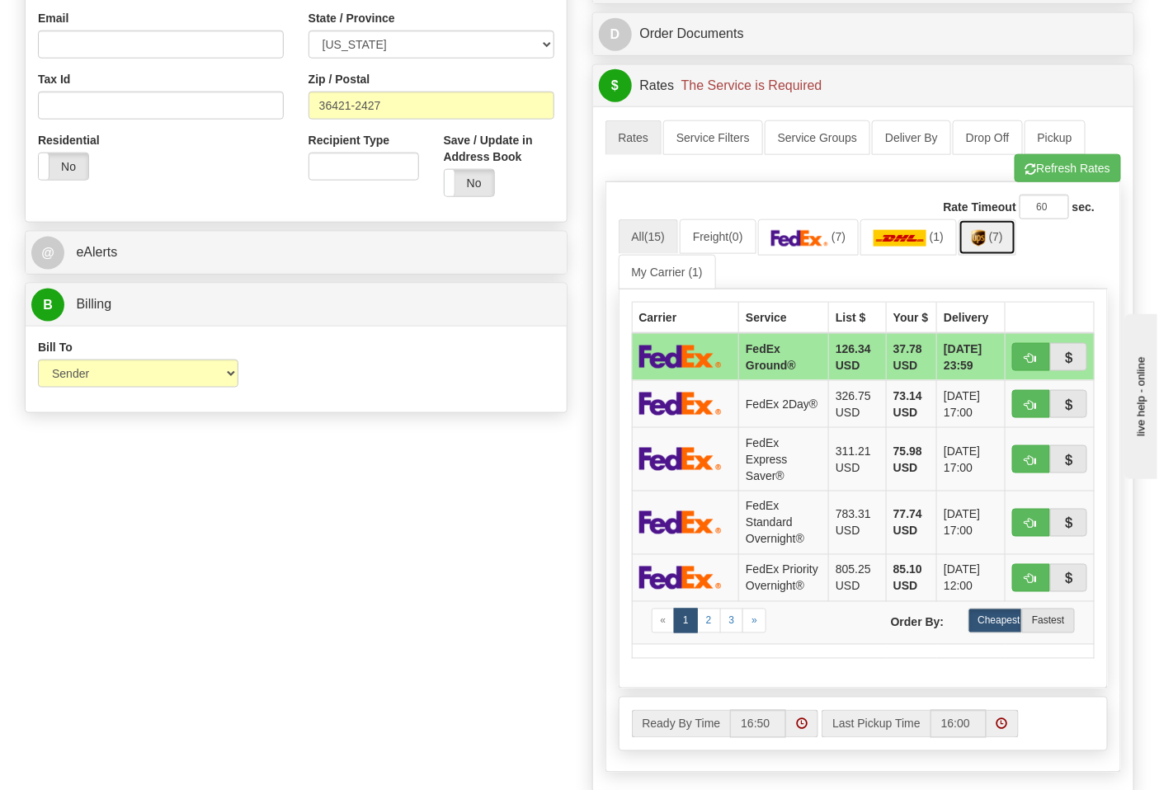
click at [995, 241] on link "(7)" at bounding box center [987, 236] width 58 height 35
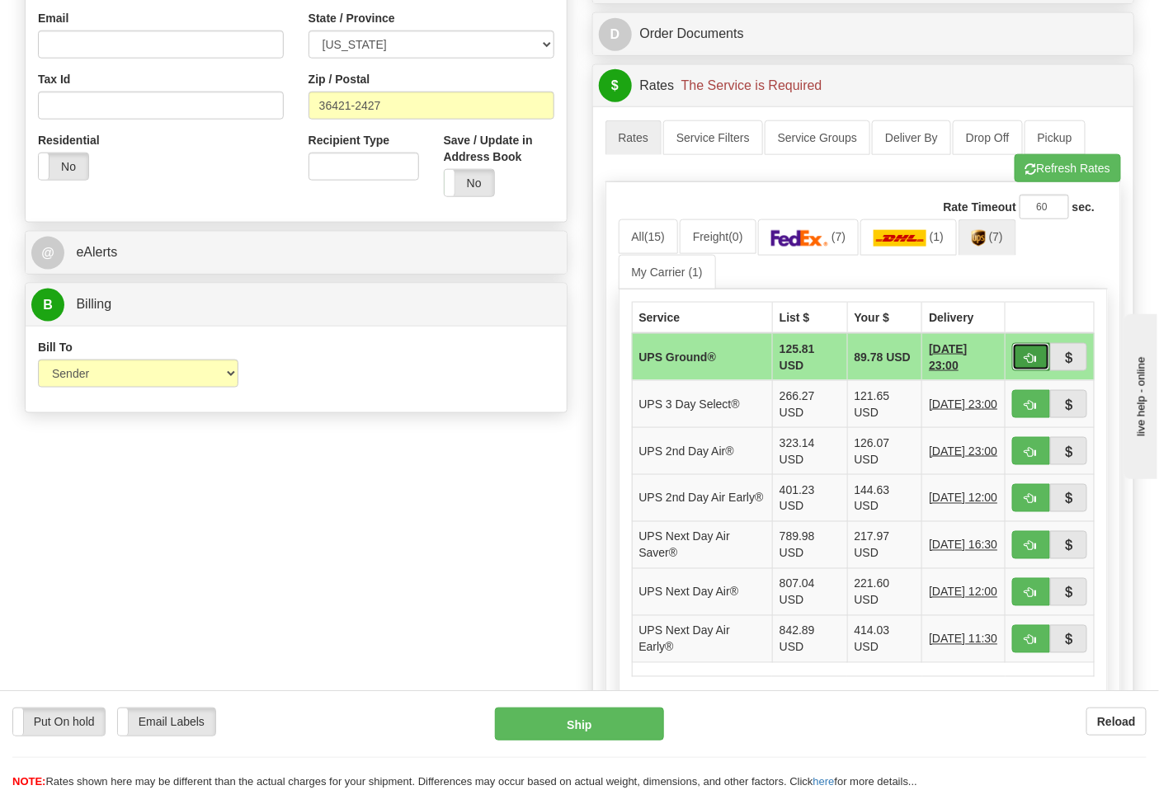
click at [1032, 363] on span "button" at bounding box center [1031, 358] width 12 height 11
type input "03"
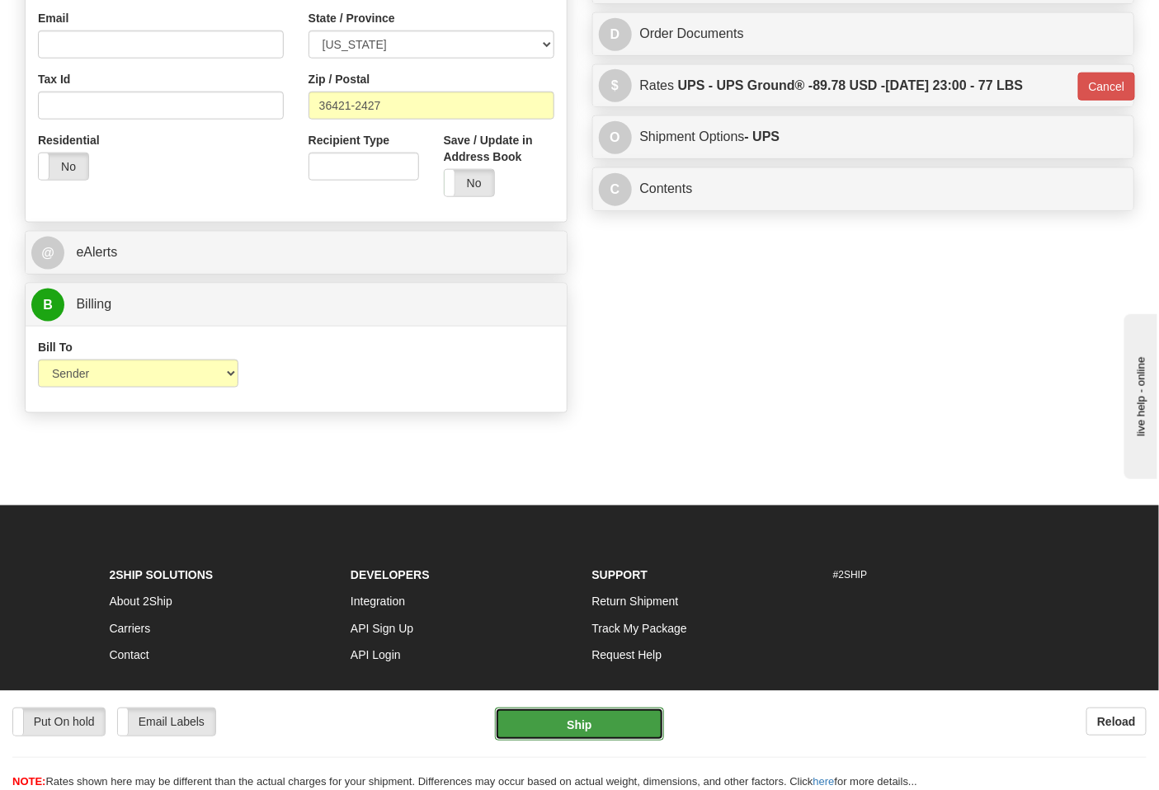
click at [586, 718] on button "Ship" at bounding box center [579, 724] width 168 height 33
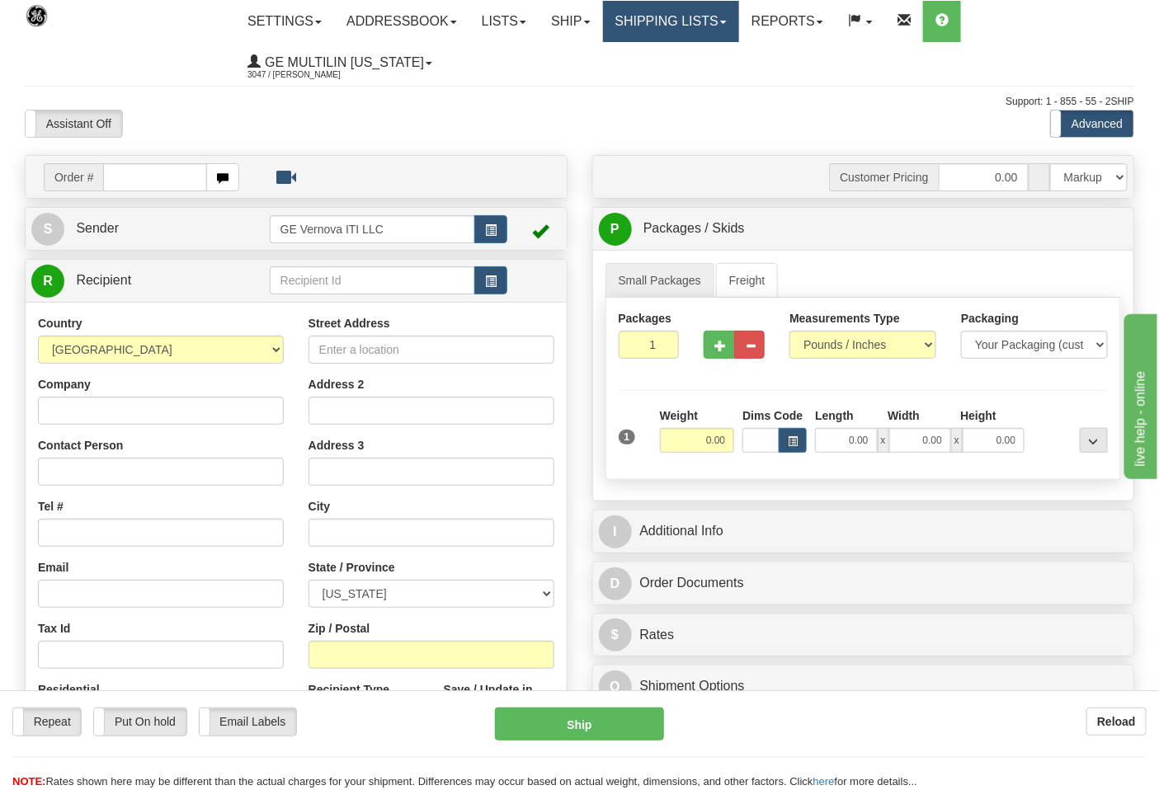
click at [661, 22] on link "Shipping lists" at bounding box center [671, 21] width 136 height 41
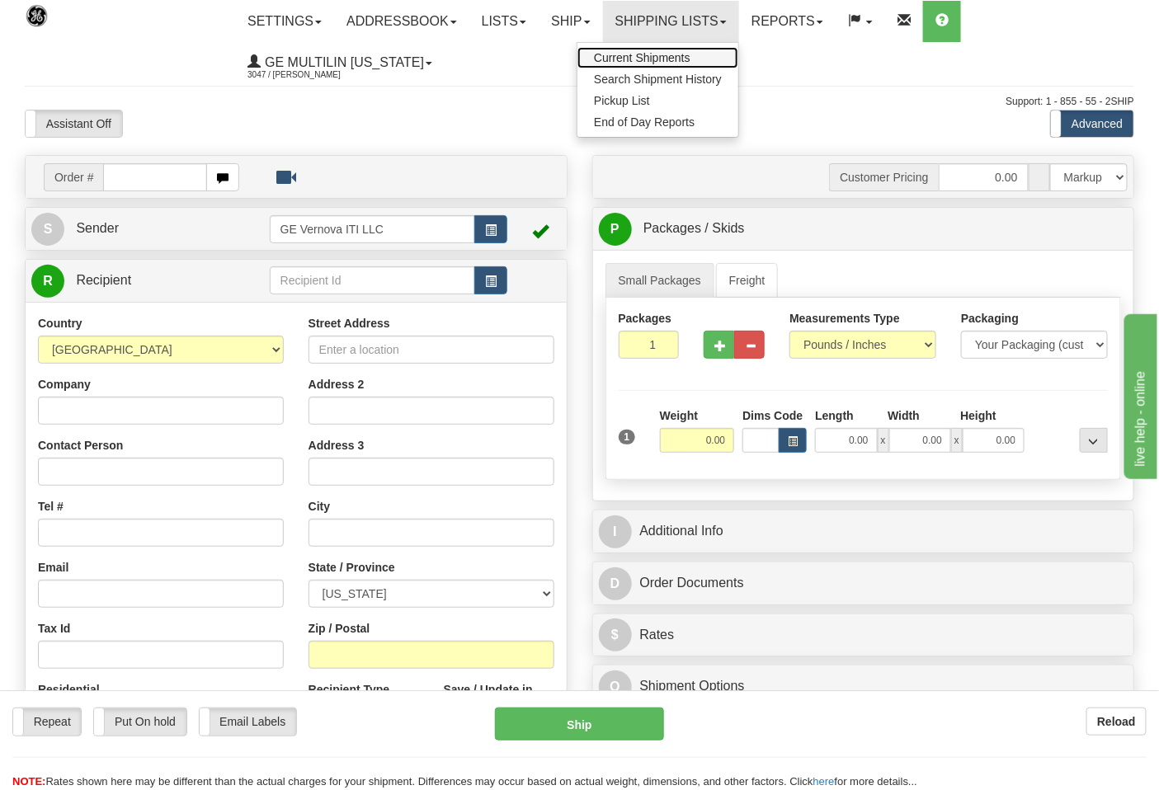
click at [653, 55] on span "Current Shipments" at bounding box center [642, 57] width 97 height 13
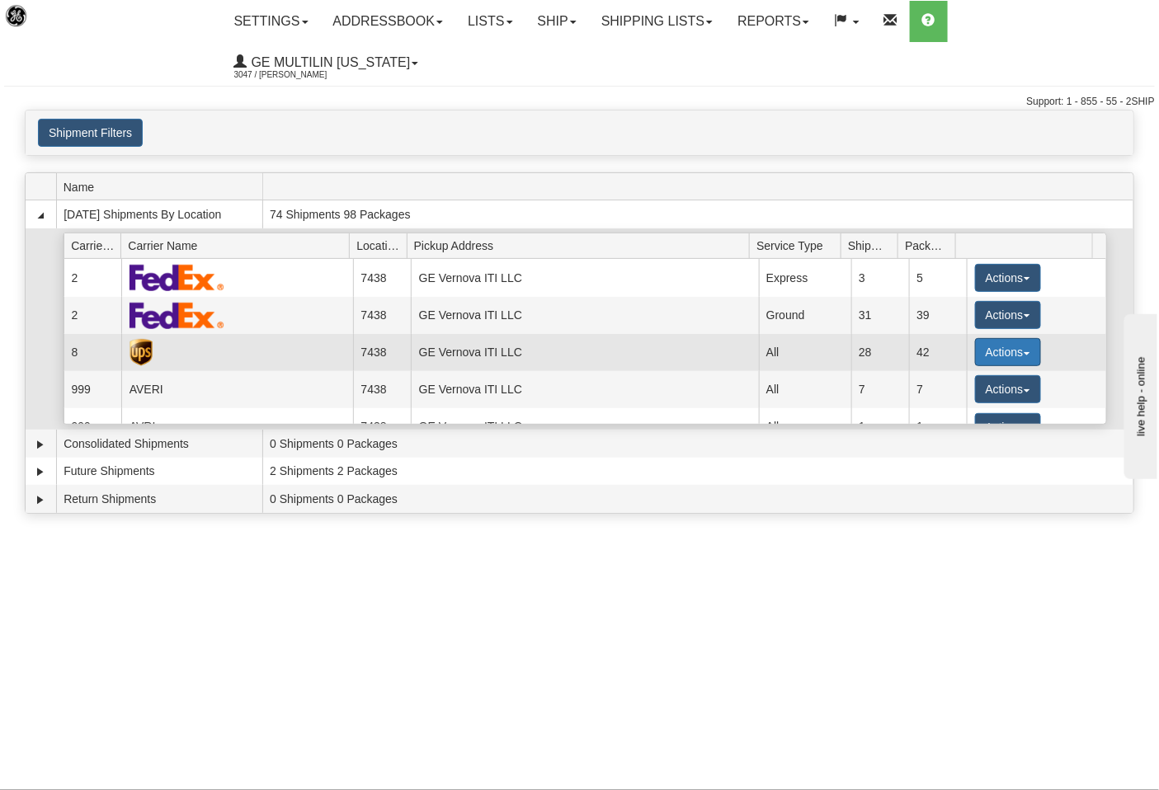
click at [982, 338] on button "Actions" at bounding box center [1008, 352] width 66 height 28
click at [954, 398] on span "Close" at bounding box center [944, 404] width 38 height 12
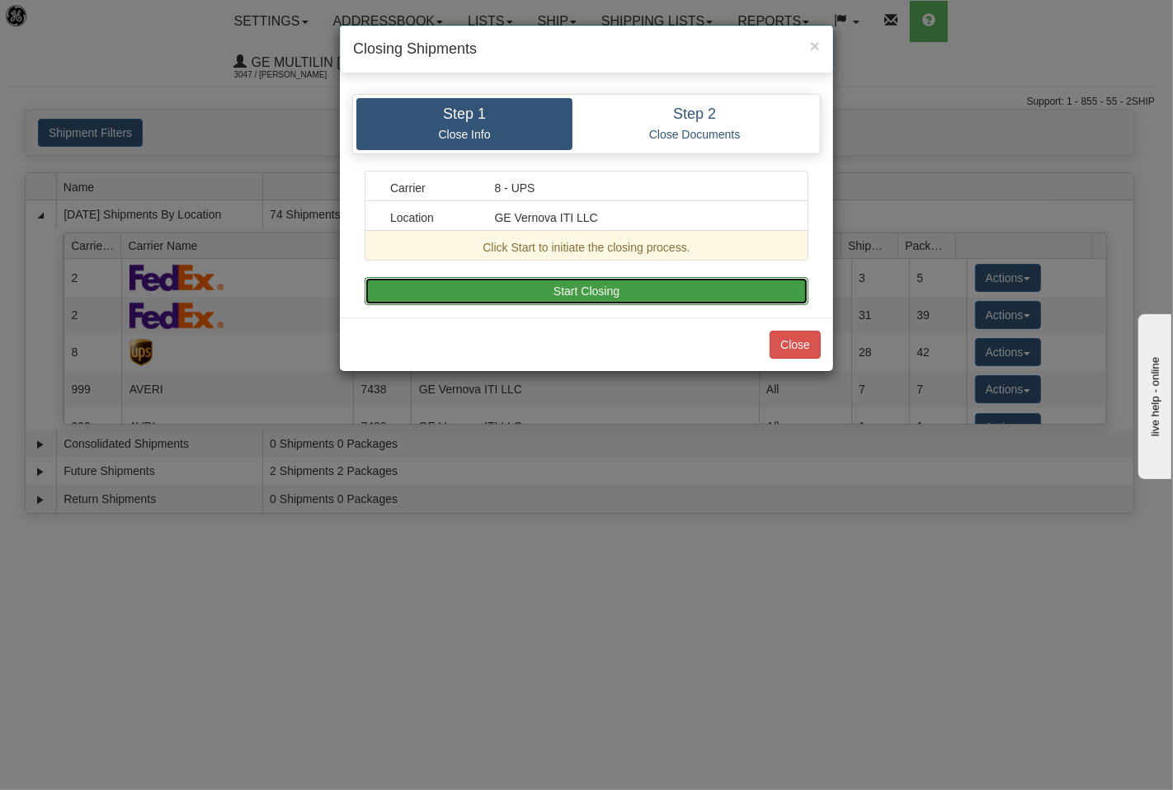
click at [738, 295] on button "Start Closing" at bounding box center [587, 291] width 444 height 28
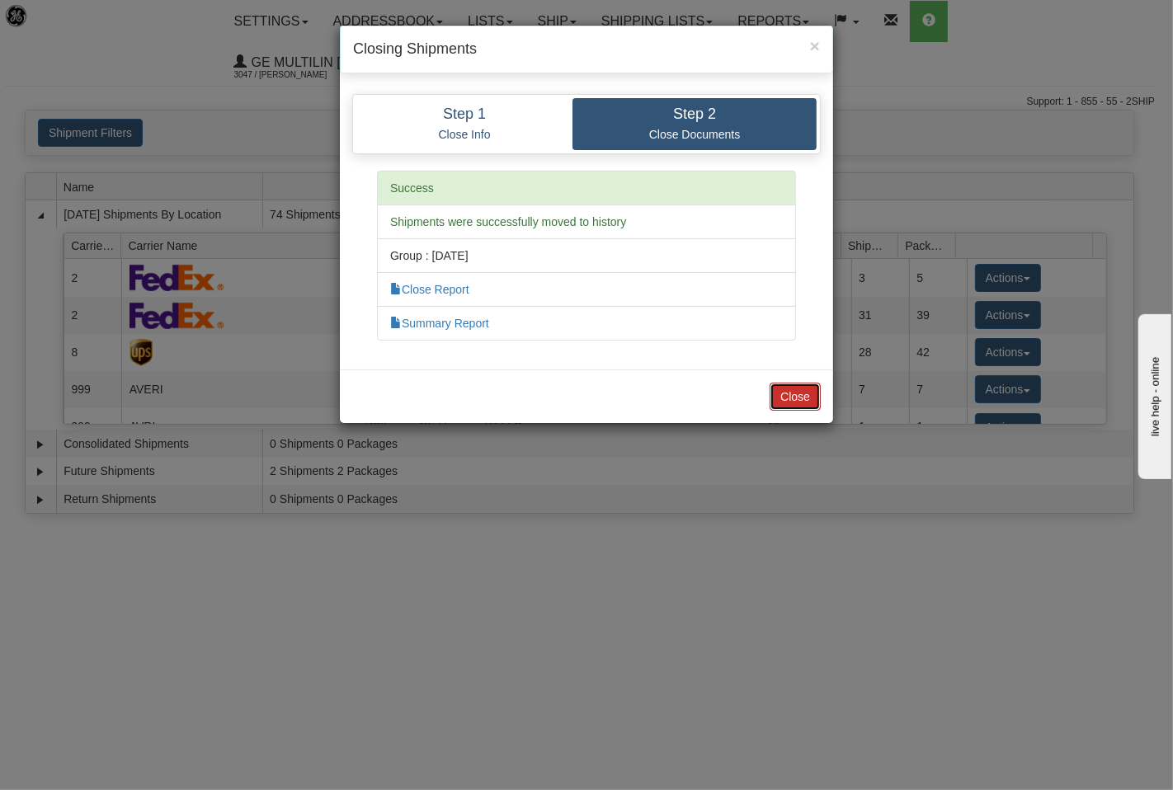
click at [810, 406] on button "Close" at bounding box center [795, 397] width 51 height 28
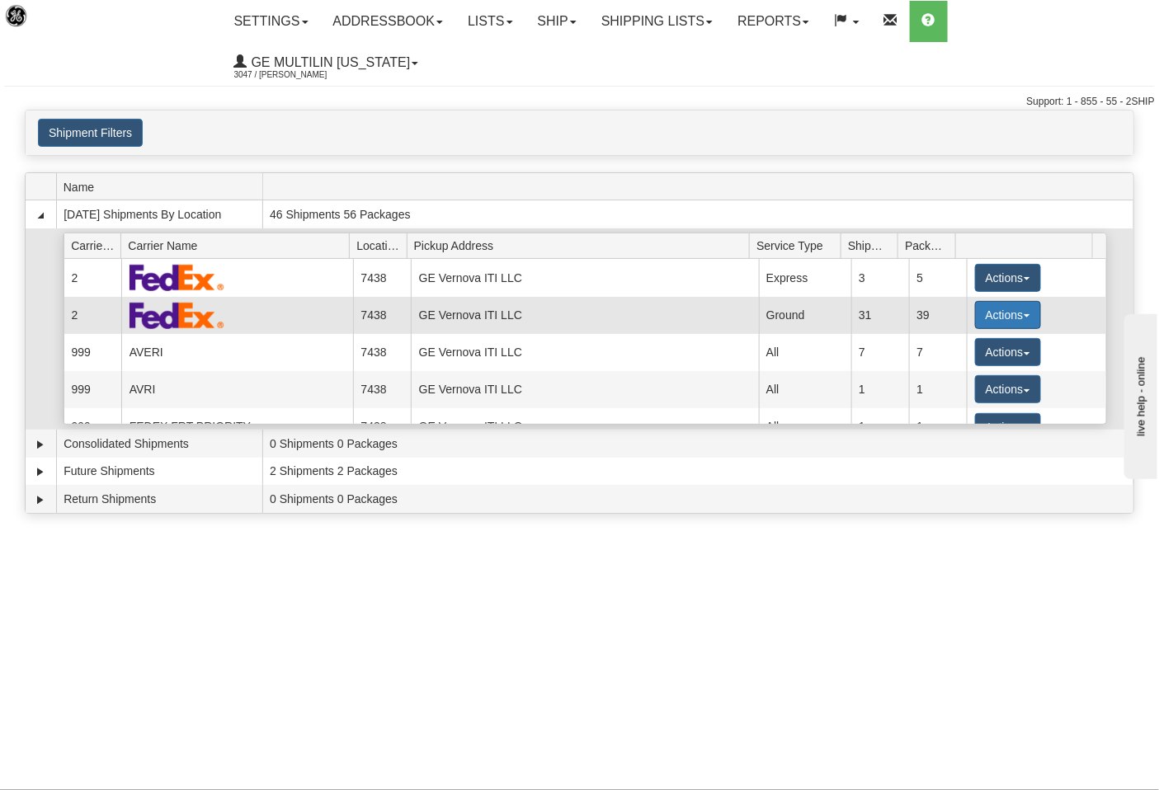
click at [996, 301] on button "Actions" at bounding box center [1008, 315] width 66 height 28
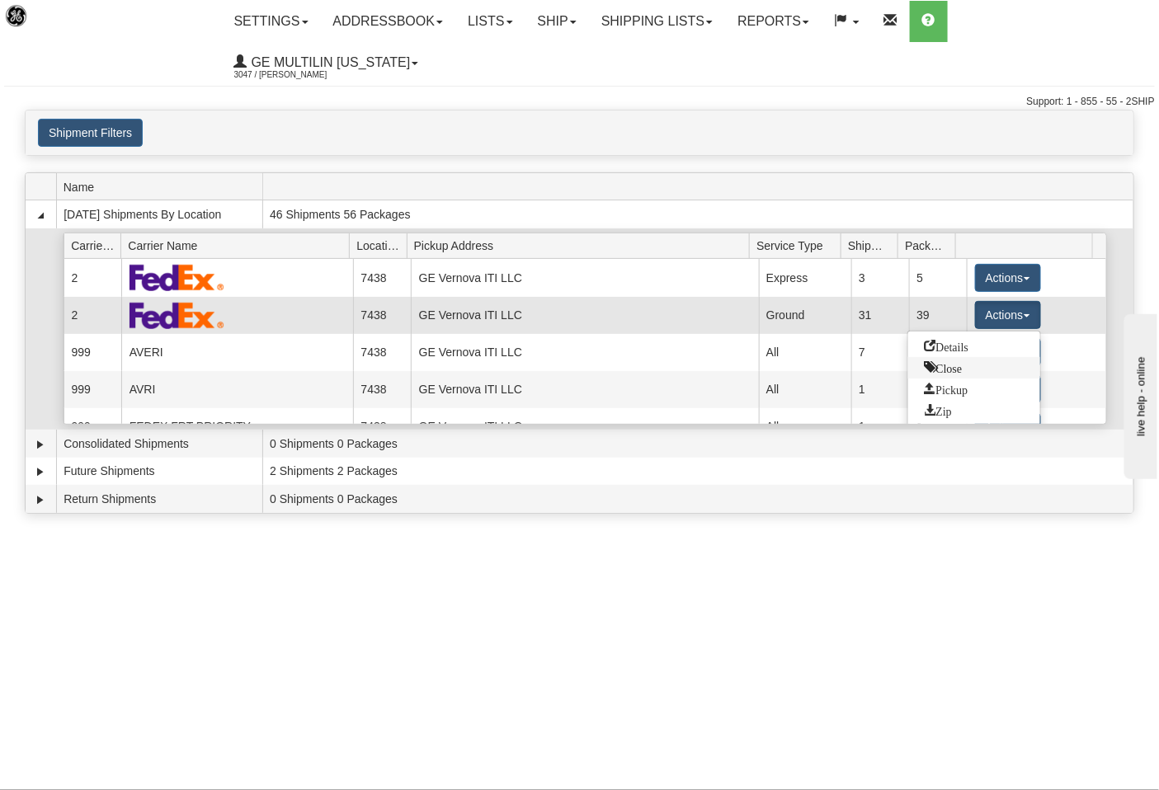
click at [933, 361] on span "Close" at bounding box center [944, 367] width 38 height 12
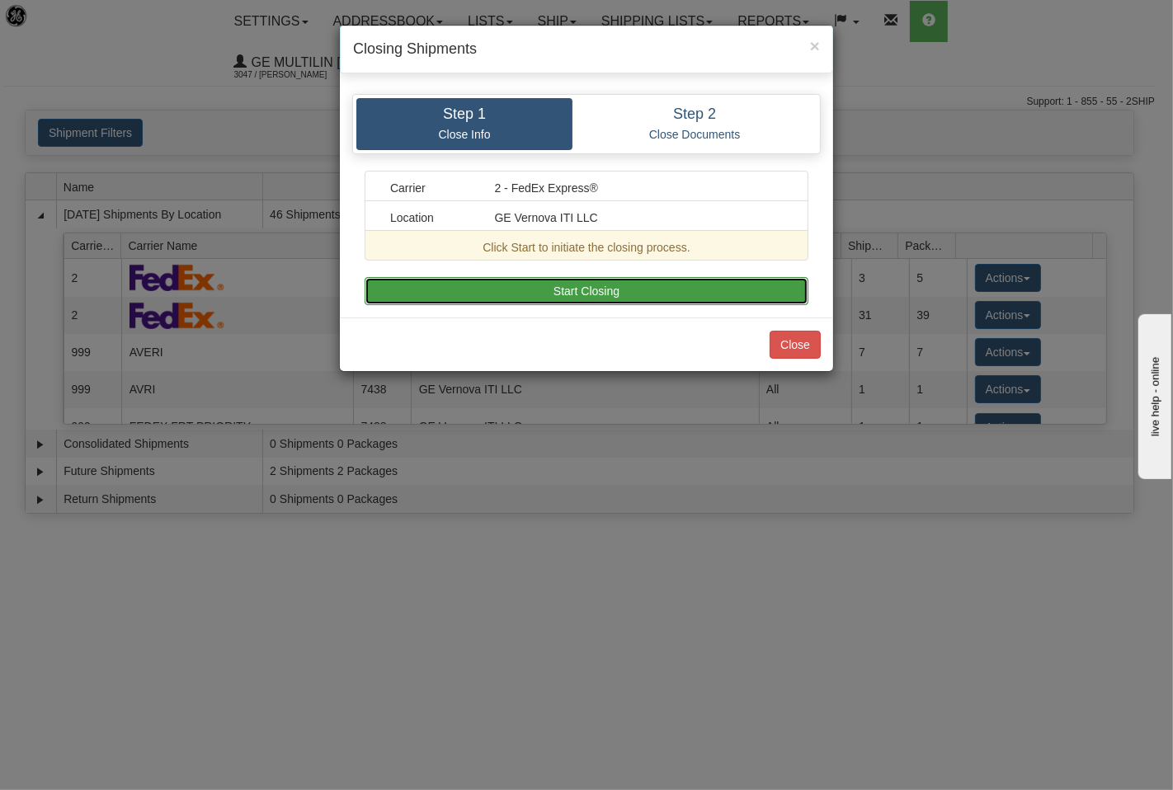
click at [657, 294] on button "Start Closing" at bounding box center [587, 291] width 444 height 28
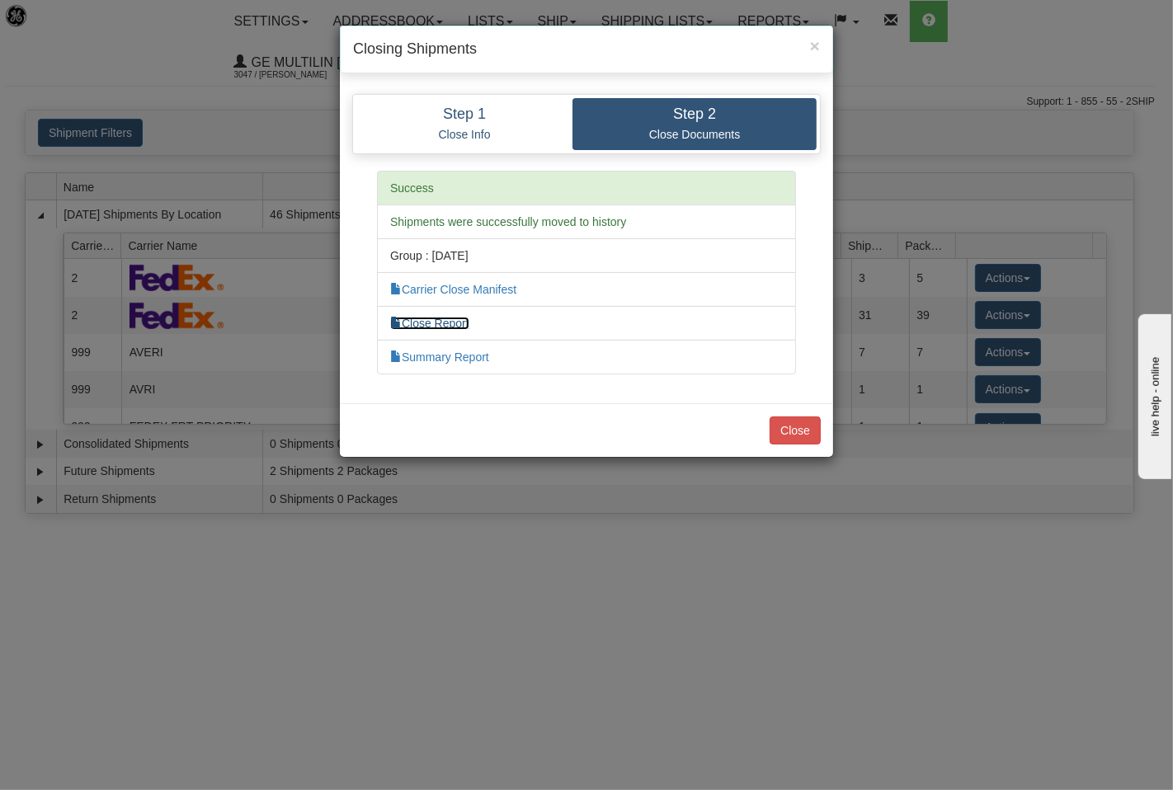
click at [444, 324] on link "Close Report" at bounding box center [429, 323] width 79 height 13
click at [789, 440] on button "Close" at bounding box center [795, 431] width 51 height 28
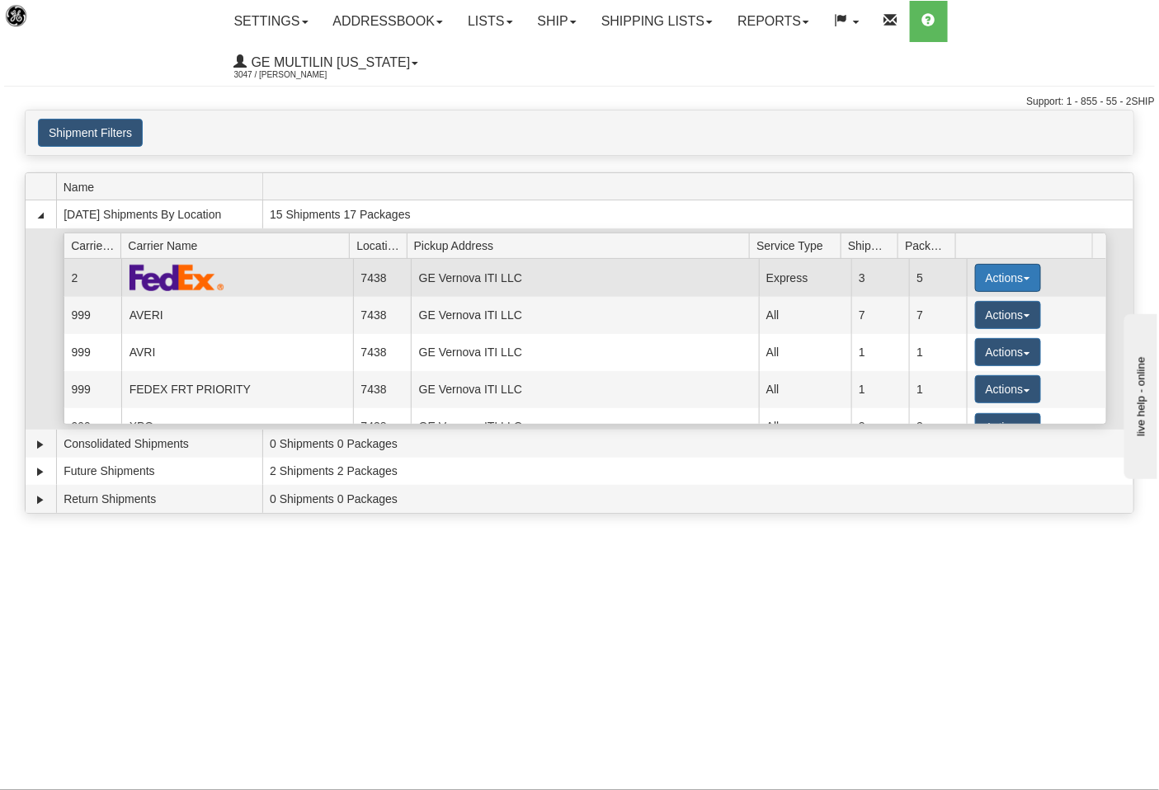
click at [975, 264] on button "Actions" at bounding box center [1008, 278] width 66 height 28
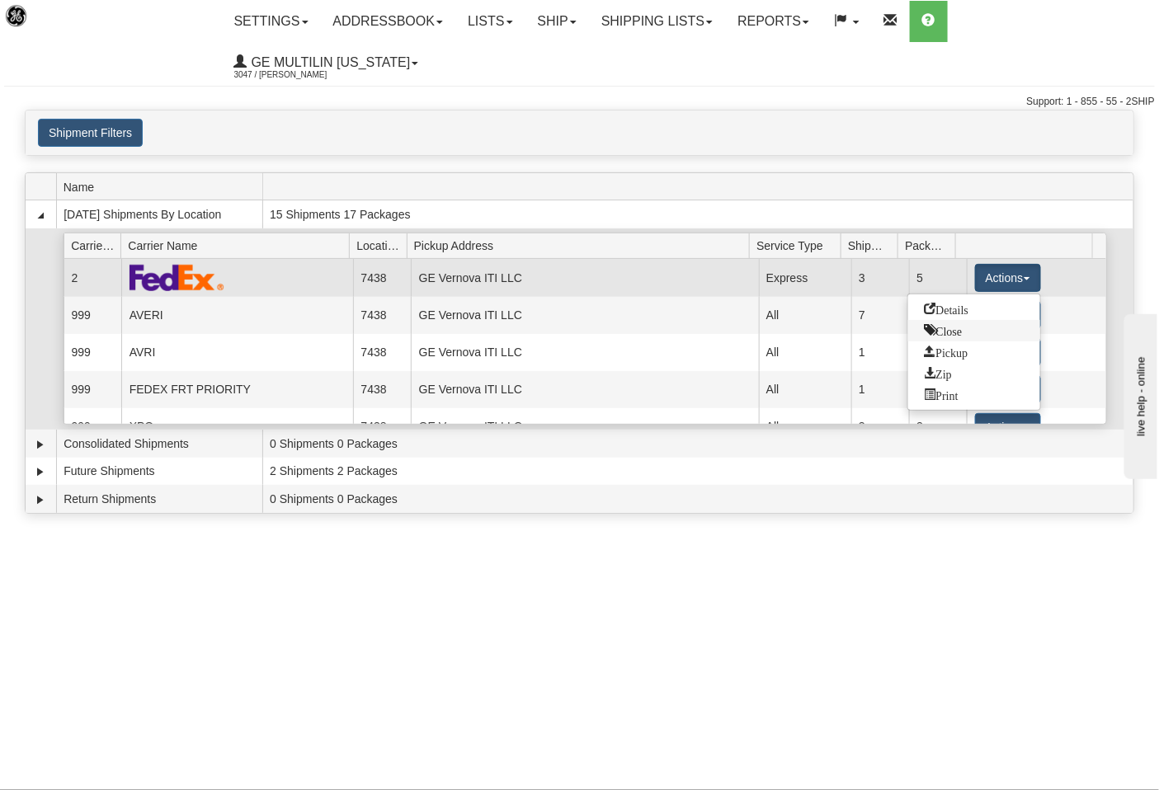
click at [953, 324] on span "Close" at bounding box center [944, 330] width 38 height 12
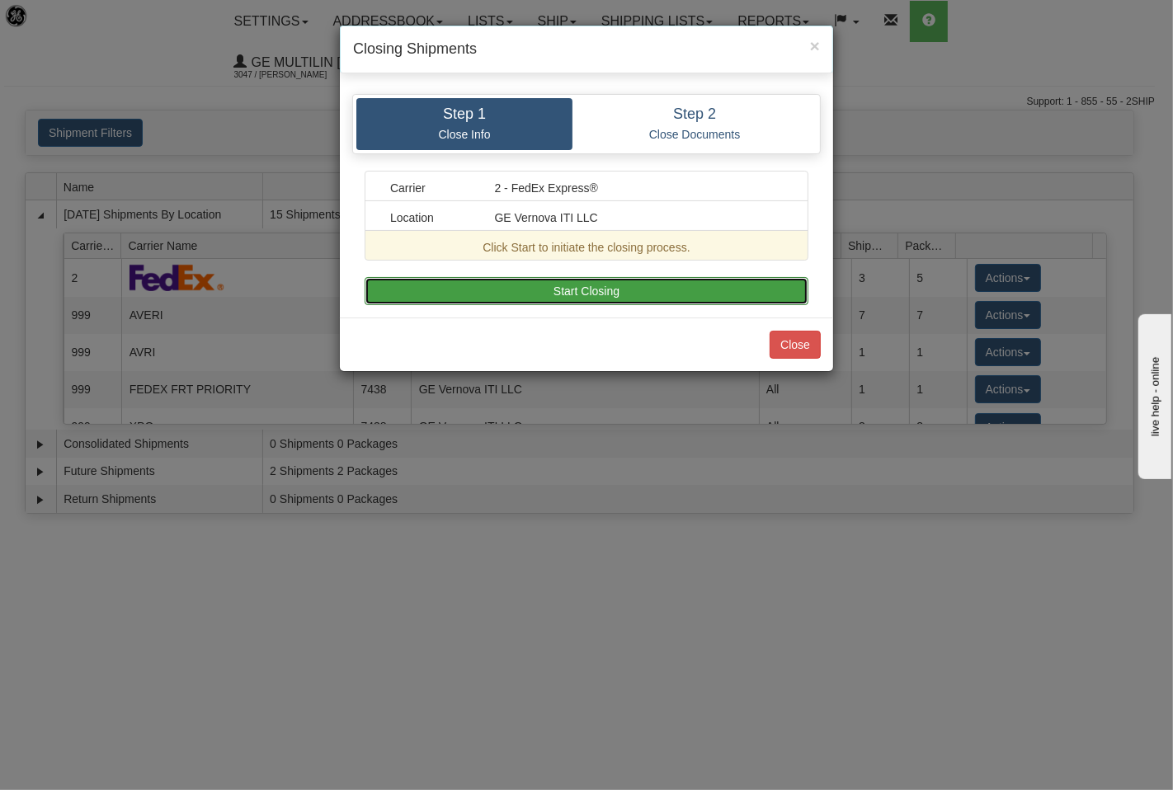
click at [653, 283] on button "Start Closing" at bounding box center [587, 291] width 444 height 28
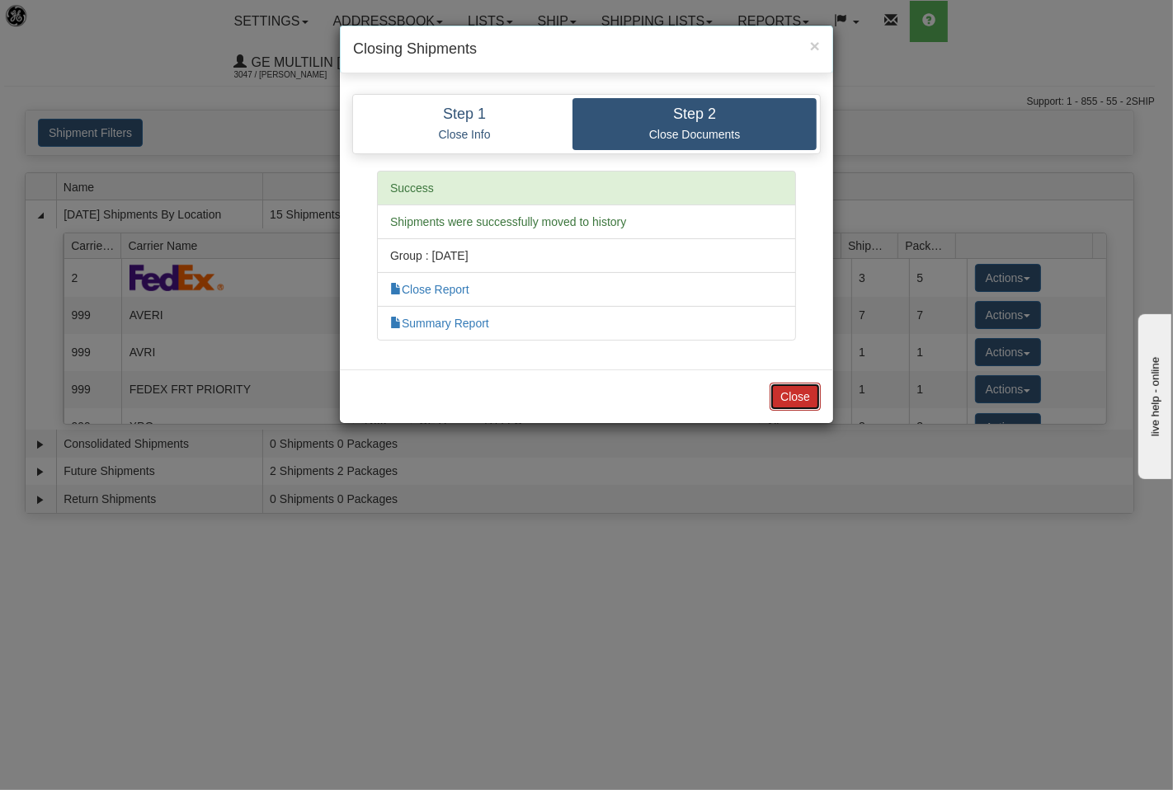
click at [796, 391] on button "Close" at bounding box center [795, 397] width 51 height 28
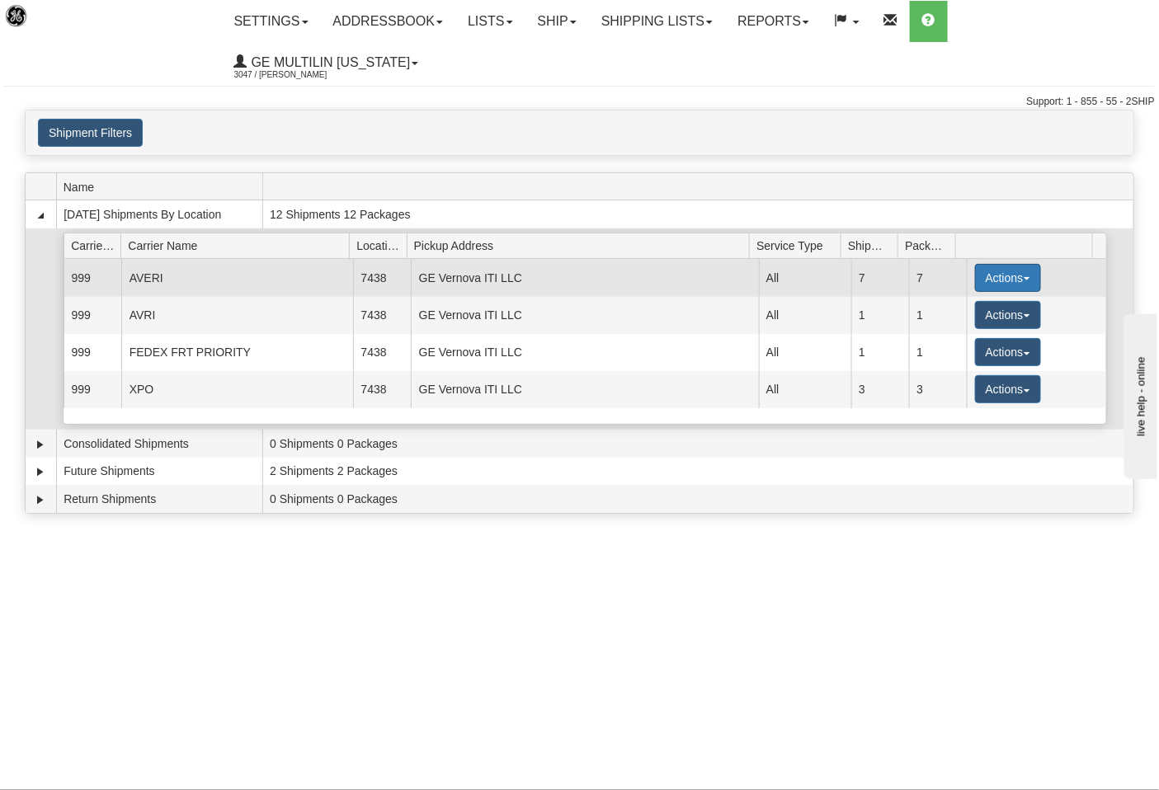
click at [996, 264] on button "Actions" at bounding box center [1008, 278] width 66 height 28
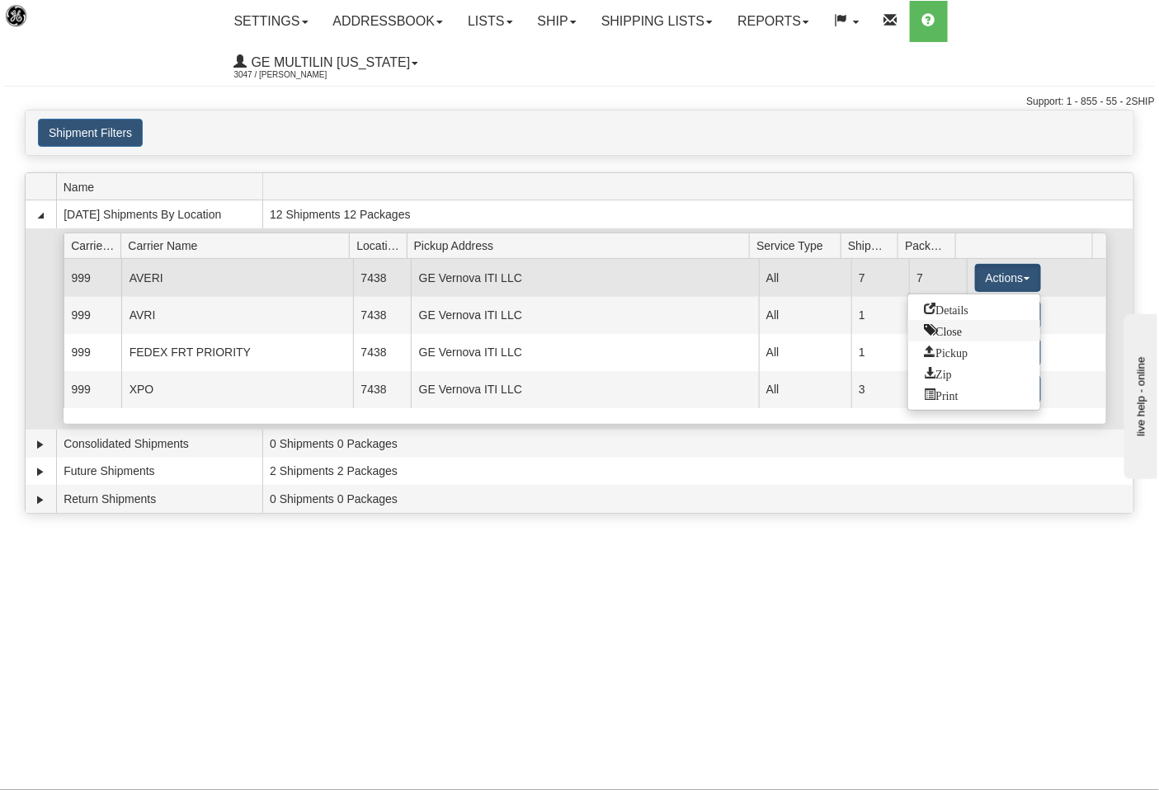
click at [947, 320] on link "Close" at bounding box center [974, 330] width 132 height 21
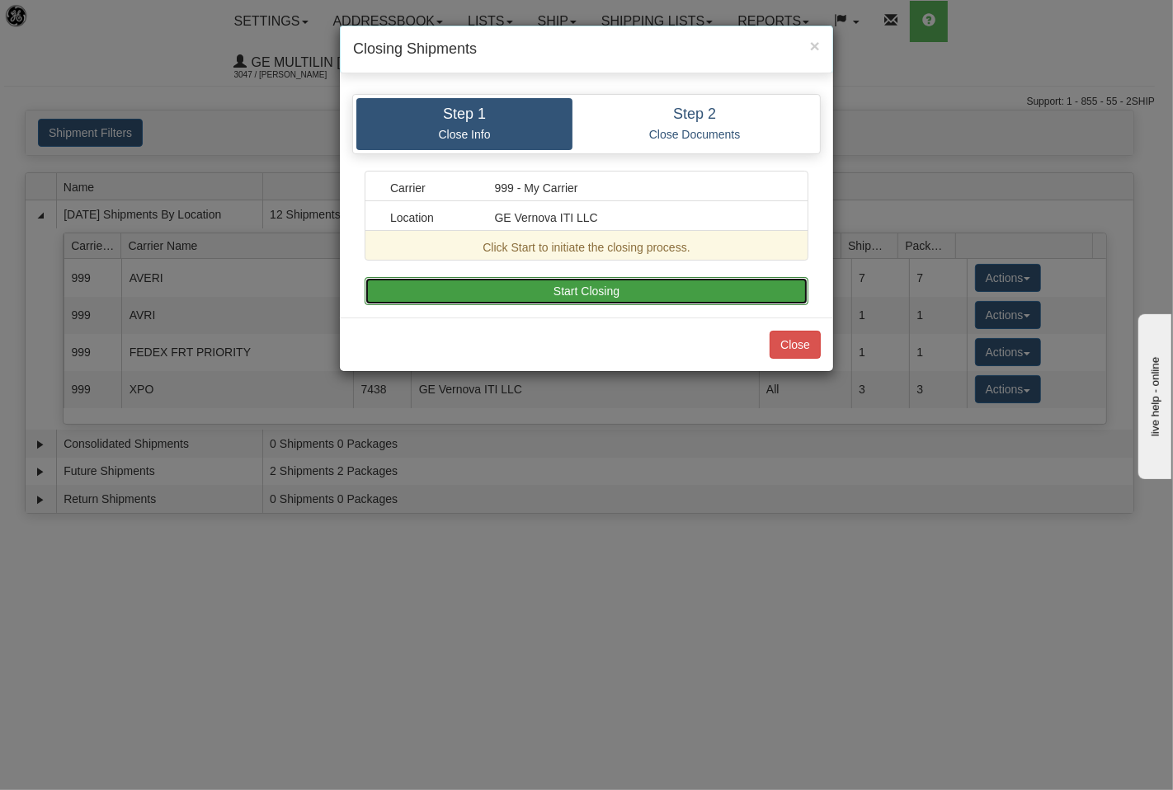
click at [730, 292] on button "Start Closing" at bounding box center [587, 291] width 444 height 28
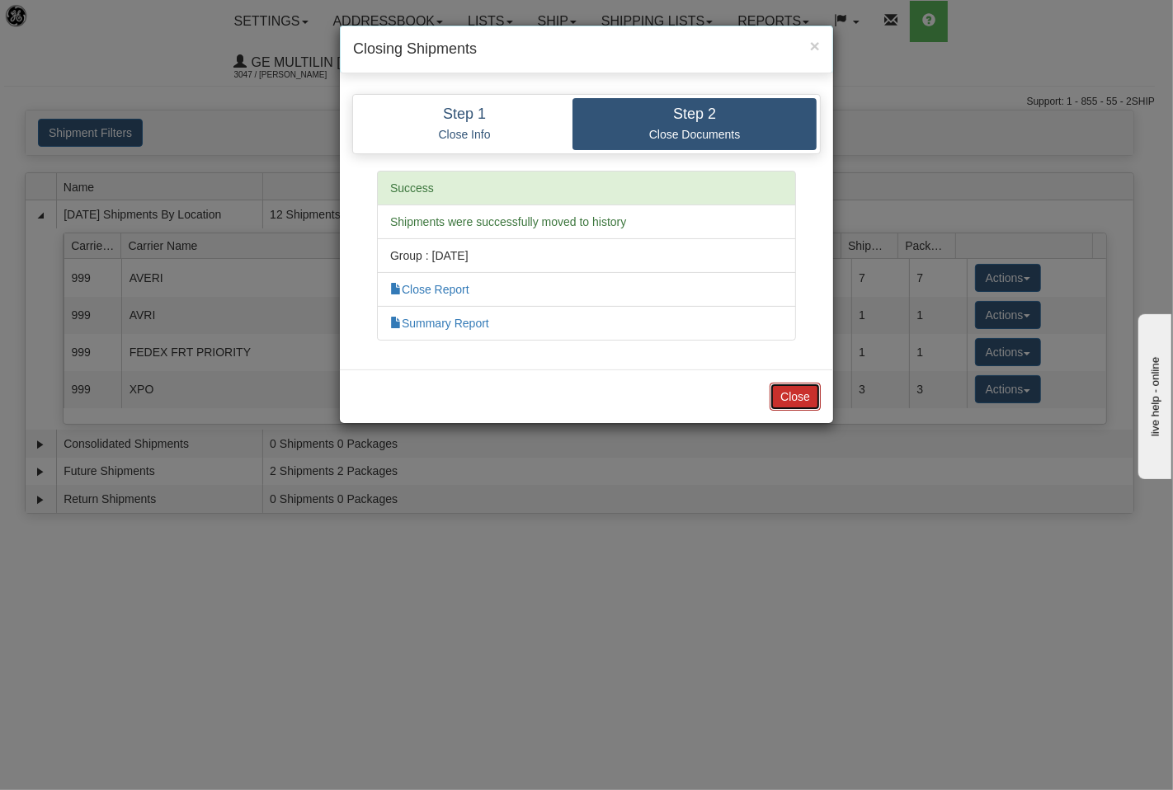
click at [796, 398] on button "Close" at bounding box center [795, 397] width 51 height 28
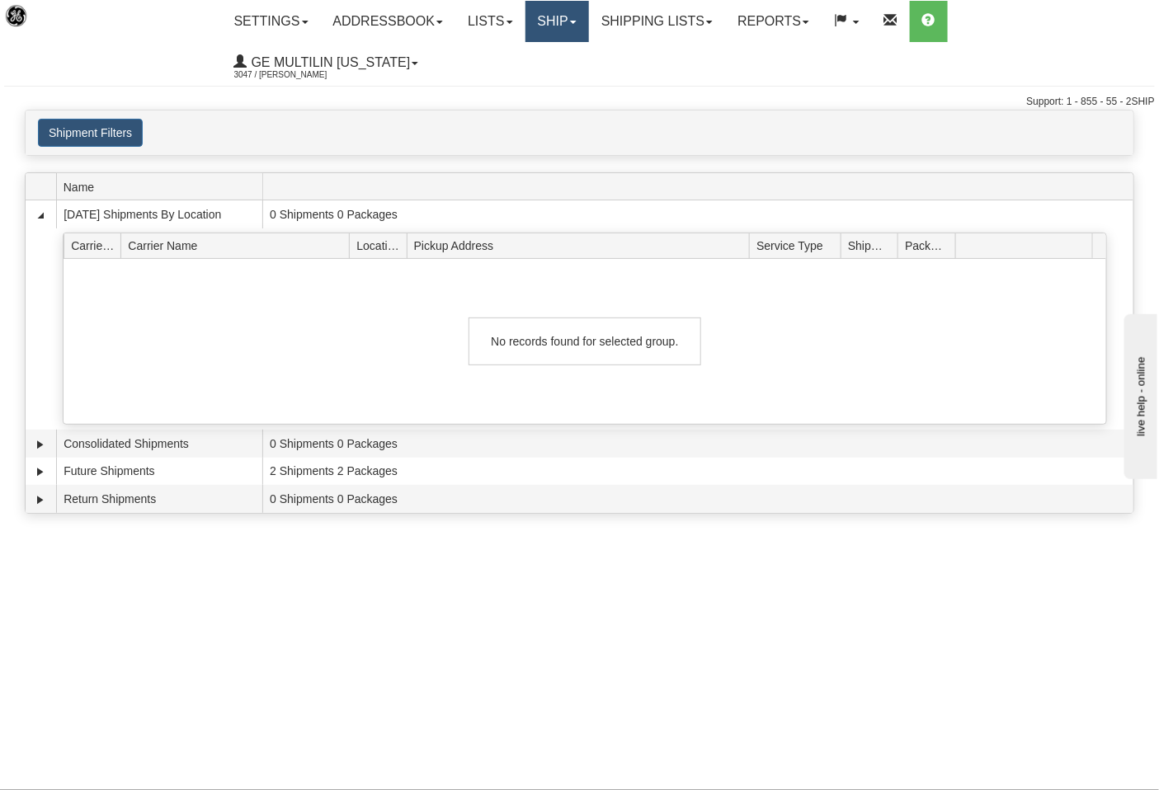
click at [572, 22] on link "Ship" at bounding box center [557, 21] width 64 height 41
click at [533, 59] on link "Ship Screen" at bounding box center [513, 57] width 149 height 21
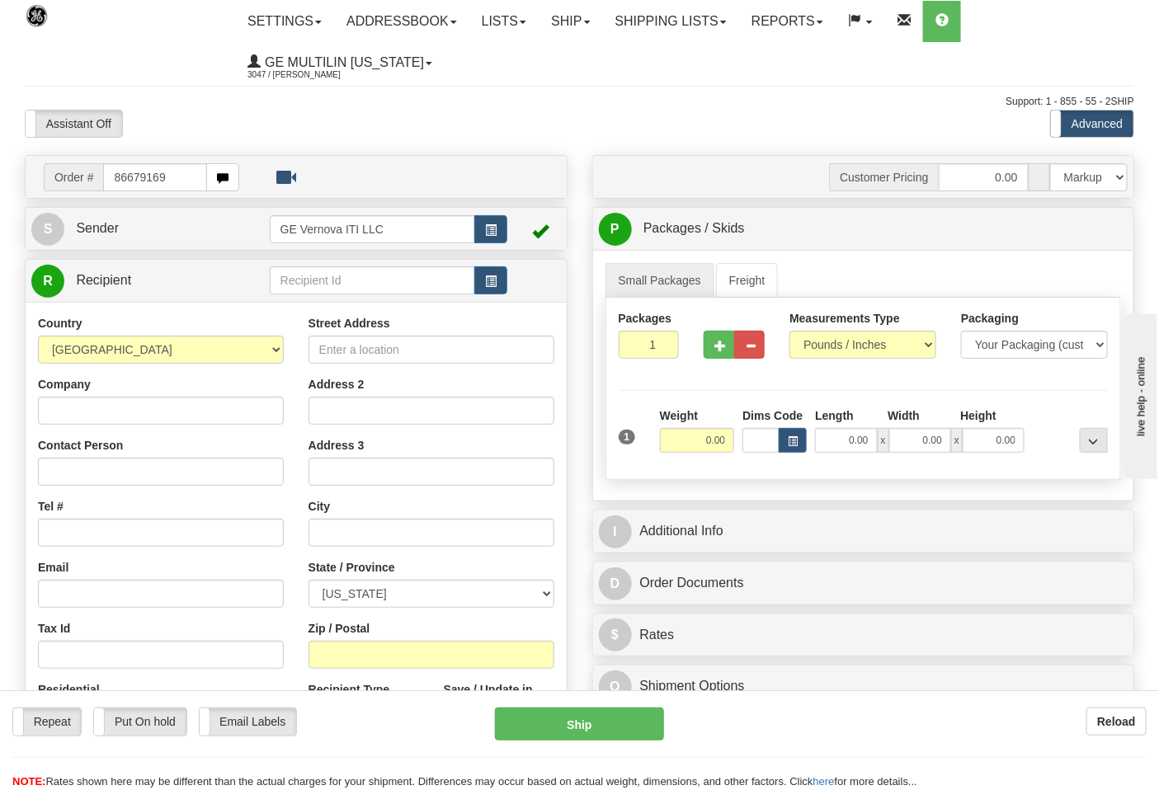
type input "86679169"
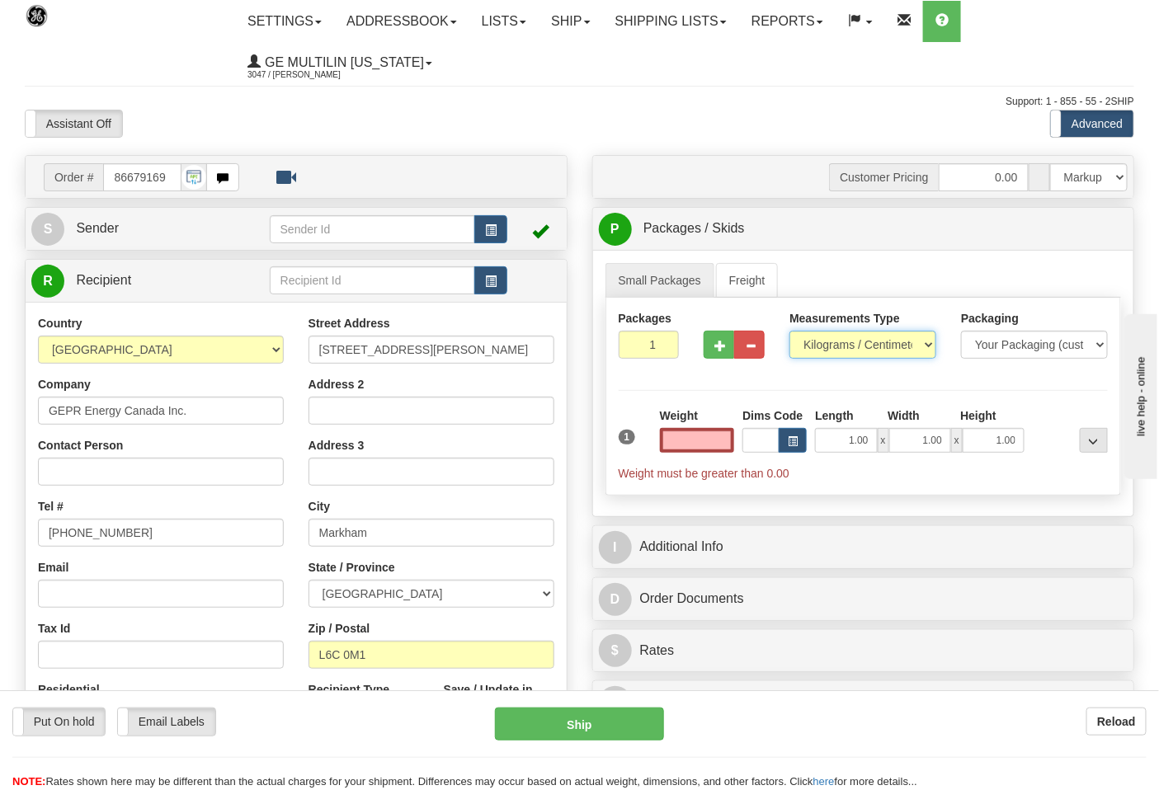
type input "0.00"
click at [836, 350] on select "Pounds / Inches Kilograms / Centimeters" at bounding box center [862, 345] width 147 height 28
select select "0"
click at [789, 332] on select "Pounds / Inches Kilograms / Centimeters" at bounding box center [862, 345] width 147 height 28
click at [715, 345] on span "button" at bounding box center [720, 346] width 12 height 11
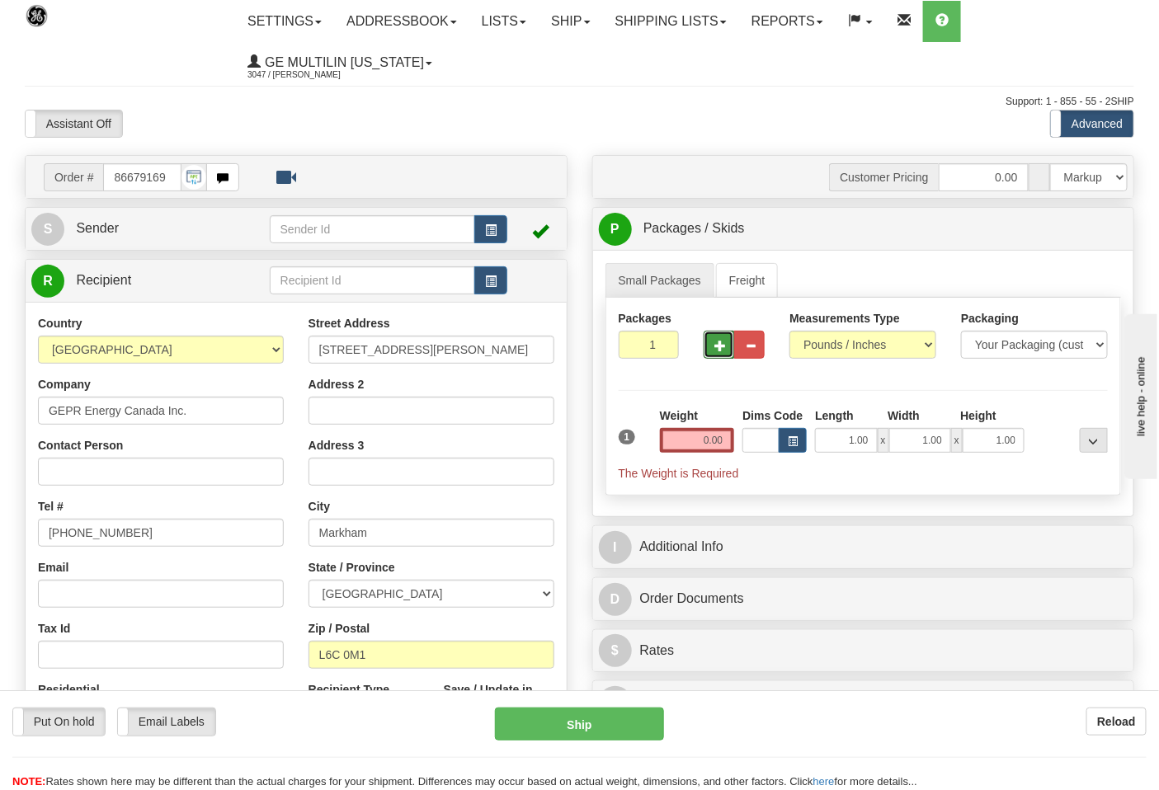
type input "2"
click at [727, 441] on input "0.00" at bounding box center [697, 440] width 75 height 25
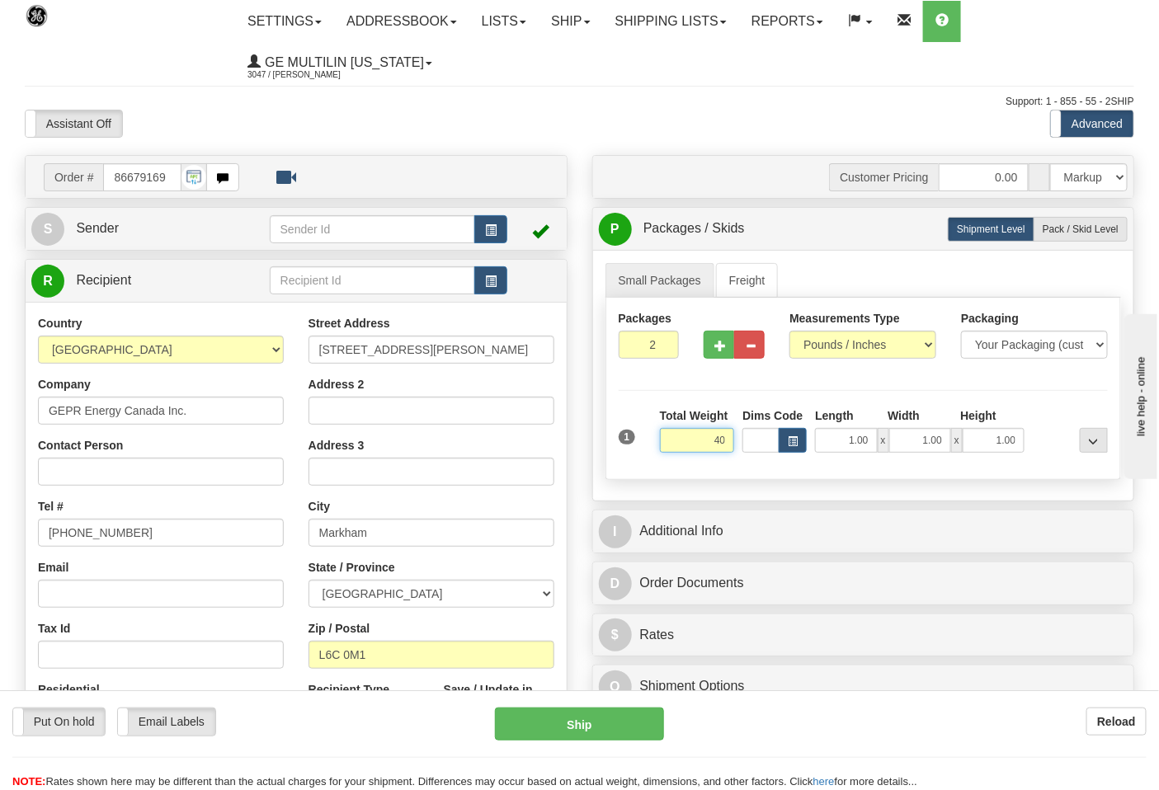
click button "Delete" at bounding box center [0, 0] width 0 height 0
type input "40.00"
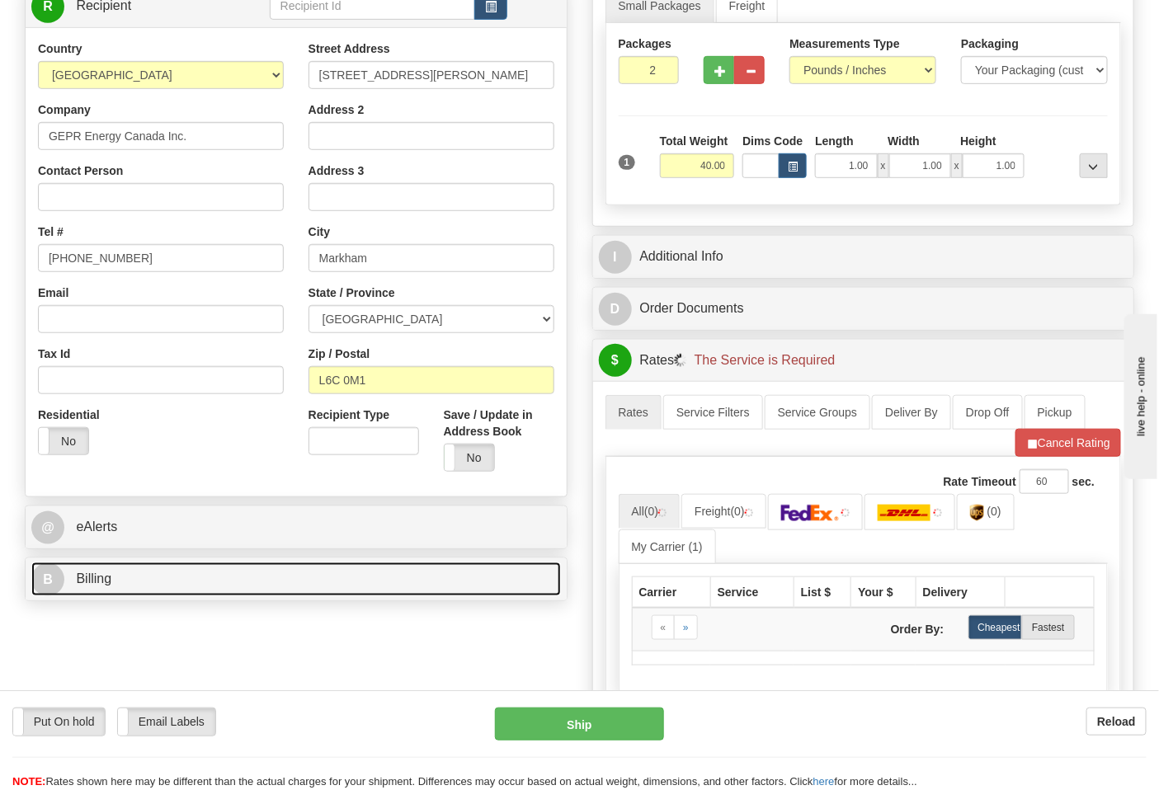
click at [168, 566] on link "B Billing" at bounding box center [296, 580] width 530 height 34
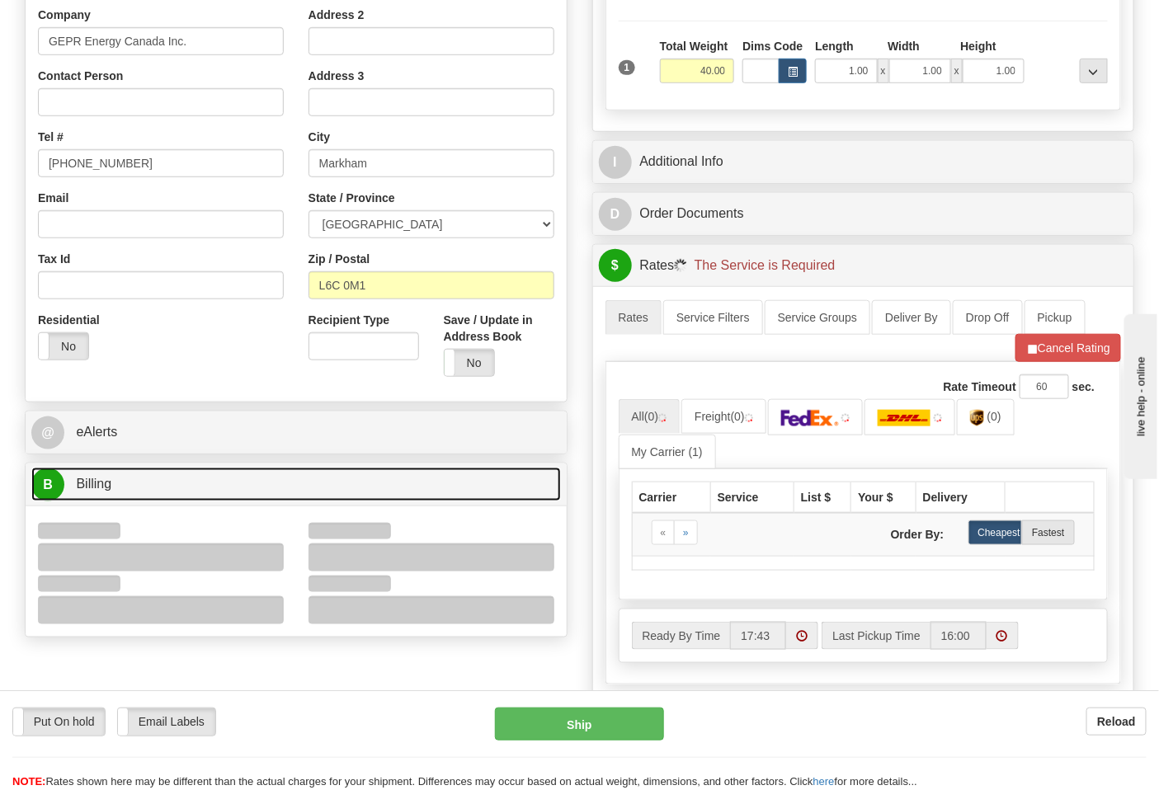
scroll to position [458, 0]
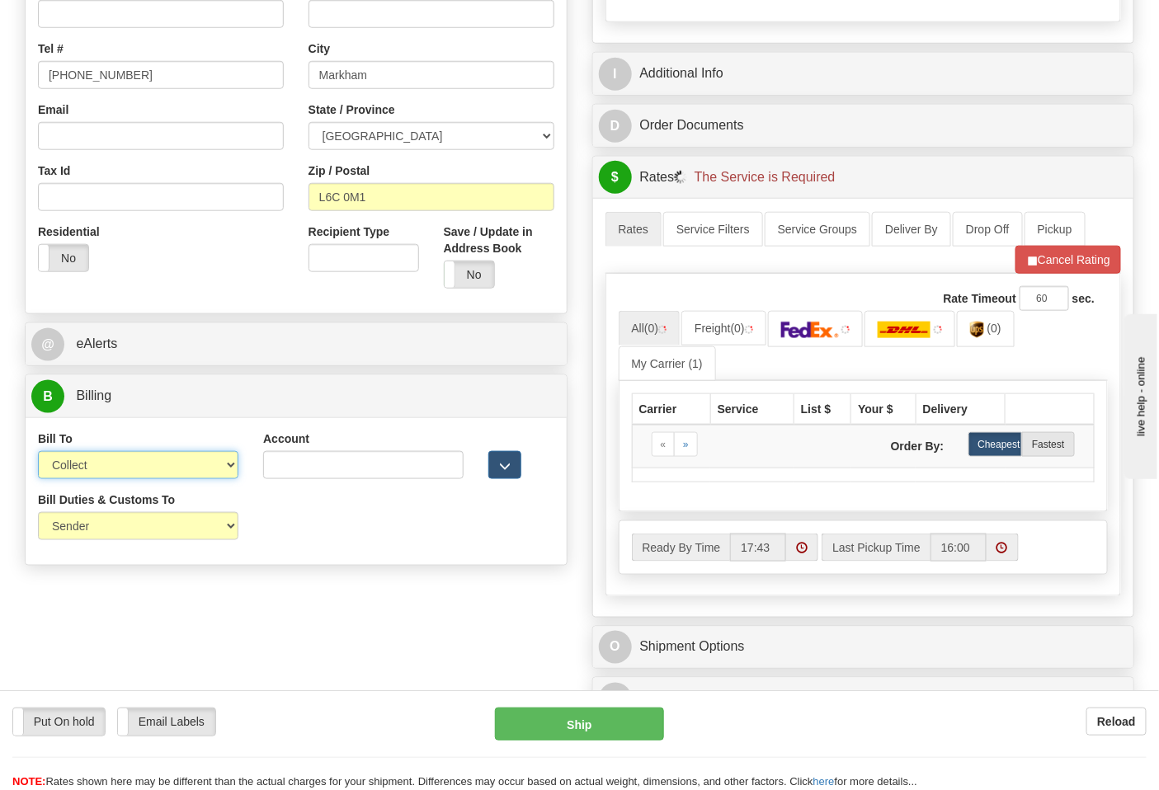
click at [93, 468] on select "Sender Recipient Third Party Collect" at bounding box center [138, 465] width 200 height 28
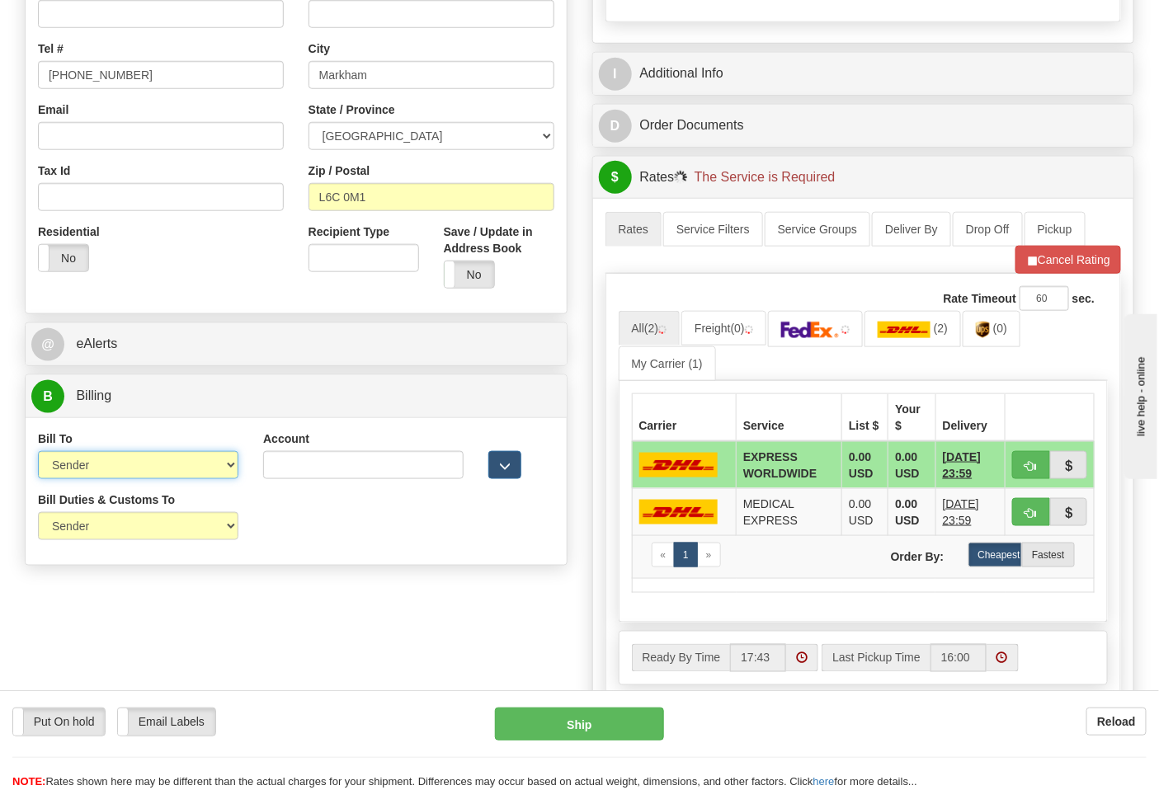
click at [38, 453] on select "Sender Recipient Third Party Collect" at bounding box center [138, 465] width 200 height 28
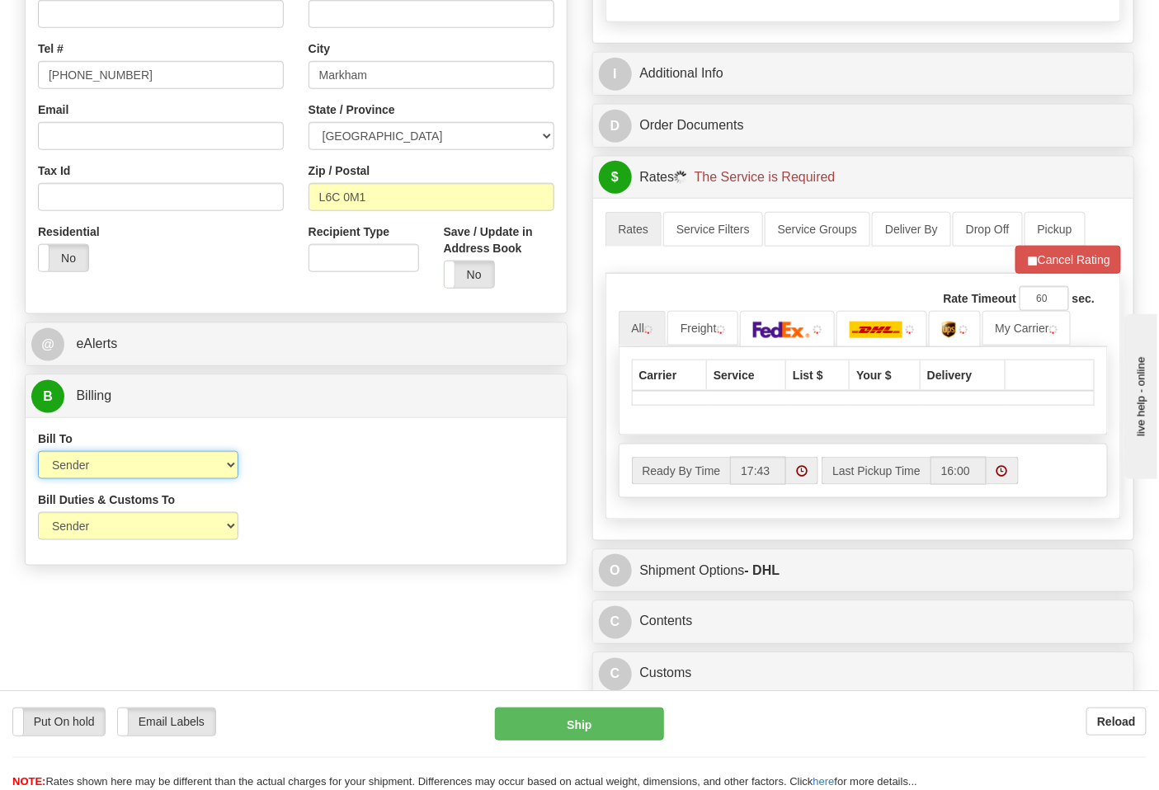
drag, startPoint x: 107, startPoint y: 463, endPoint x: 107, endPoint y: 475, distance: 12.4
click at [107, 464] on select "Sender Recipient Third Party Collect" at bounding box center [138, 465] width 200 height 28
select select "2"
click at [38, 453] on select "Sender Recipient Third Party Collect" at bounding box center [138, 465] width 200 height 28
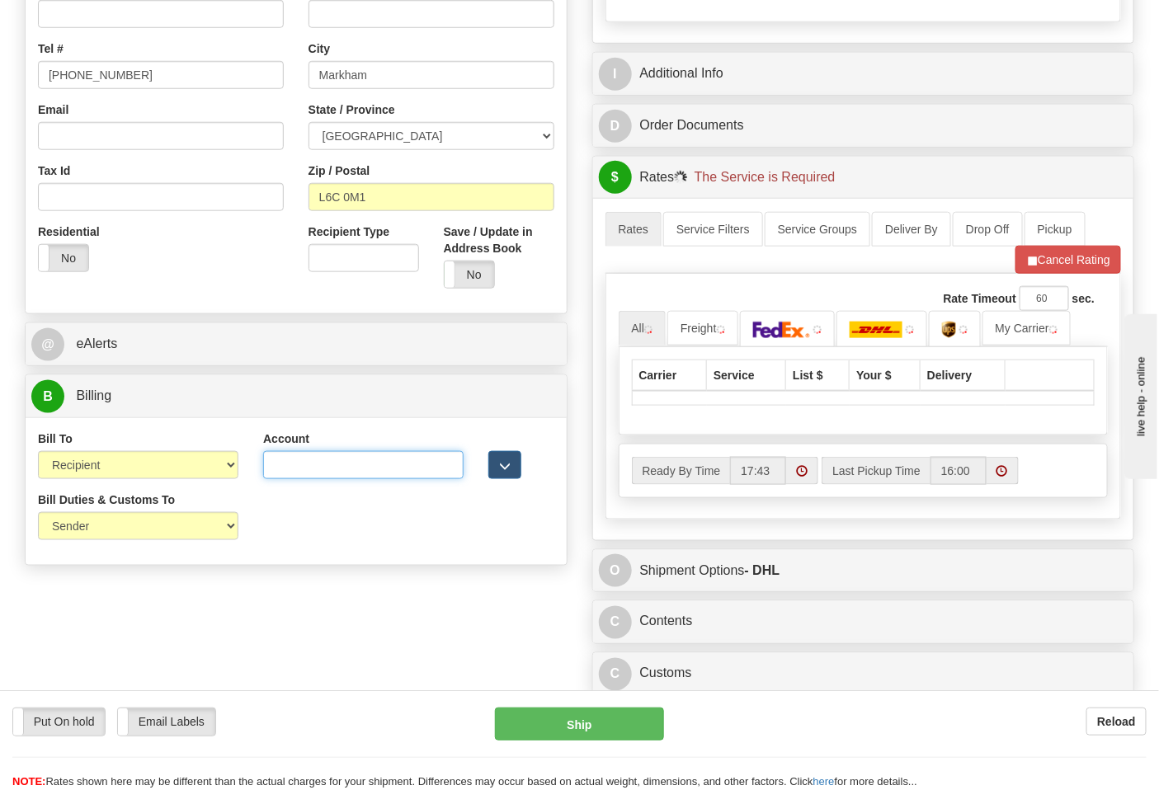
click at [318, 464] on input "Account" at bounding box center [363, 465] width 200 height 28
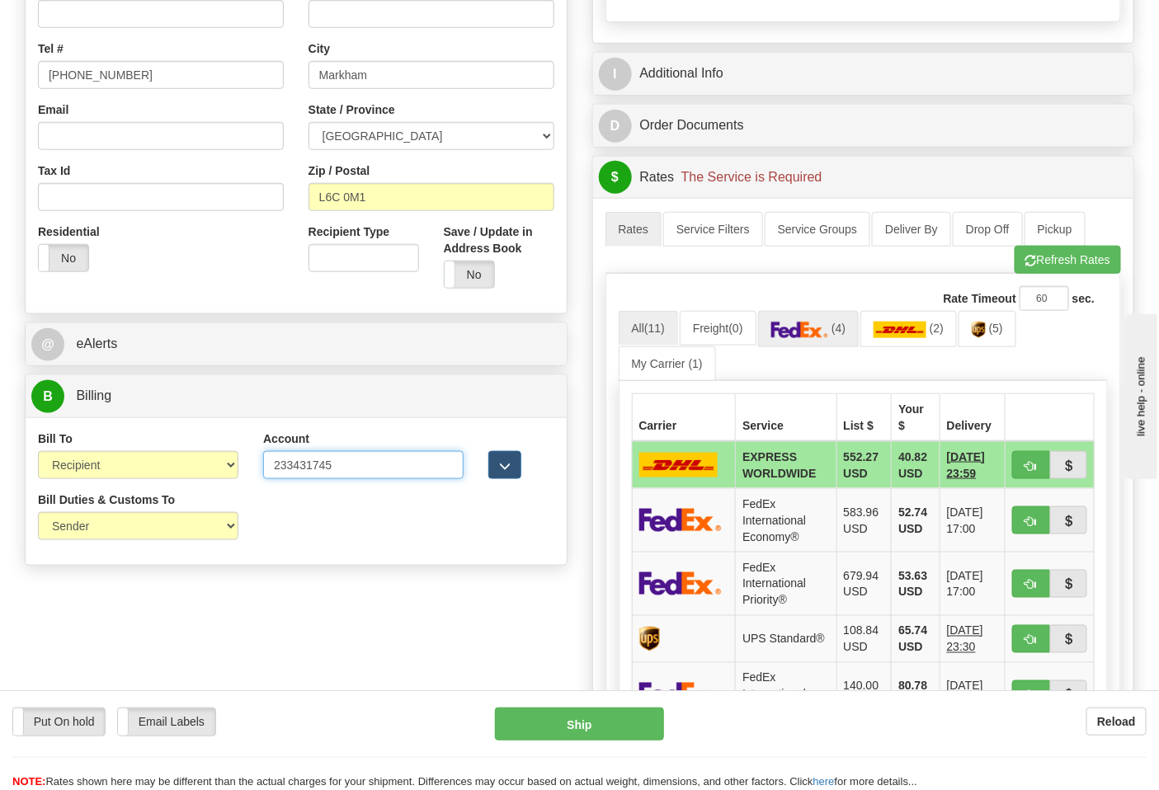
type input "233431745"
click at [839, 332] on span "(4)" at bounding box center [838, 328] width 14 height 13
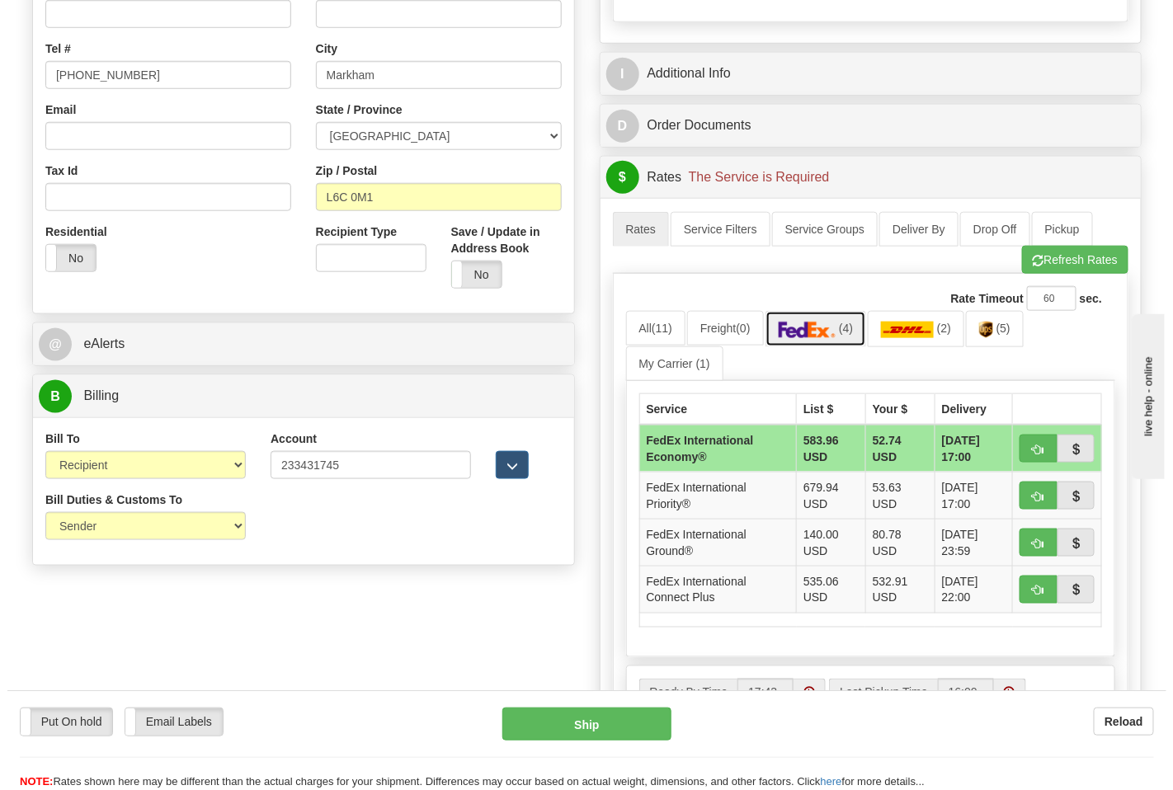
scroll to position [549, 0]
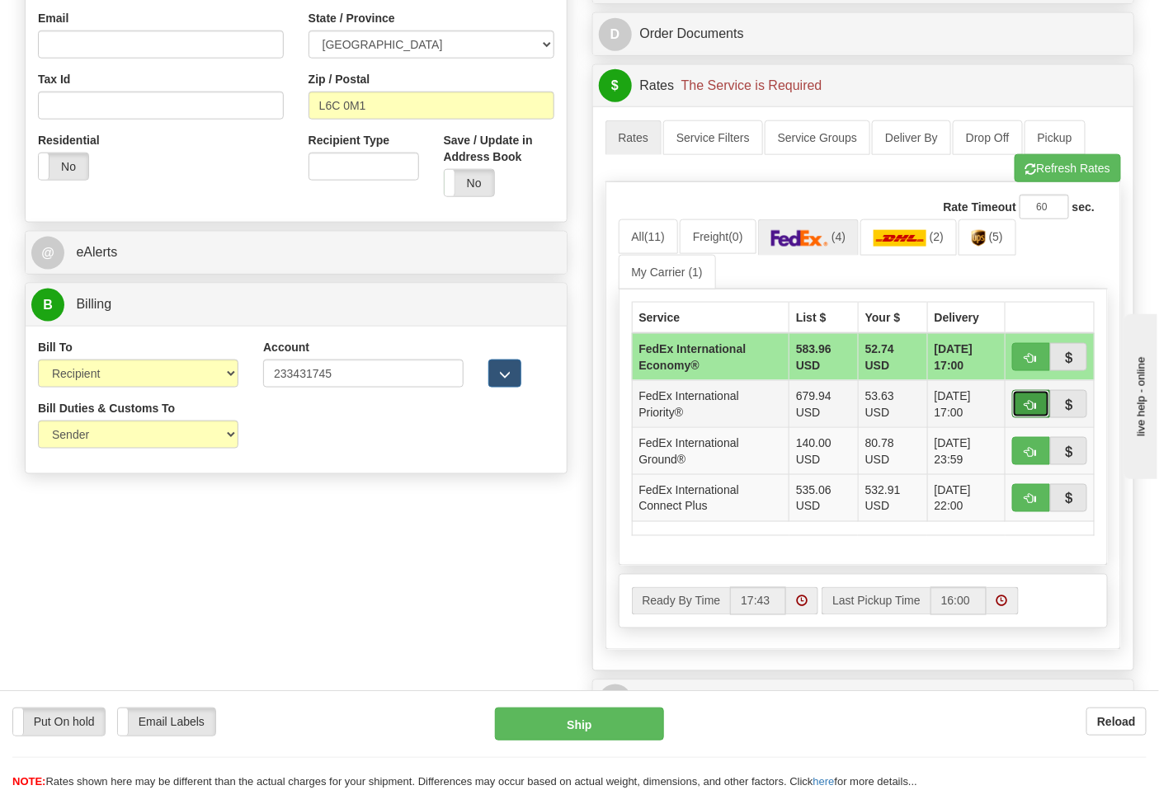
click at [1017, 403] on button "button" at bounding box center [1031, 404] width 38 height 28
type input "01"
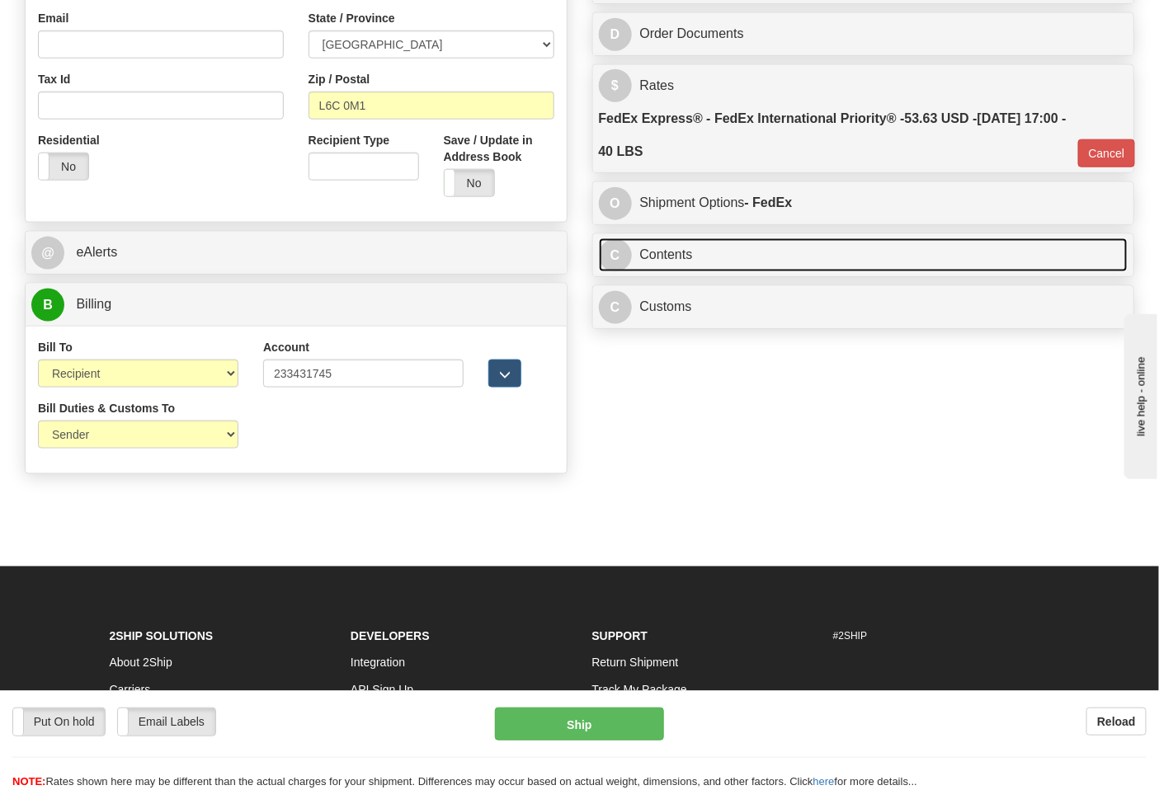
click at [730, 259] on link "C Contents" at bounding box center [864, 255] width 530 height 34
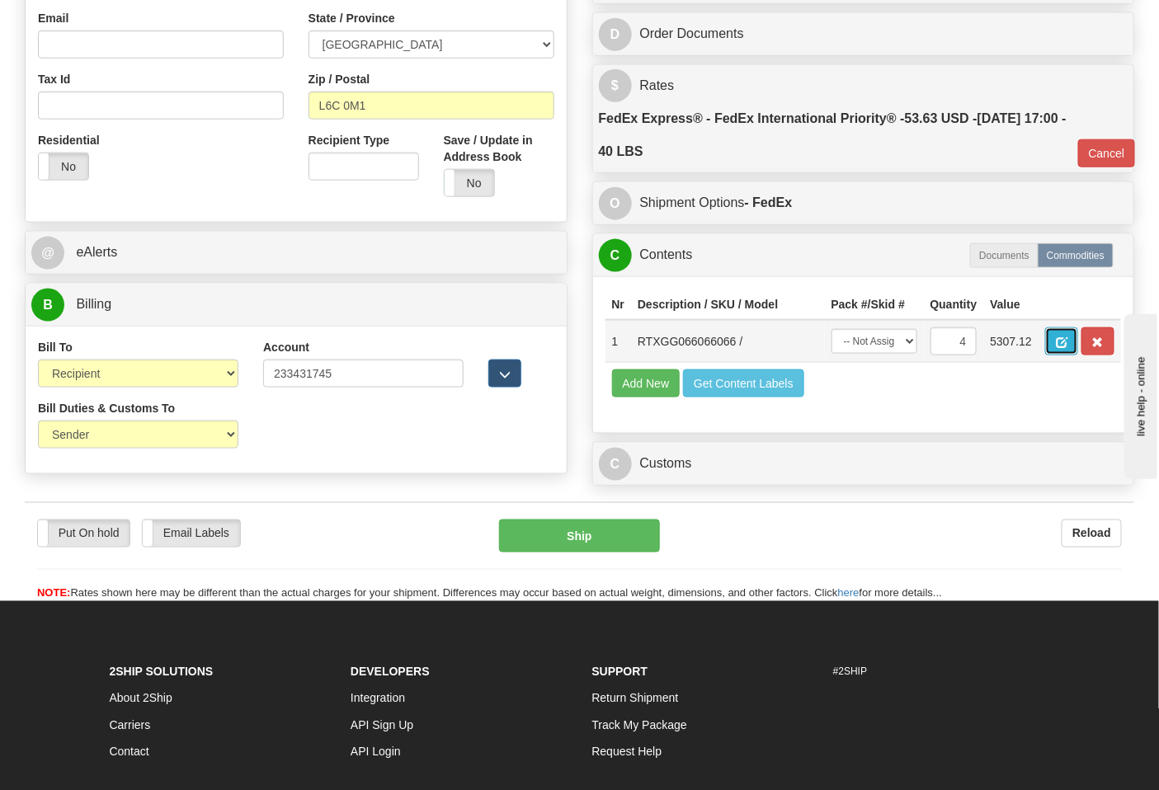
click at [1067, 341] on span "button" at bounding box center [1062, 342] width 12 height 11
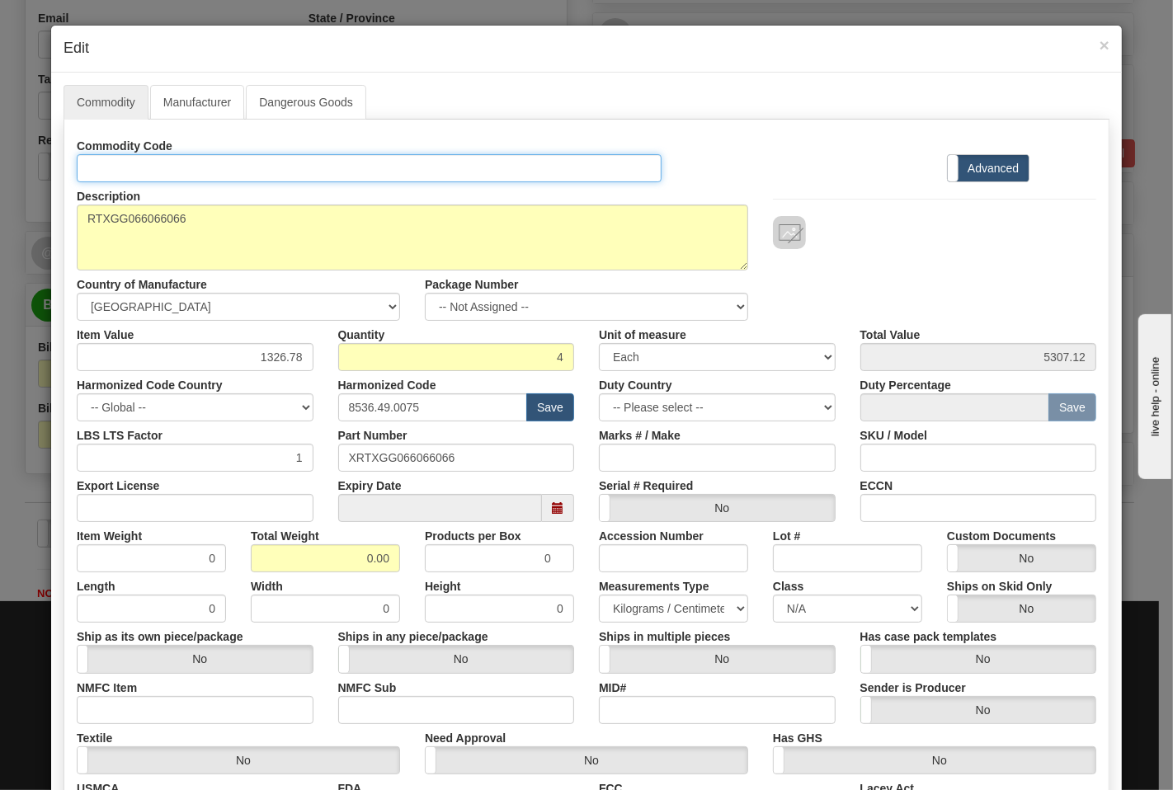
click at [226, 177] on input "Id" at bounding box center [369, 168] width 585 height 28
type input "TRANSFORMERS"
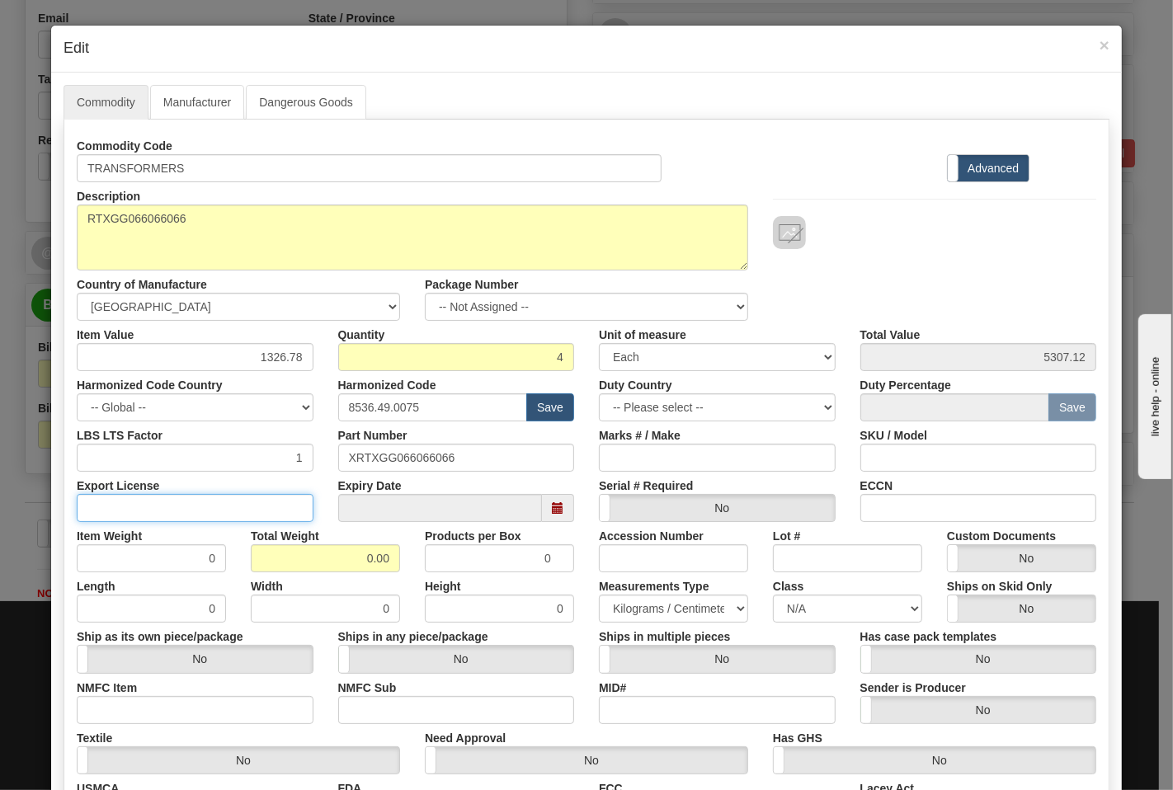
click at [243, 501] on input "Export License" at bounding box center [195, 508] width 237 height 28
type input "N/A"
drag, startPoint x: 349, startPoint y: 563, endPoint x: 454, endPoint y: 574, distance: 105.3
click at [454, 574] on div "Commodity Code TRANSFORMERS Standard Advanced Description RTXGG066066066 Countr…" at bounding box center [586, 478] width 1019 height 693
type input "40"
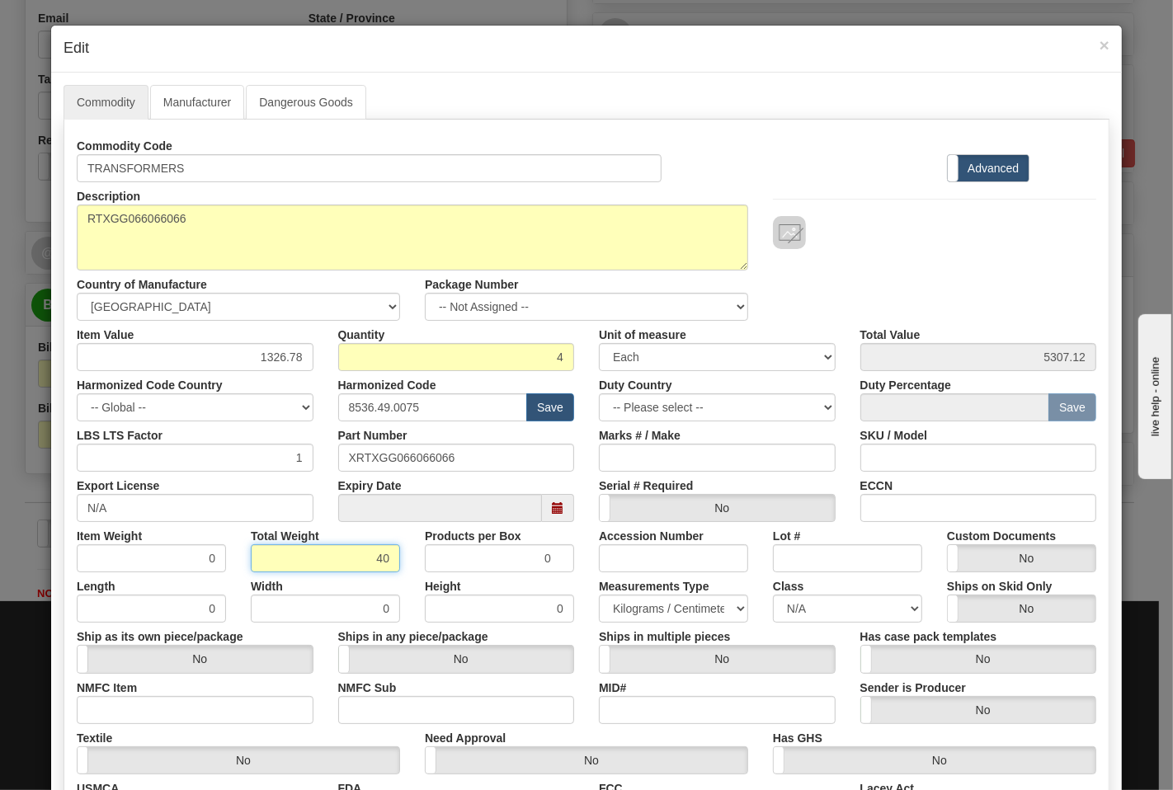
type input "10.0000"
click at [201, 709] on input "NMFC Item" at bounding box center [195, 710] width 237 height 28
type input "63170"
click at [374, 709] on input "NMFC Sub" at bounding box center [456, 710] width 237 height 28
type input "4"
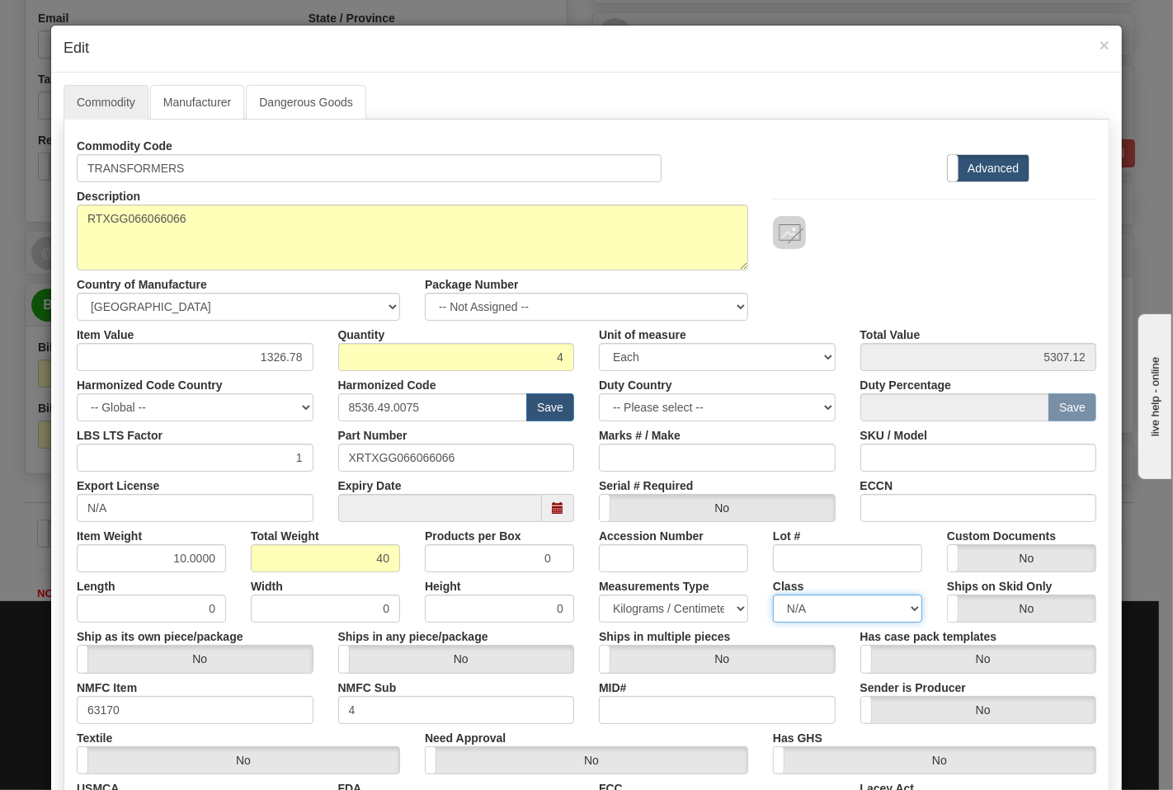
drag, startPoint x: 795, startPoint y: 617, endPoint x: 801, endPoint y: 610, distance: 8.8
click at [795, 617] on select "N/A 50.0 55.0 60.0 65.0 70.0 85.0 92.5 100.0 125.0 175.0 250.0 300.0 400.0" at bounding box center [847, 609] width 149 height 28
select select "70.0"
click at [773, 595] on select "N/A 50.0 55.0 60.0 65.0 70.0 85.0 92.5 100.0 125.0 175.0 250.0 300.0 400.0" at bounding box center [847, 609] width 149 height 28
drag, startPoint x: 911, startPoint y: 499, endPoint x: 939, endPoint y: 517, distance: 32.7
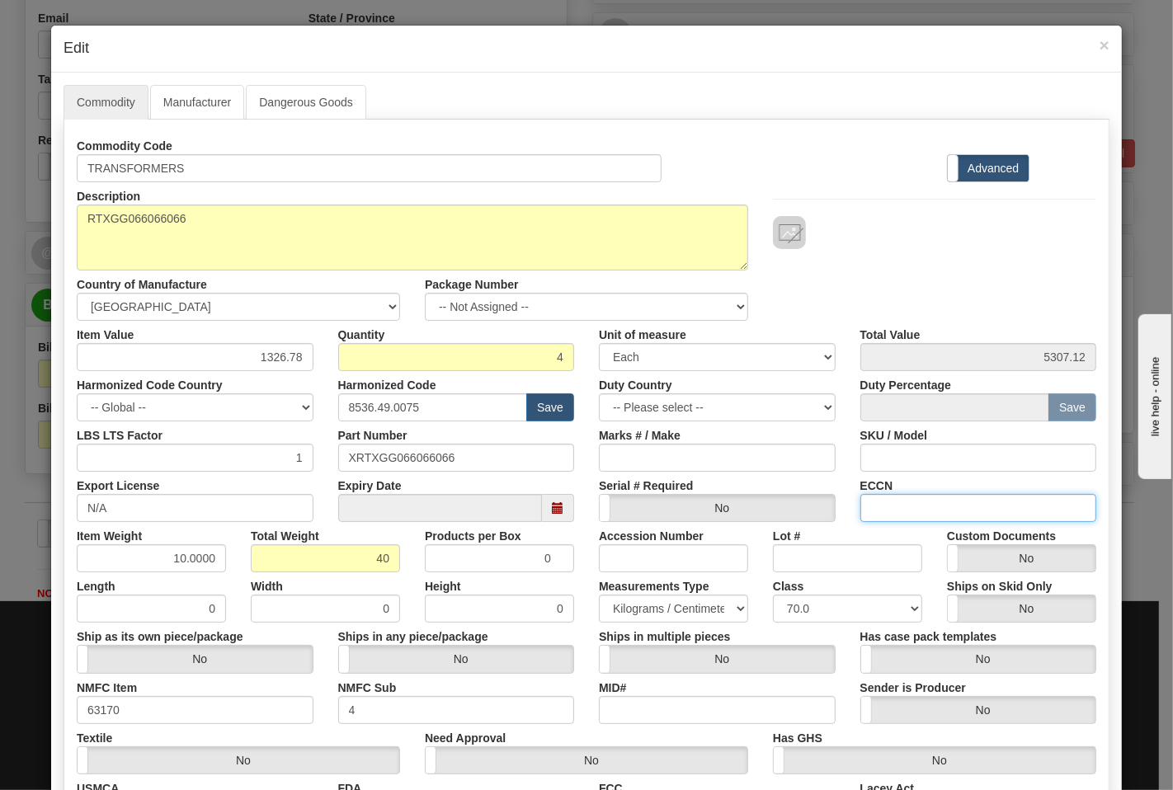
click at [911, 499] on input "ECCN" at bounding box center [978, 508] width 237 height 28
type input "EAR99"
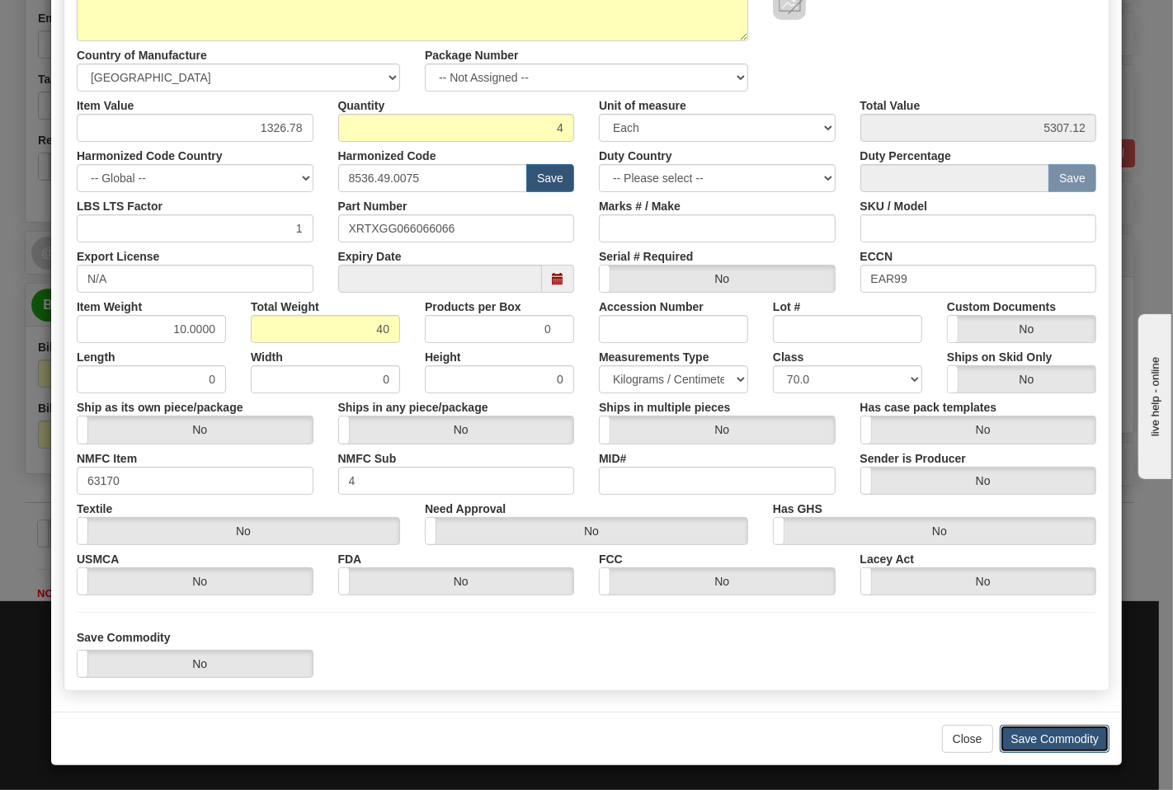
click at [1052, 745] on button "Save Commodity" at bounding box center [1055, 739] width 110 height 28
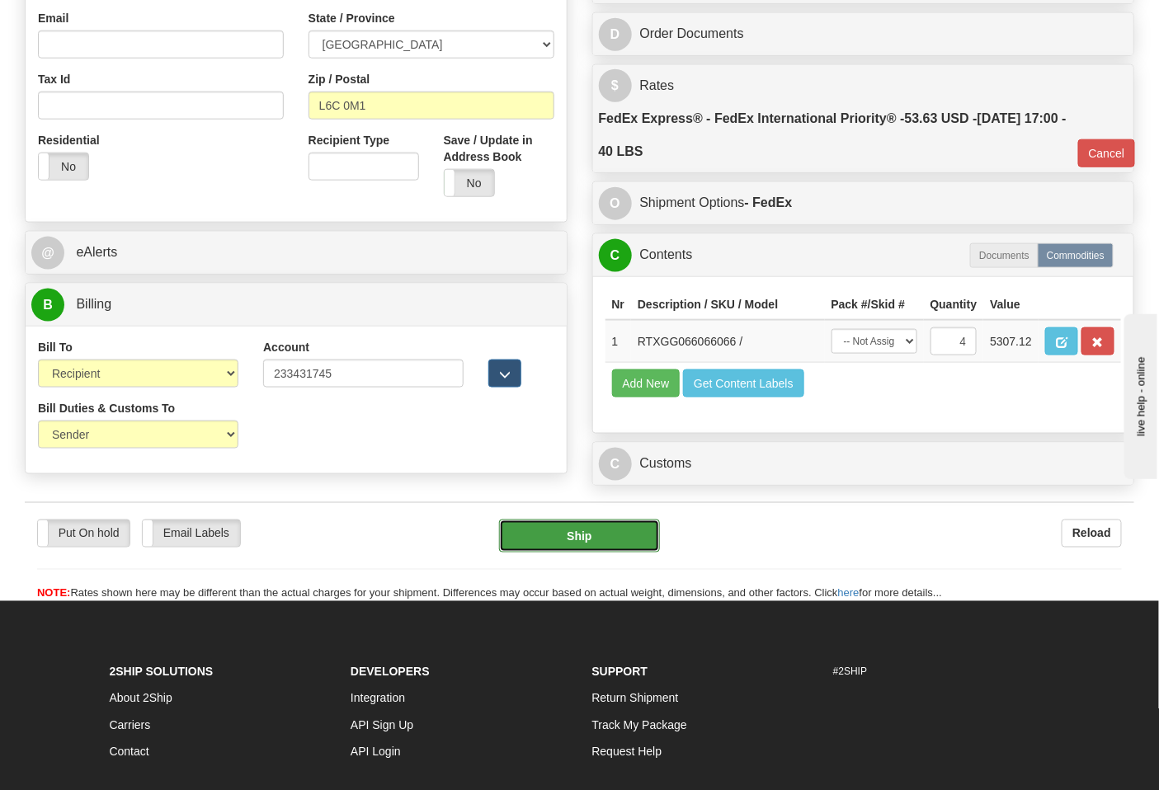
click at [542, 553] on button "Ship" at bounding box center [579, 536] width 160 height 33
